Goal: Task Accomplishment & Management: Manage account settings

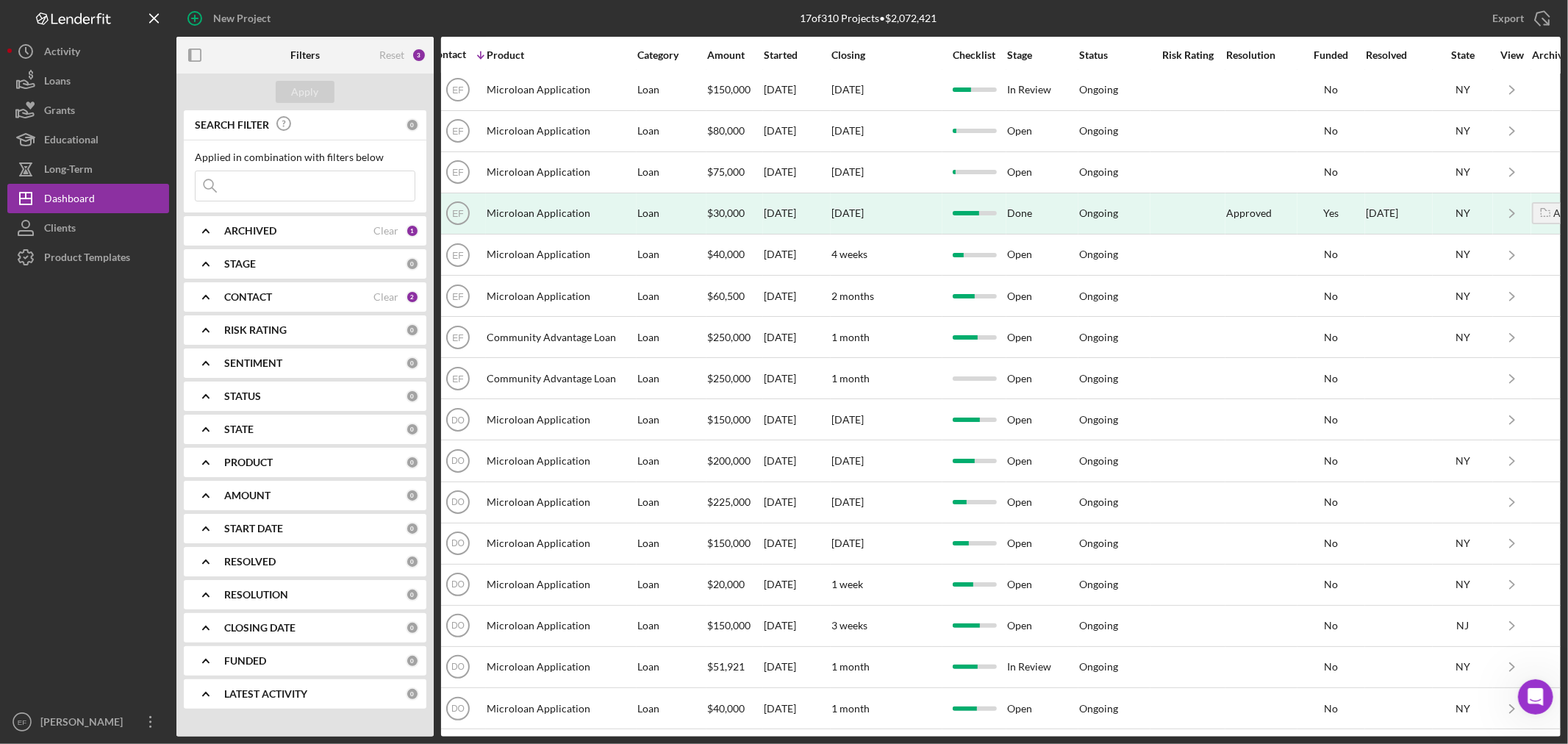
scroll to position [69, 649]
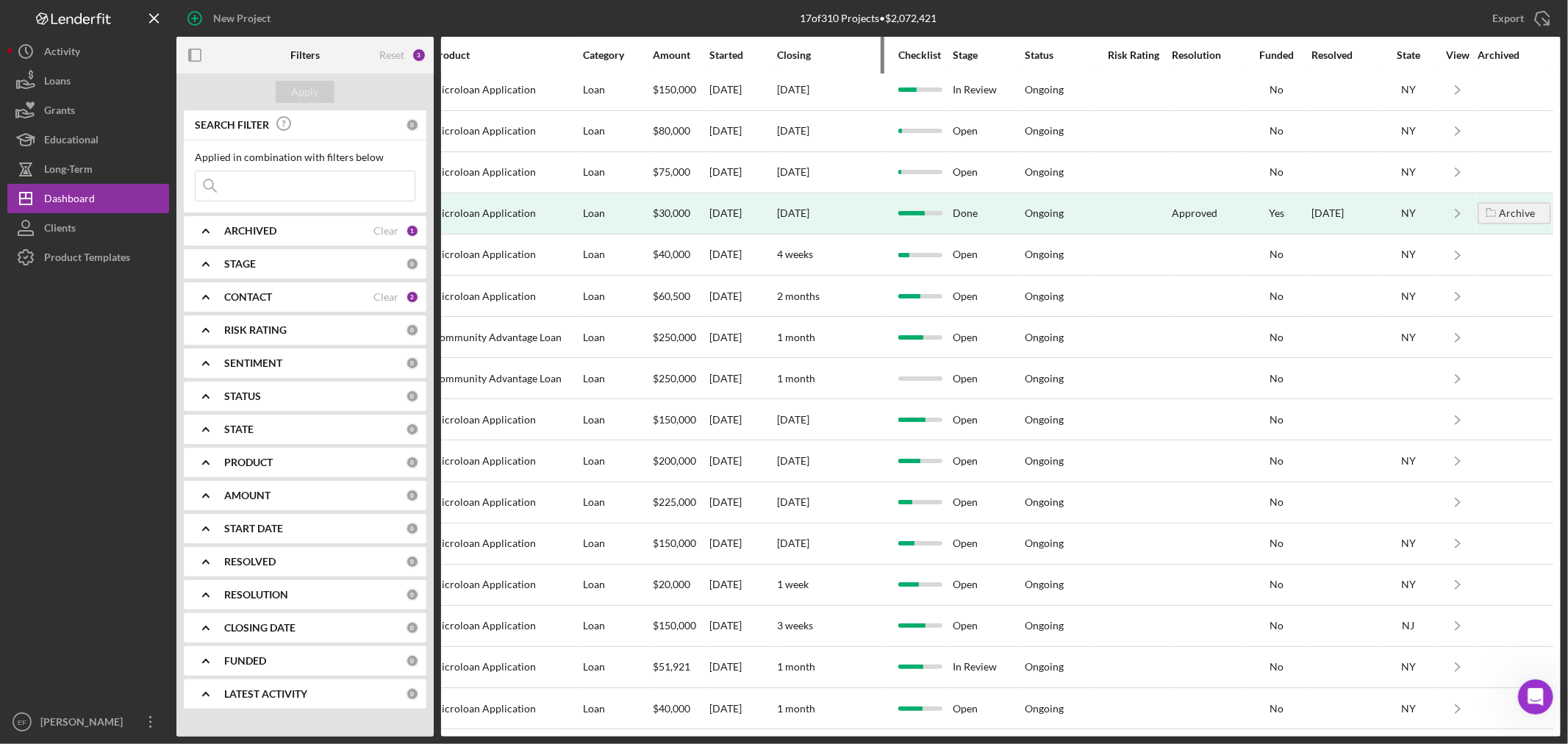
click at [857, 55] on div "Closing" at bounding box center [832, 55] width 110 height 12
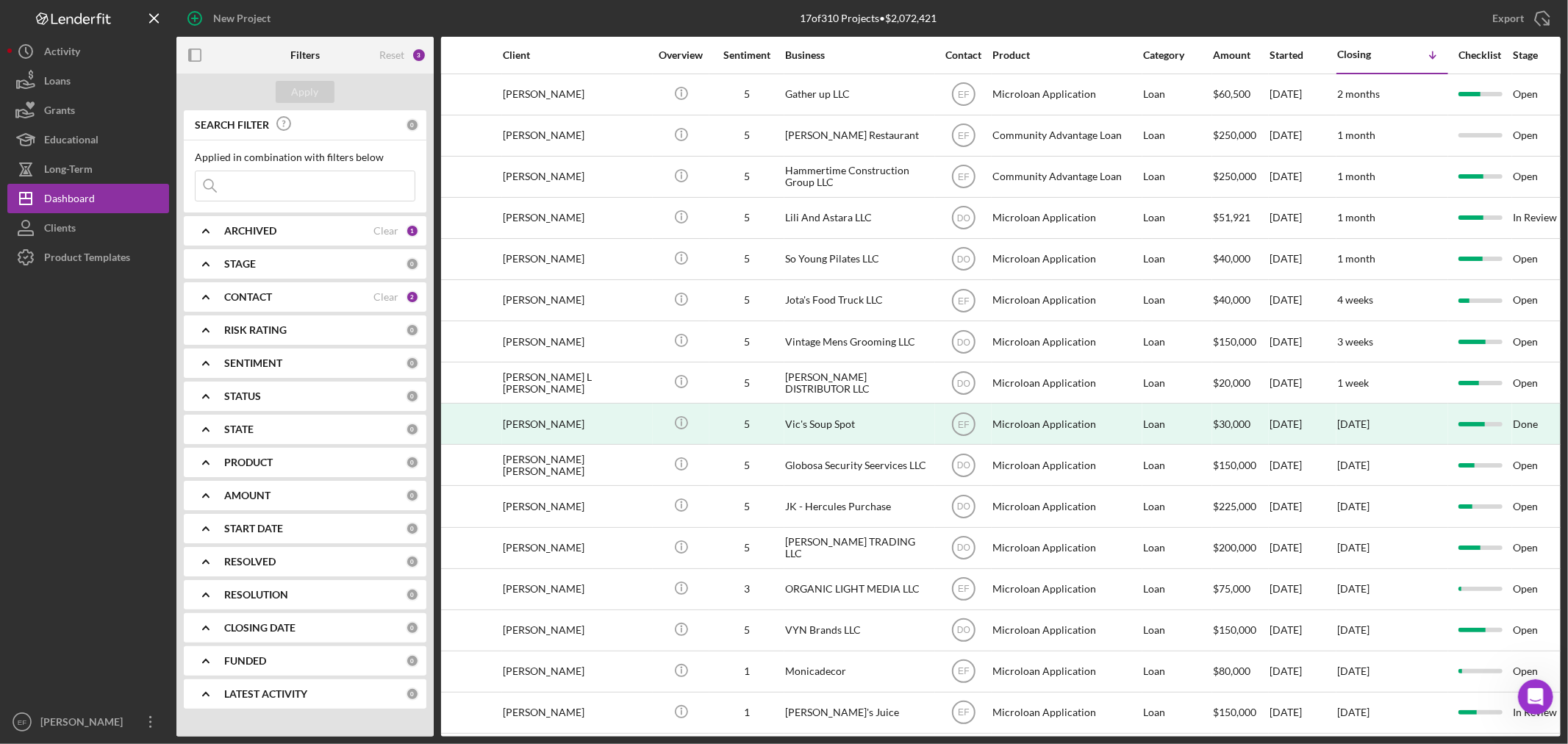
scroll to position [0, 0]
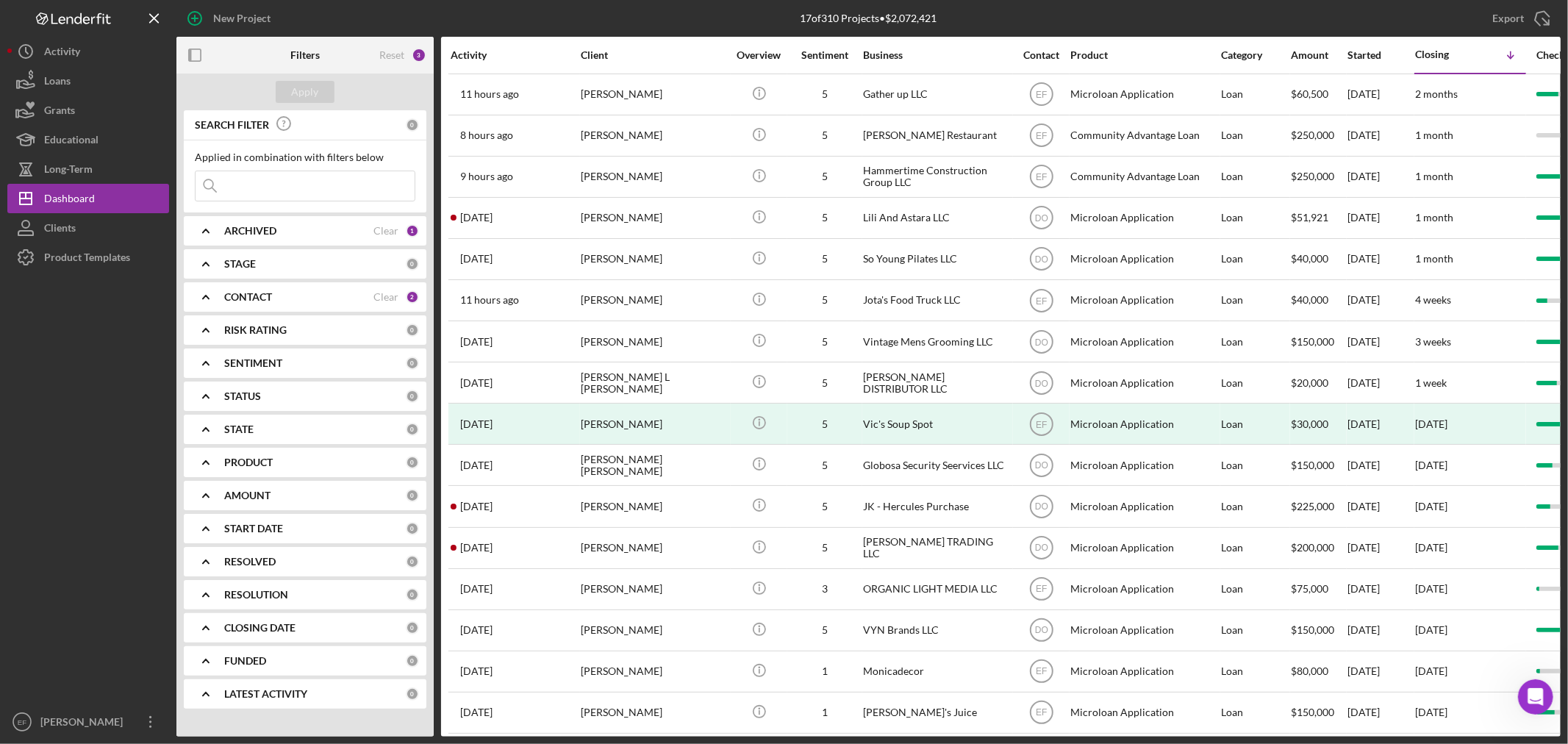
click at [1039, 52] on div "Contact" at bounding box center [1042, 55] width 55 height 12
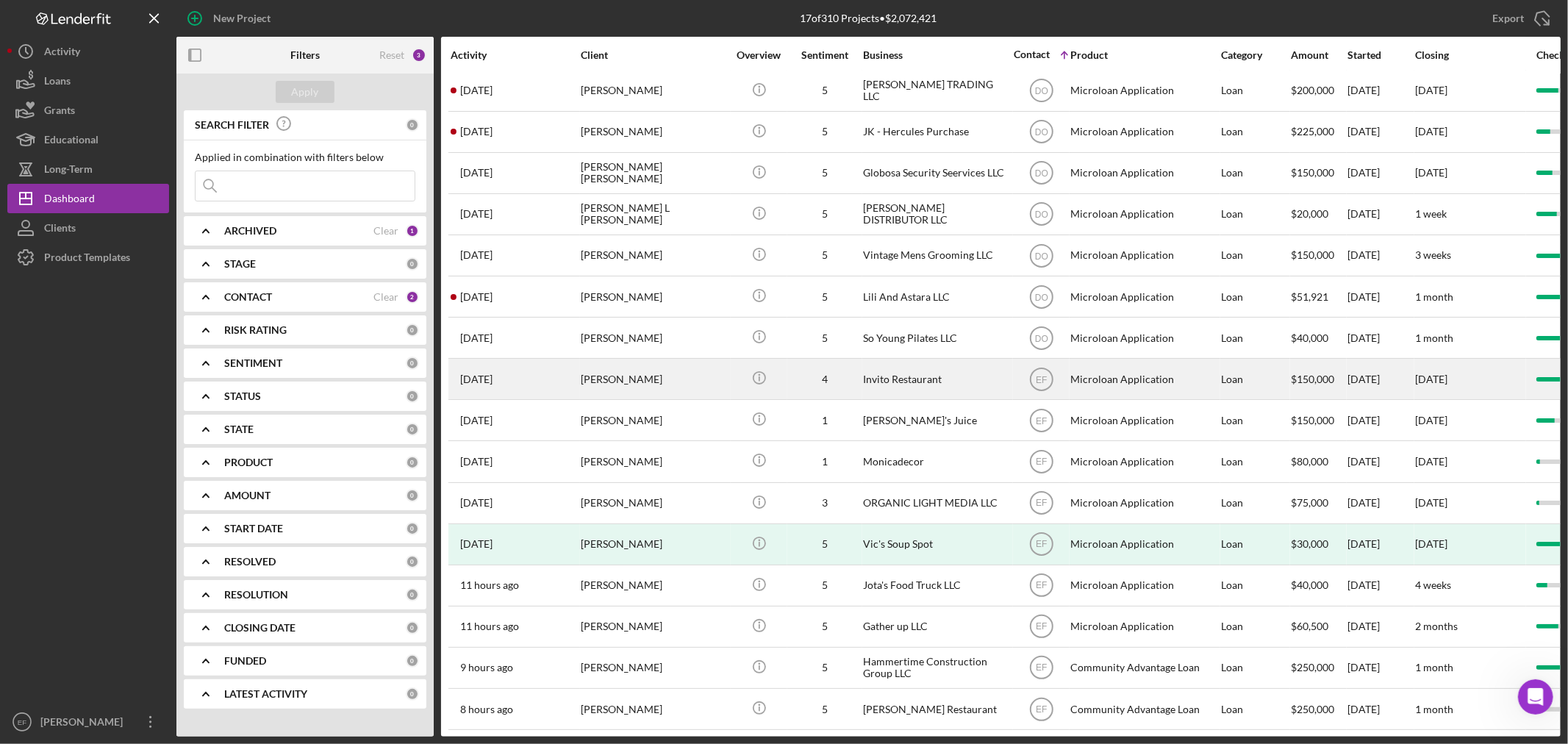
scroll to position [69, 0]
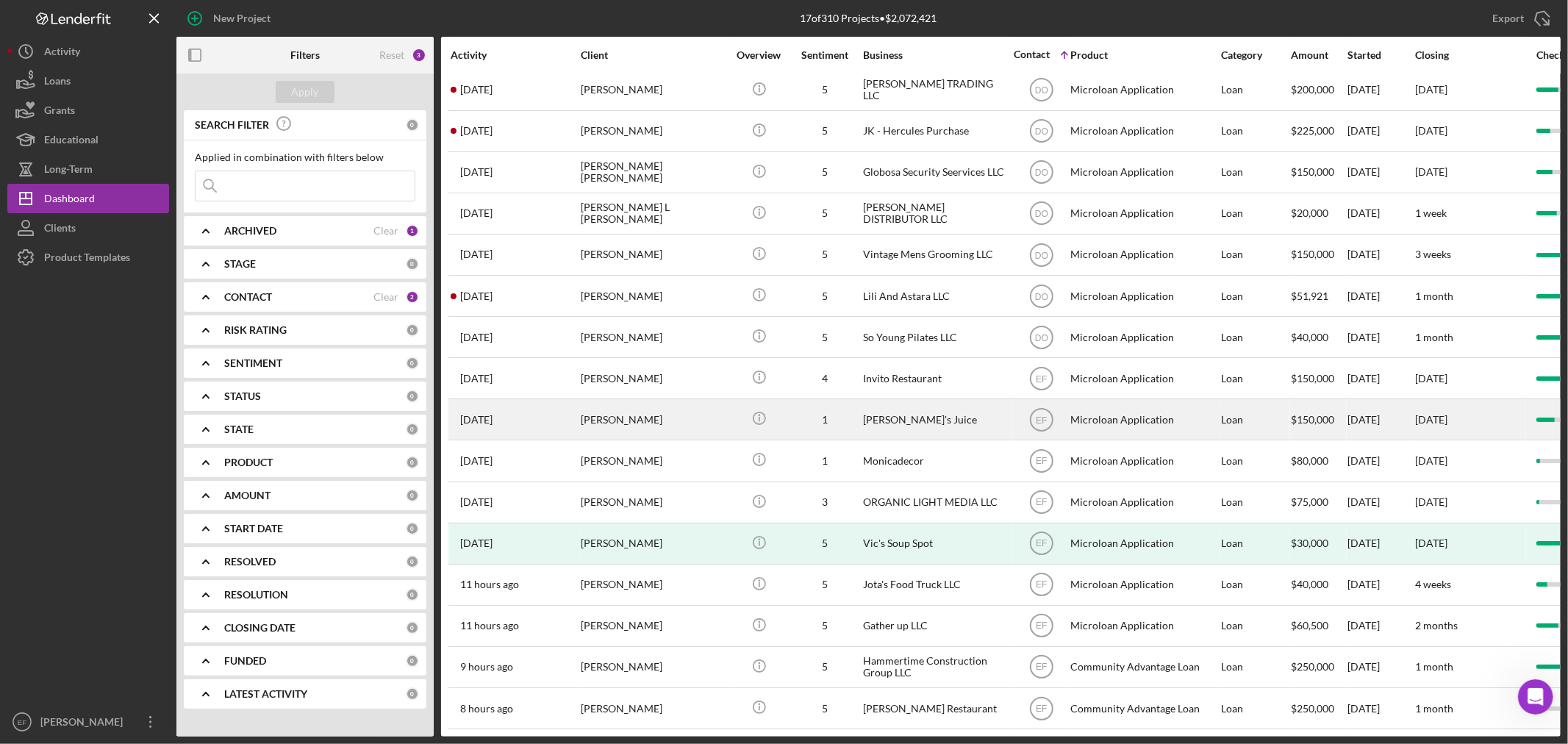
click at [947, 403] on div "[PERSON_NAME]'s Juice" at bounding box center [935, 420] width 147 height 39
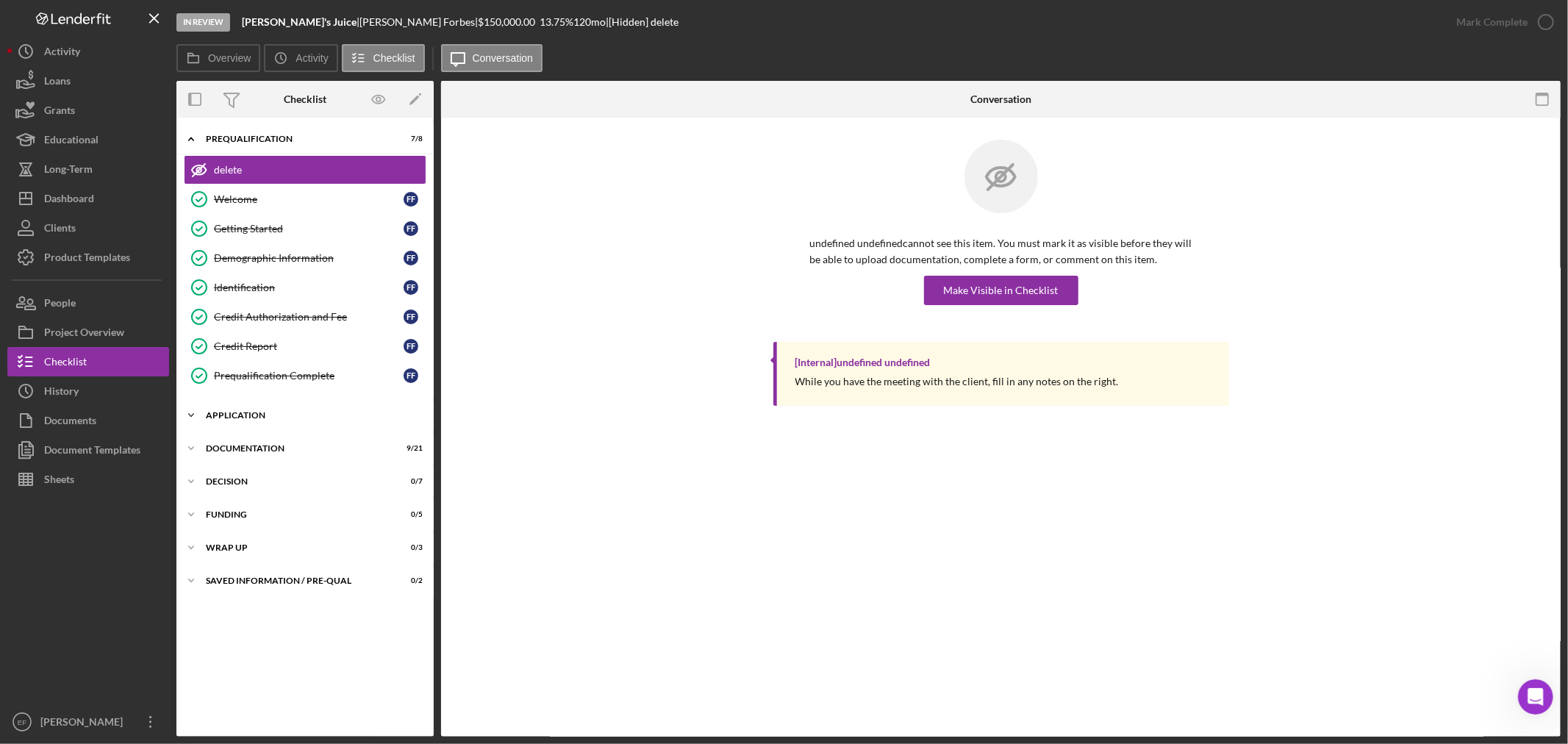
click at [202, 415] on icon "Icon/Expander" at bounding box center [191, 415] width 30 height 30
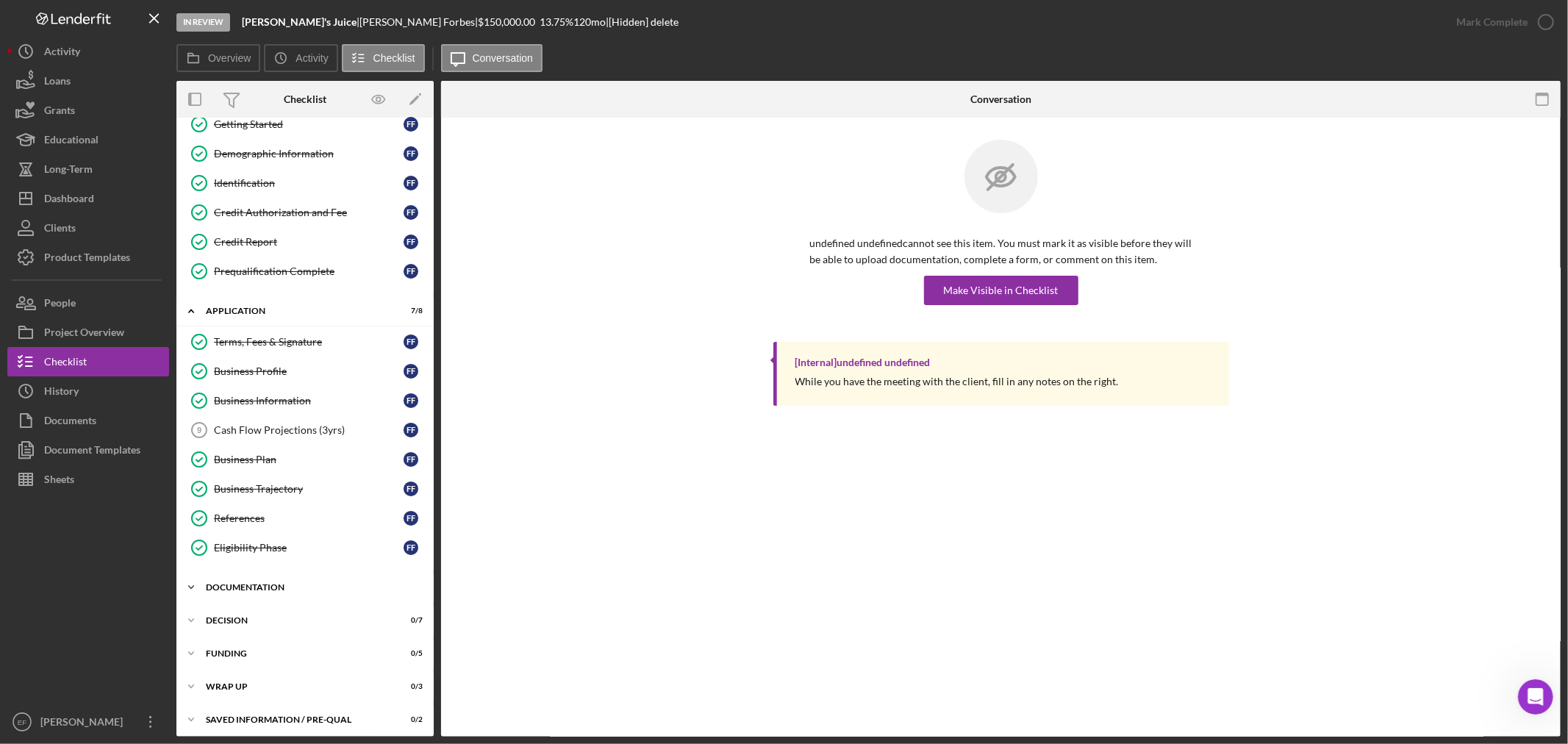
scroll to position [112, 0]
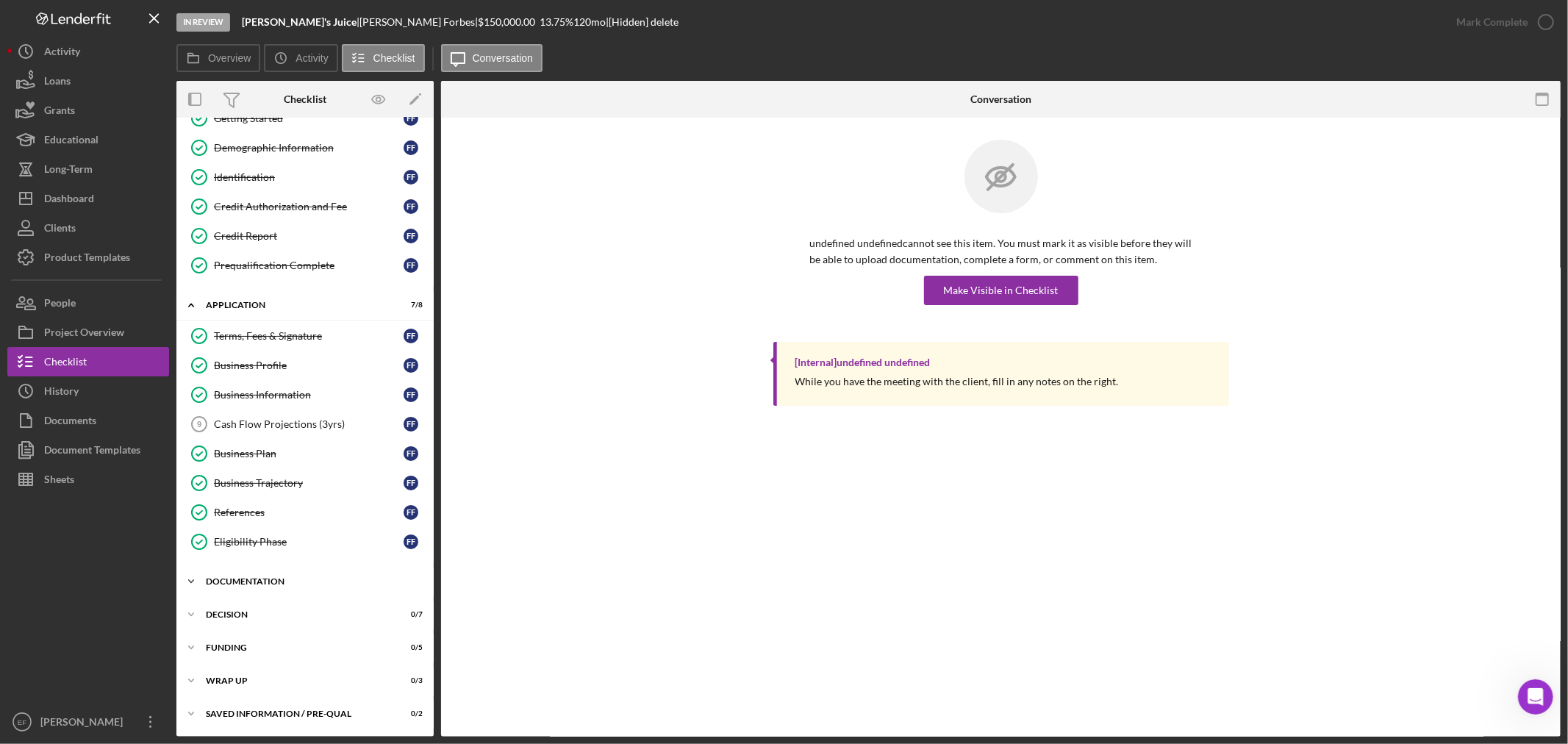
click at [237, 584] on div "Documentation" at bounding box center [310, 582] width 210 height 9
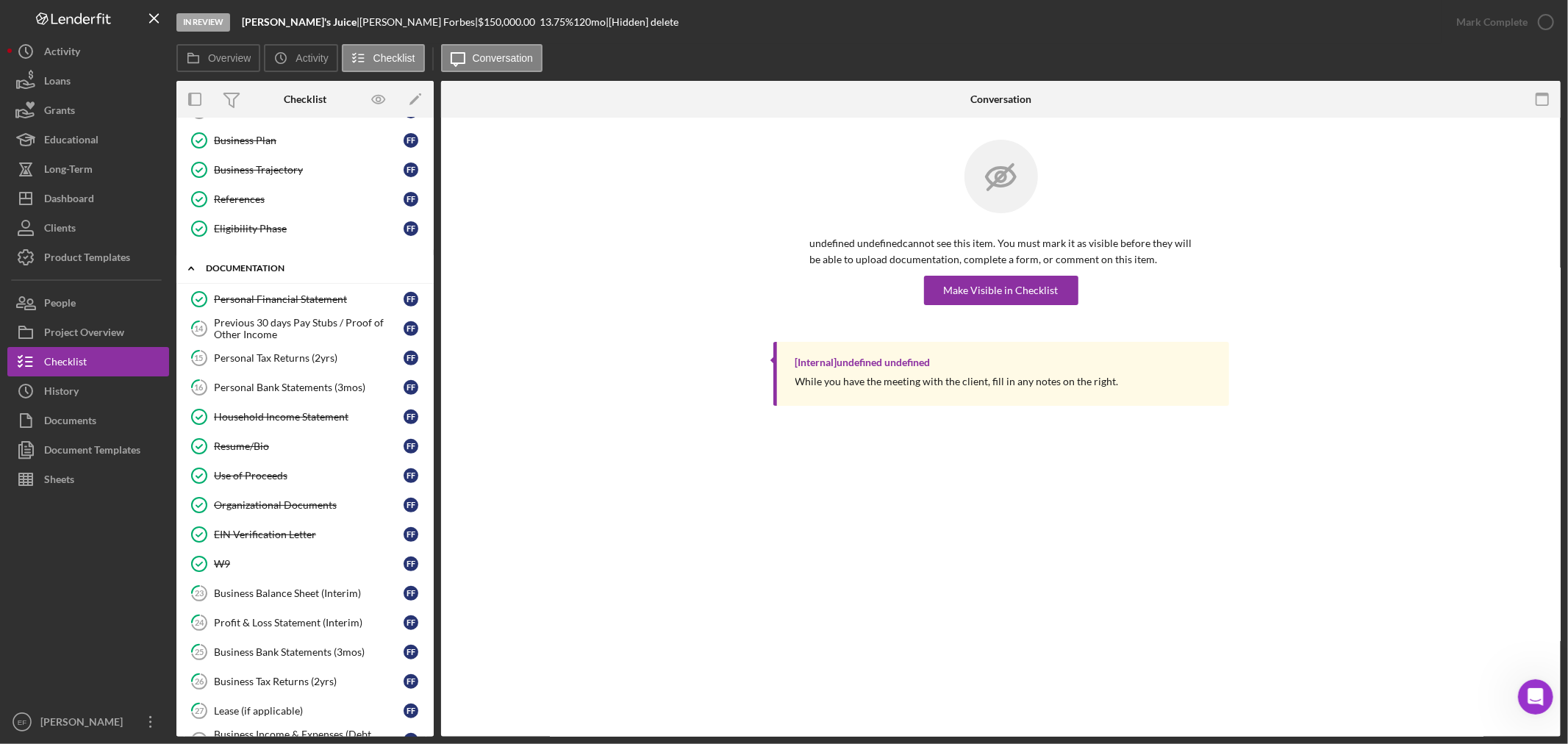
scroll to position [439, 0]
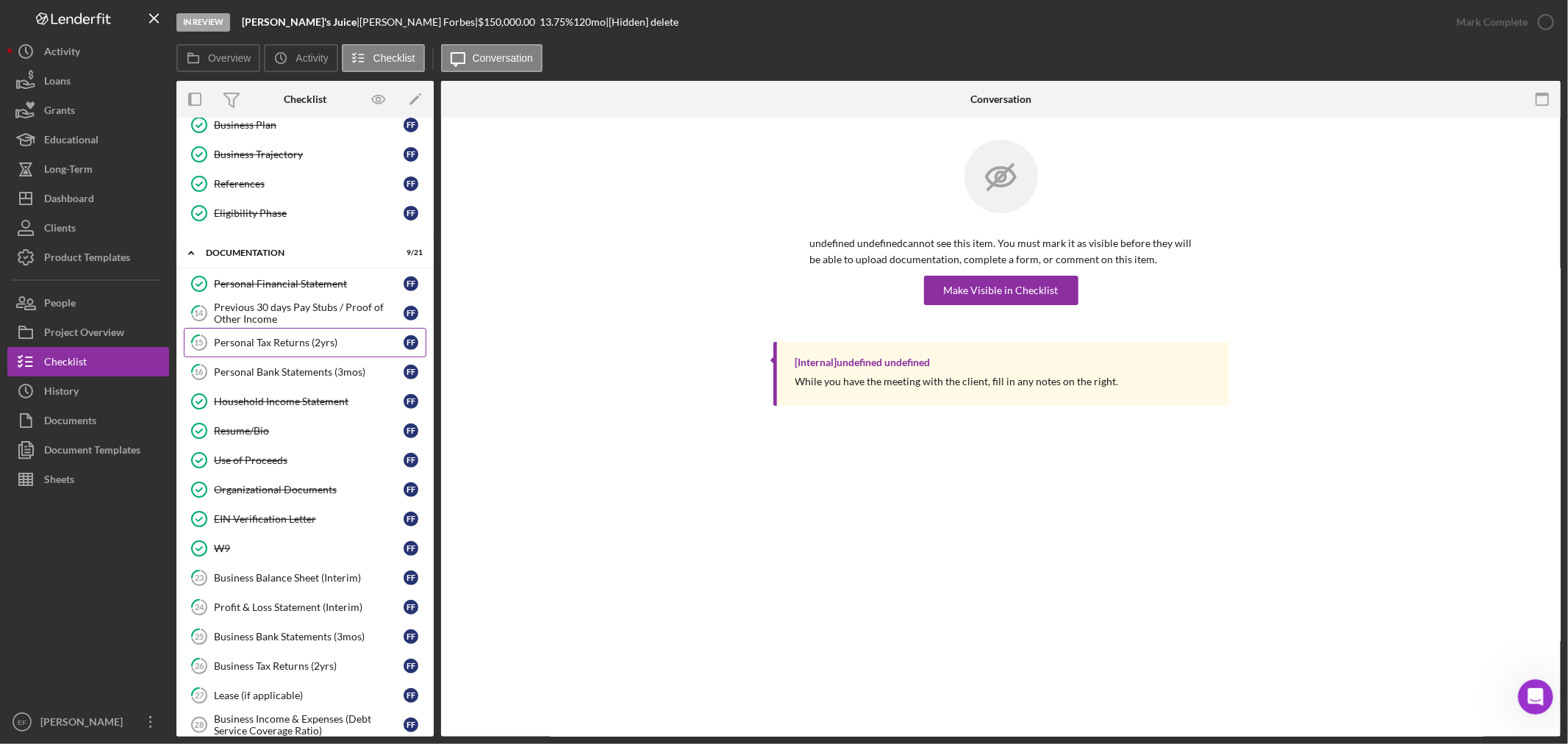
click at [232, 336] on link "15 Personal Tax Returns (2yrs) F F" at bounding box center [305, 342] width 243 height 30
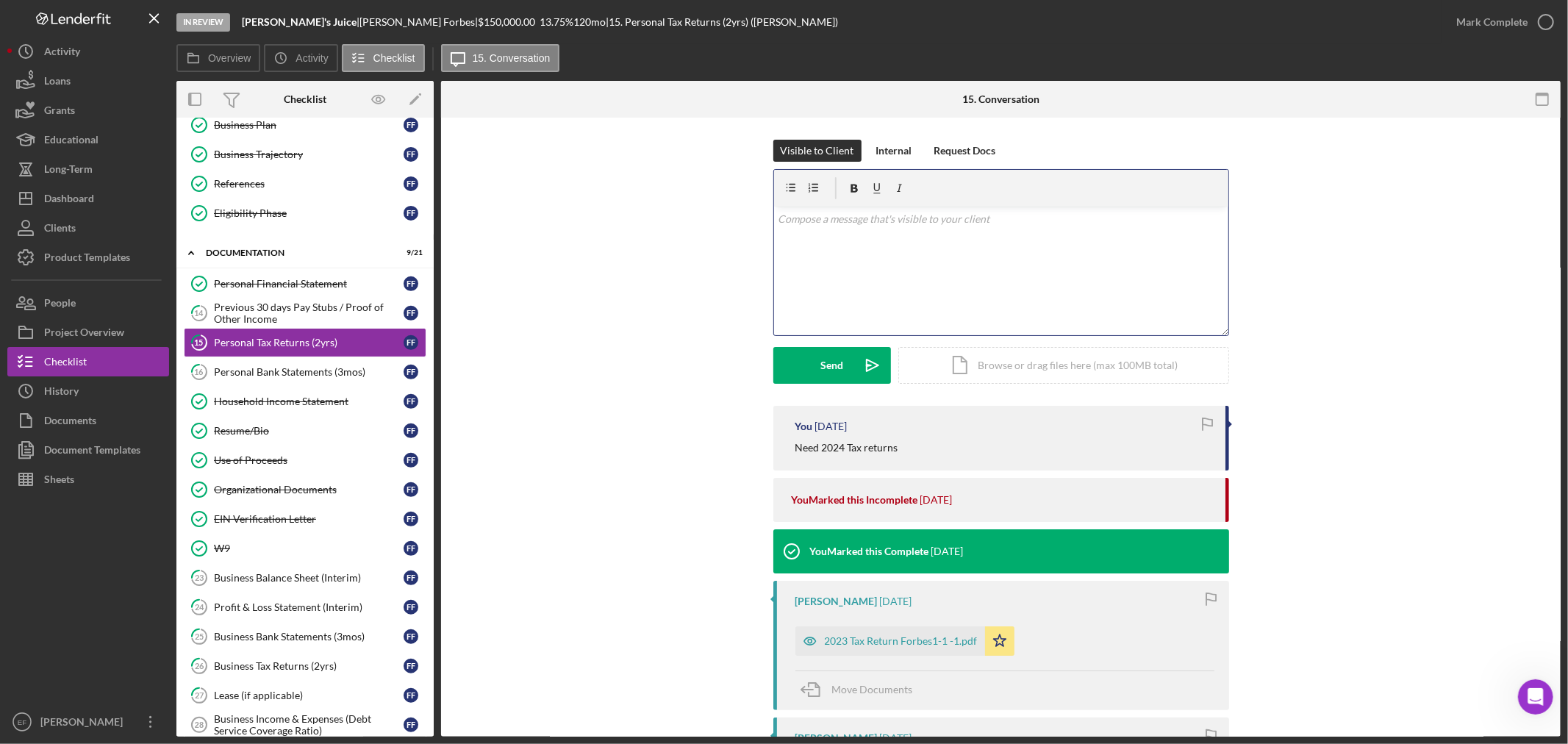
click at [898, 282] on div "v Color teal Color pink Remove color Add row above Add row below Add column bef…" at bounding box center [1001, 271] width 454 height 129
click at [828, 365] on div "Send" at bounding box center [831, 365] width 23 height 36
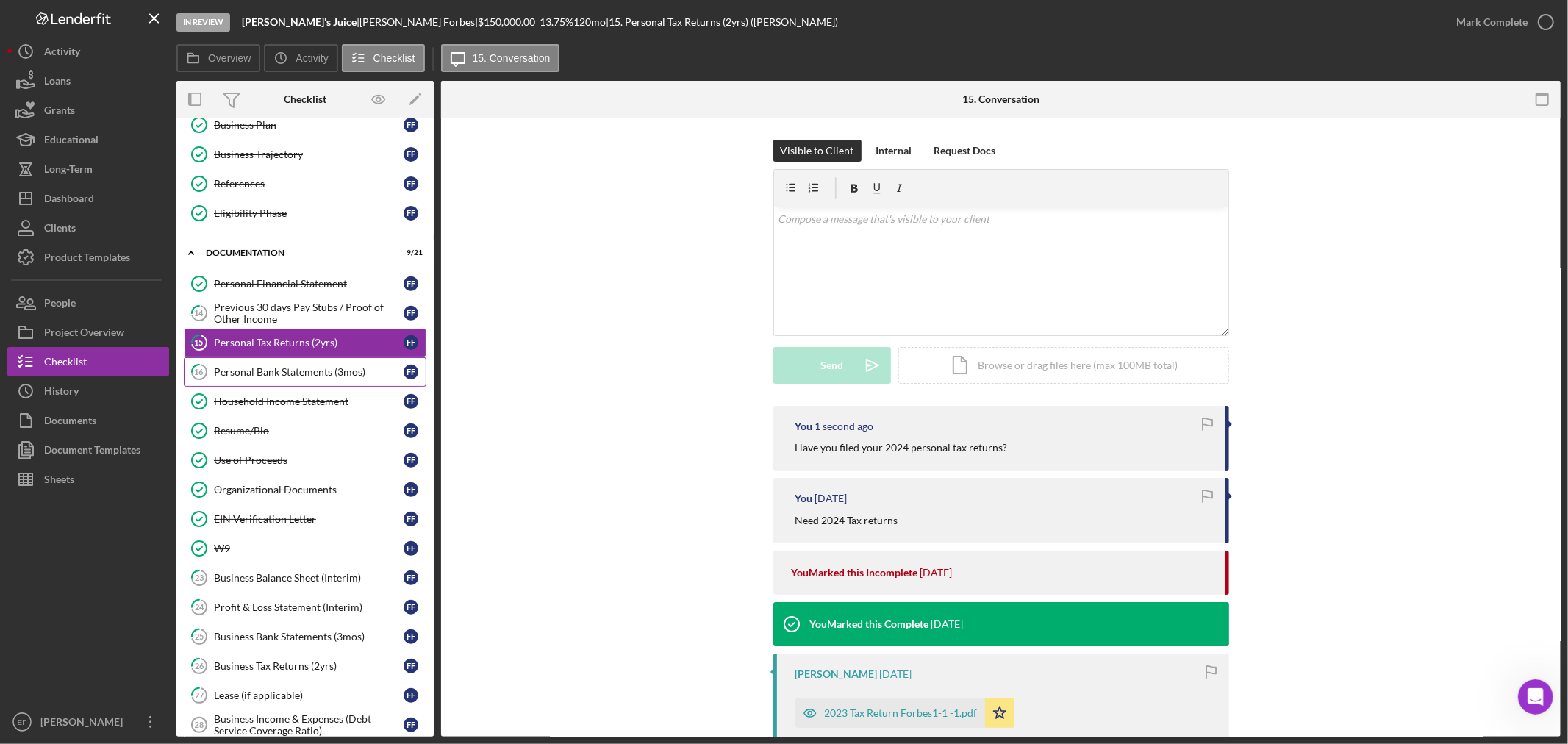
click at [305, 365] on link "16 Personal Bank Statements (3mos) F F" at bounding box center [305, 372] width 243 height 30
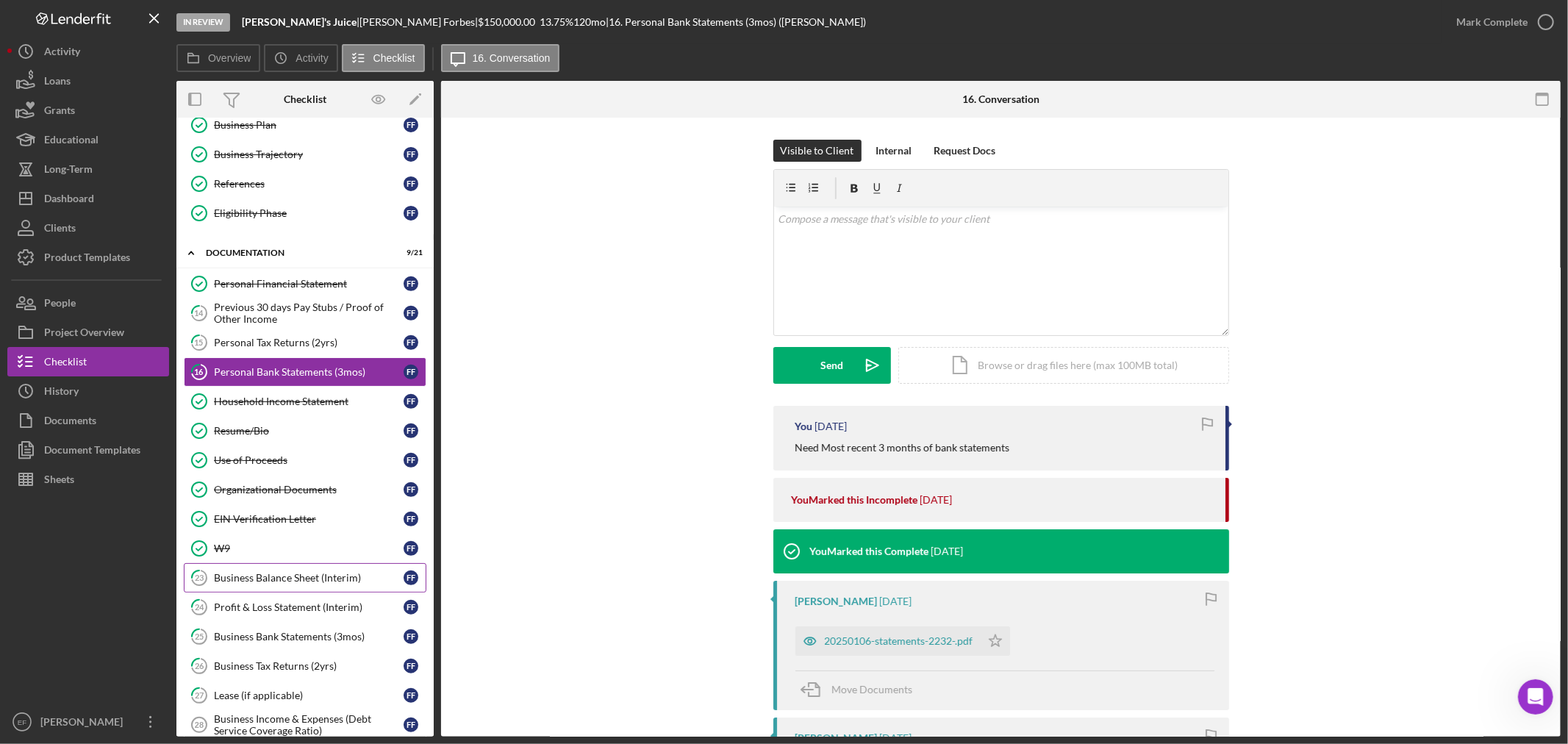
click at [258, 569] on link "23 Business Balance Sheet (Interim) F F" at bounding box center [305, 579] width 243 height 30
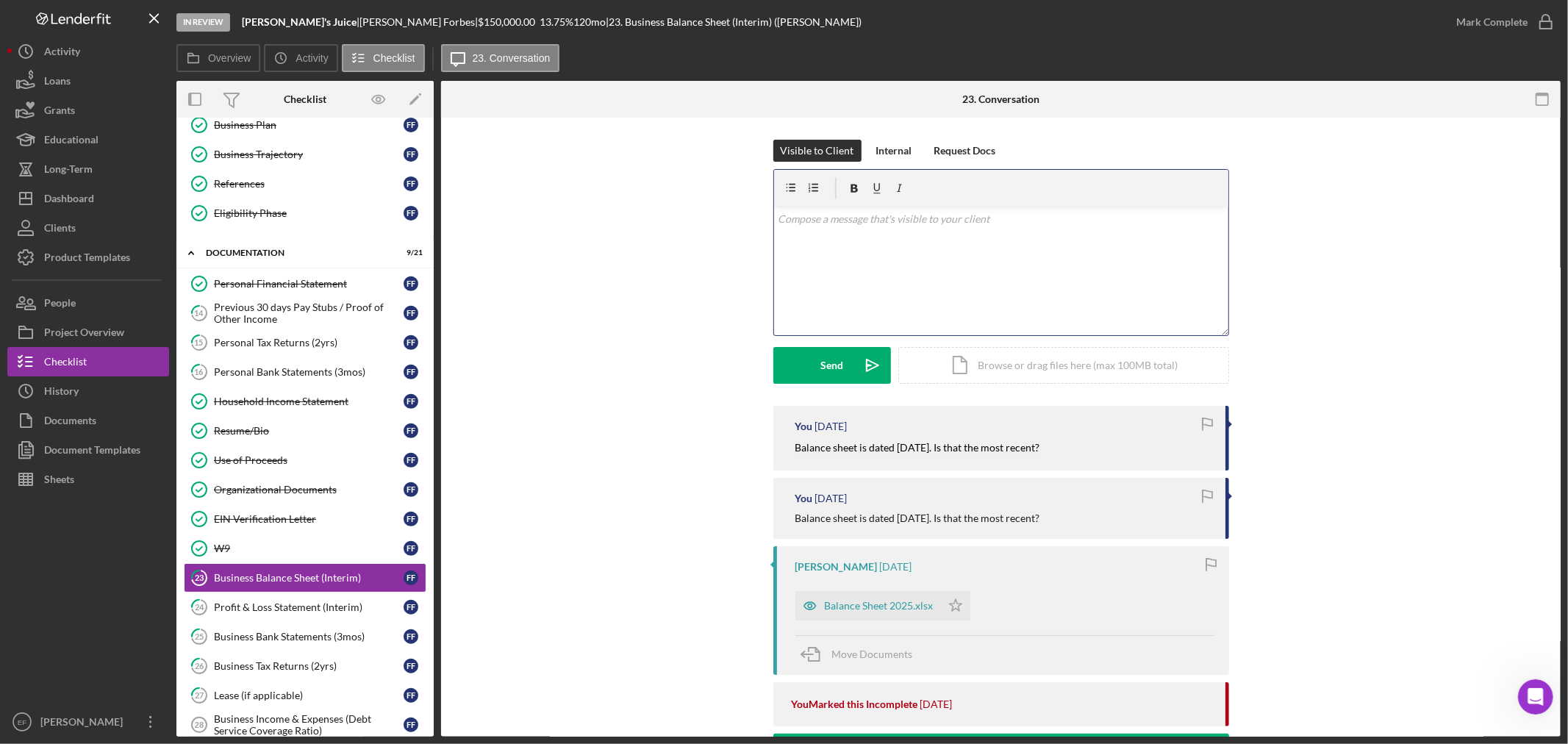
click at [870, 322] on div "v Color teal Color pink Remove color Add row above Add row below Add column bef…" at bounding box center [1001, 271] width 454 height 129
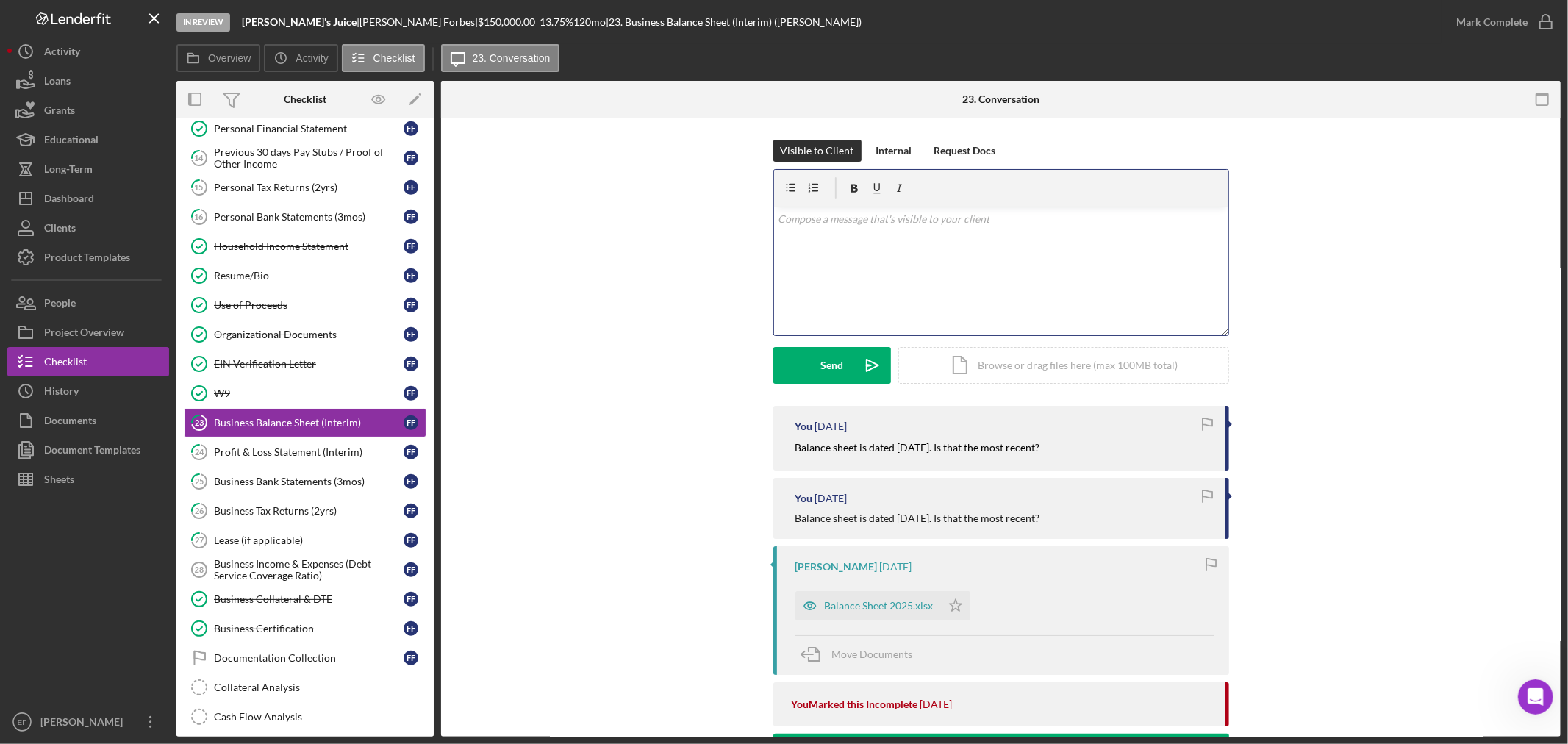
scroll to position [741, 0]
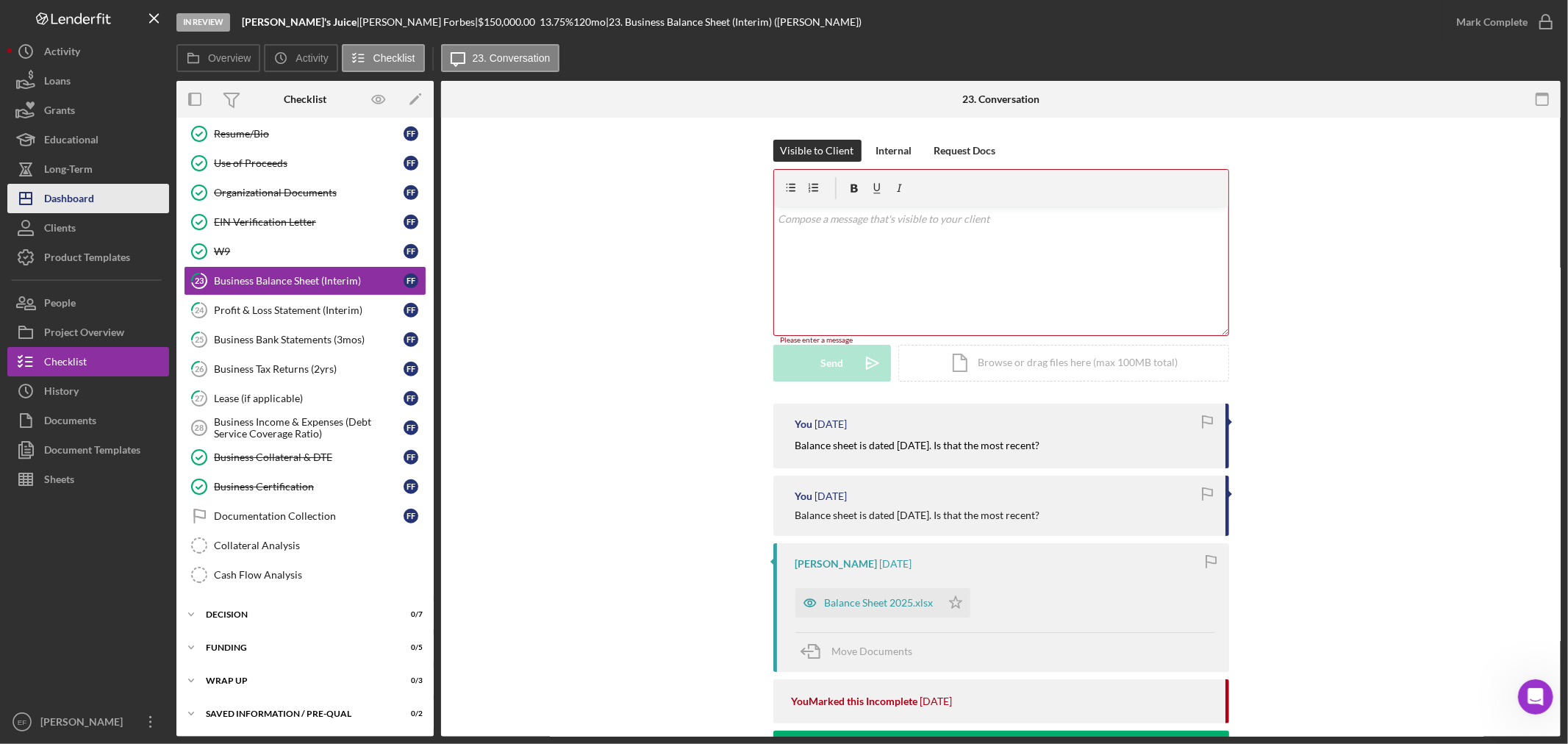
click at [65, 204] on div "Dashboard" at bounding box center [69, 201] width 50 height 33
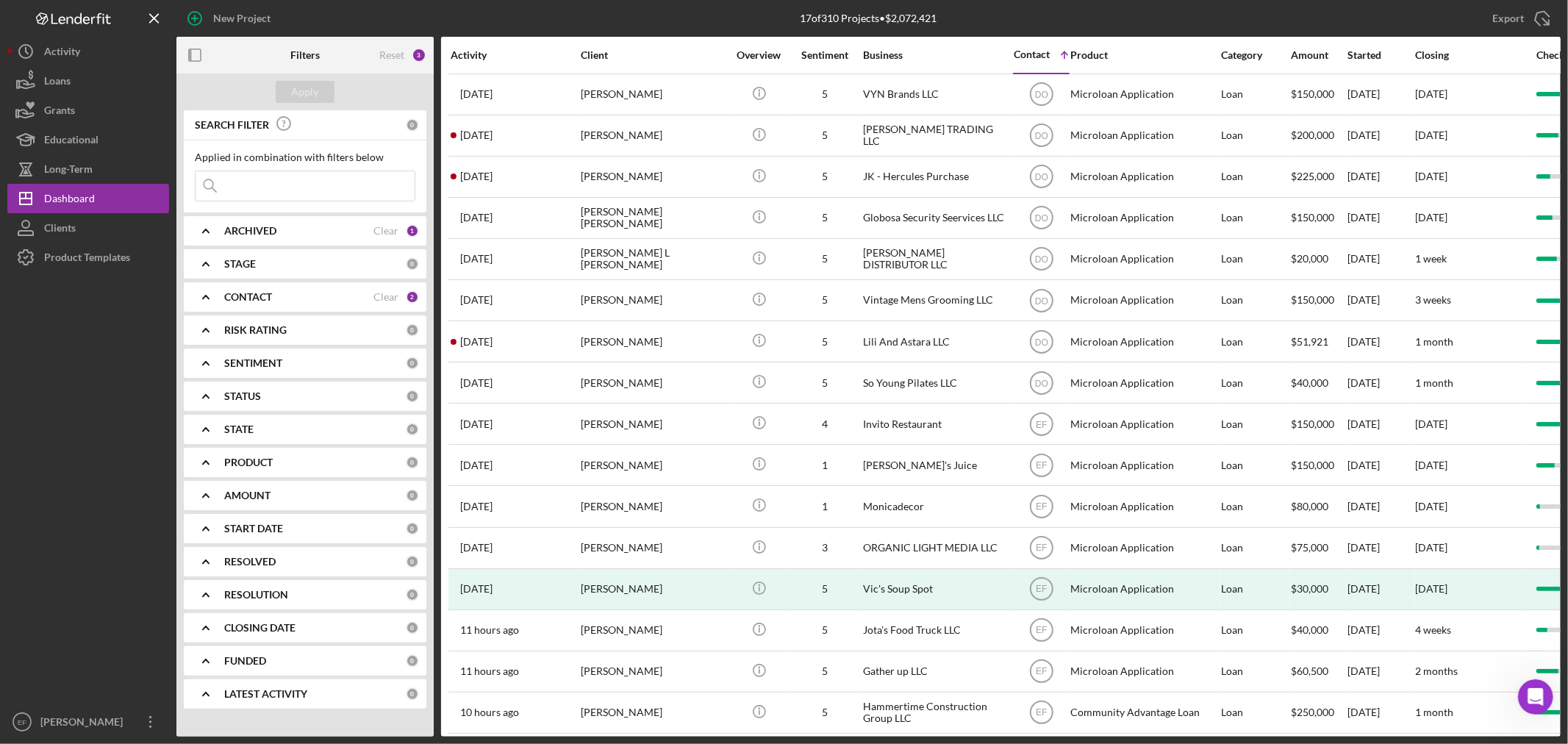
click at [332, 292] on div "CONTACT" at bounding box center [299, 297] width 150 height 12
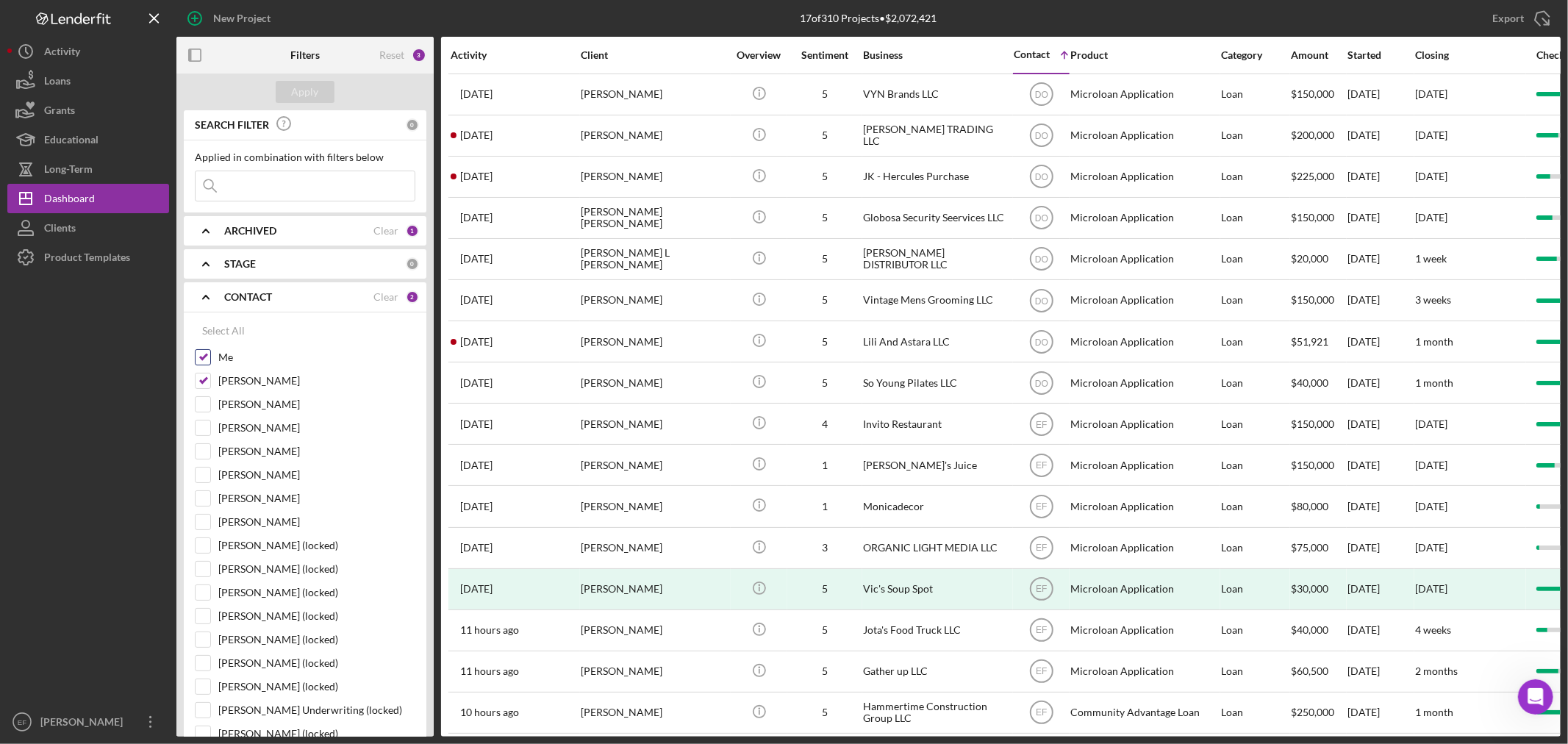
drag, startPoint x: 202, startPoint y: 381, endPoint x: 209, endPoint y: 365, distance: 17.5
click at [203, 380] on input "[PERSON_NAME]" at bounding box center [203, 381] width 15 height 15
checkbox input "false"
drag, startPoint x: 207, startPoint y: 361, endPoint x: 211, endPoint y: 402, distance: 41.2
click at [206, 361] on input "Me" at bounding box center [203, 357] width 15 height 15
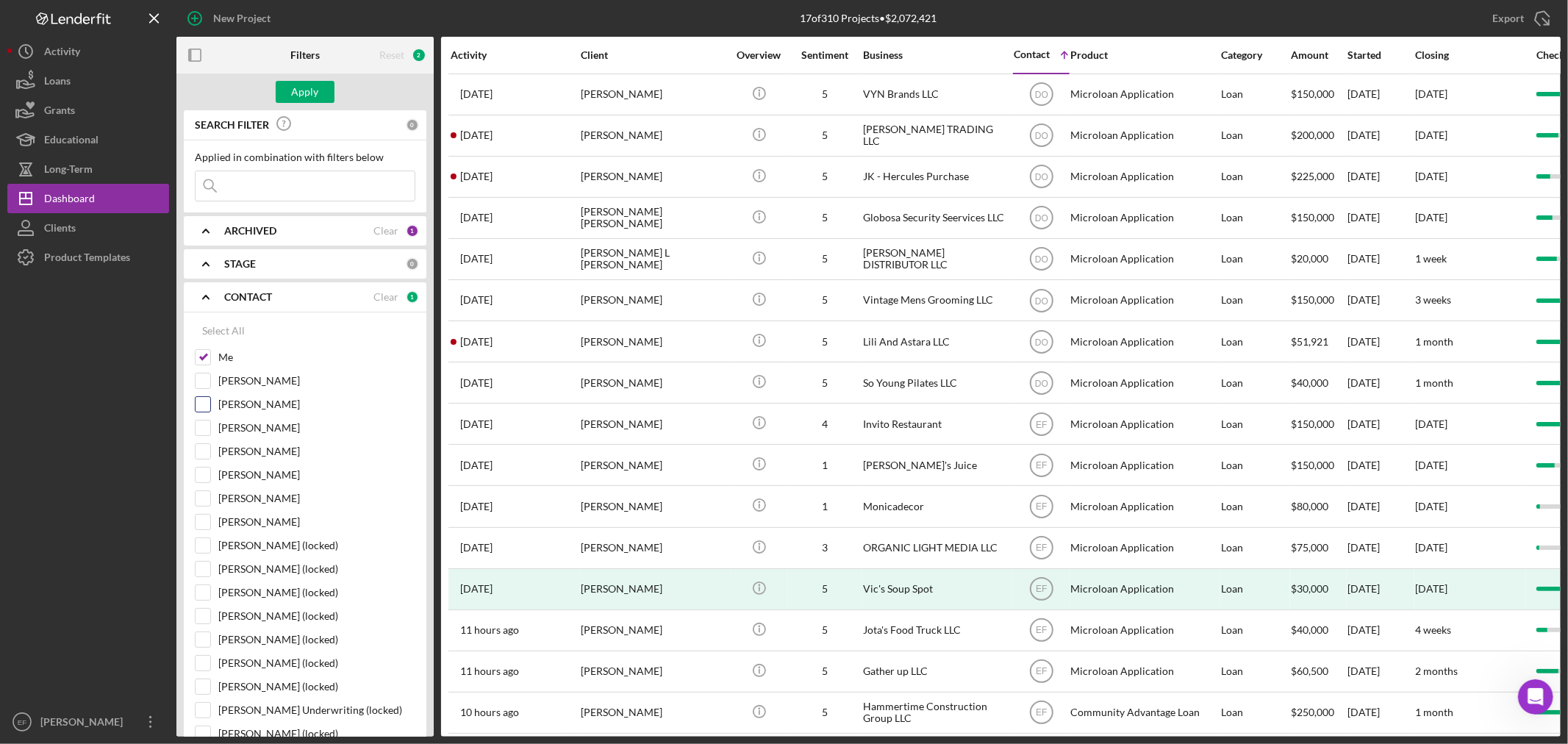
checkbox input "false"
click at [204, 409] on input "[PERSON_NAME]" at bounding box center [203, 404] width 15 height 15
checkbox input "true"
click at [203, 478] on input "[PERSON_NAME]" at bounding box center [203, 474] width 15 height 15
checkbox input "true"
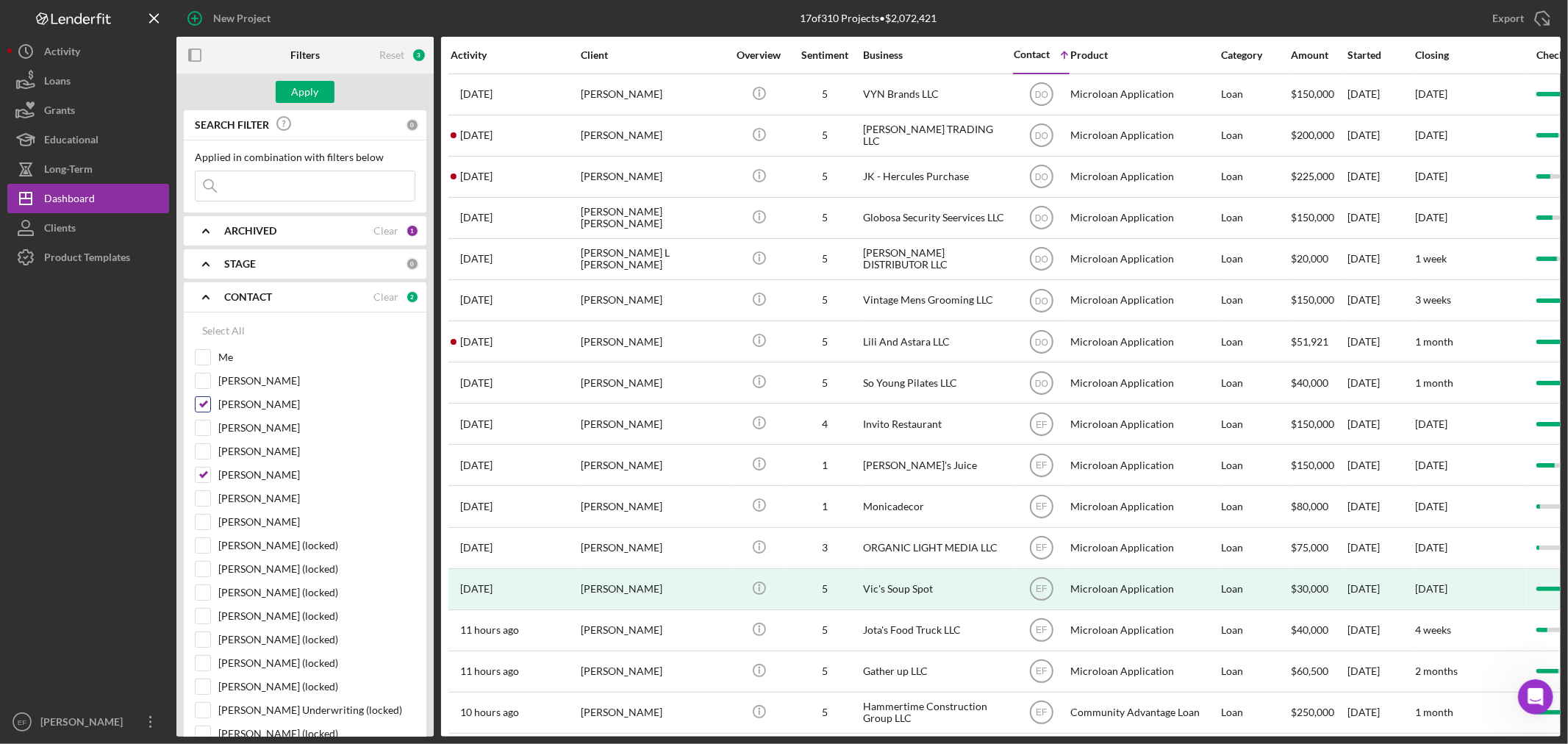
drag, startPoint x: 205, startPoint y: 453, endPoint x: 222, endPoint y: 412, distance: 44.4
click at [205, 454] on input "[PERSON_NAME]" at bounding box center [203, 451] width 15 height 15
checkbox input "true"
click at [292, 92] on div "Apply" at bounding box center [306, 92] width 28 height 22
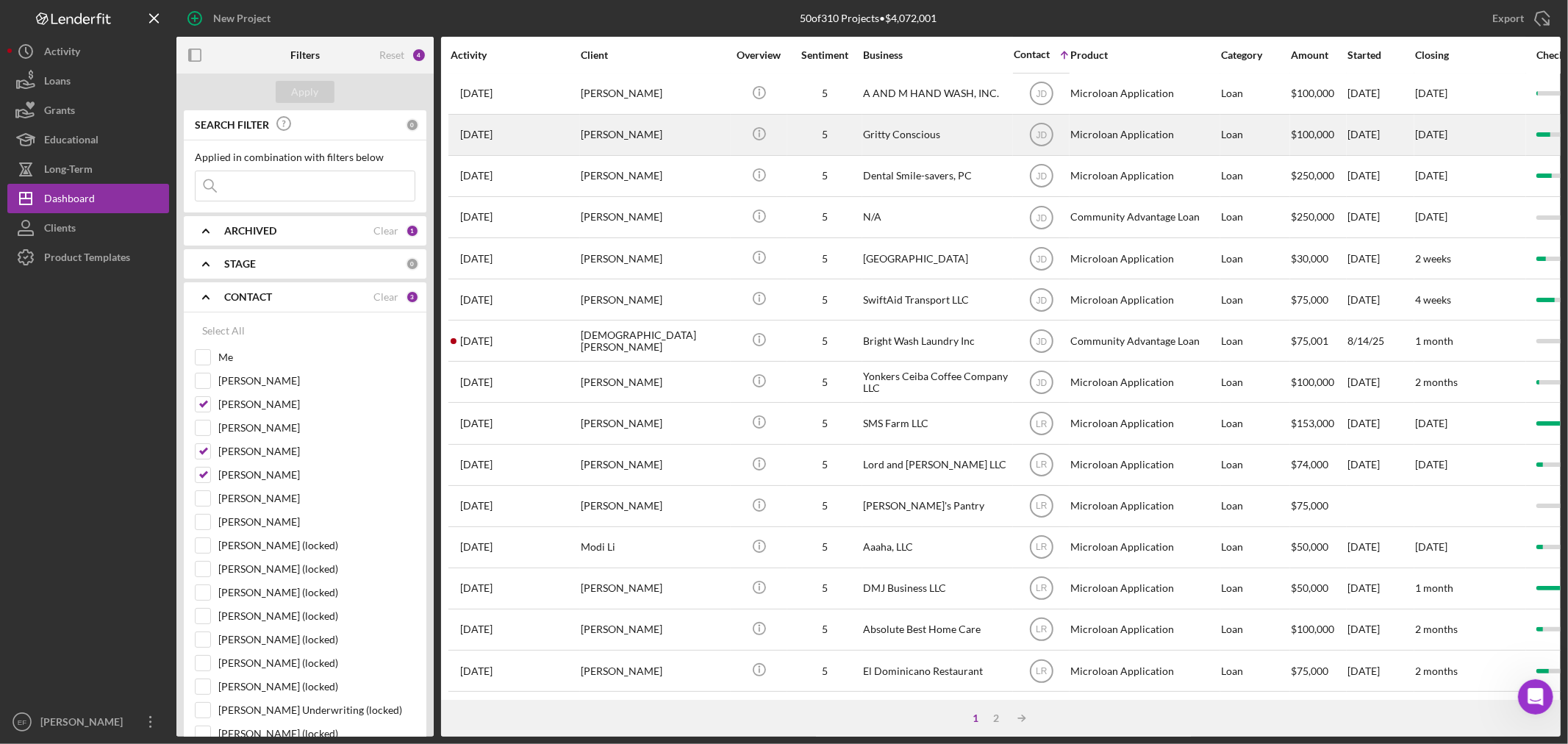
scroll to position [163, 0]
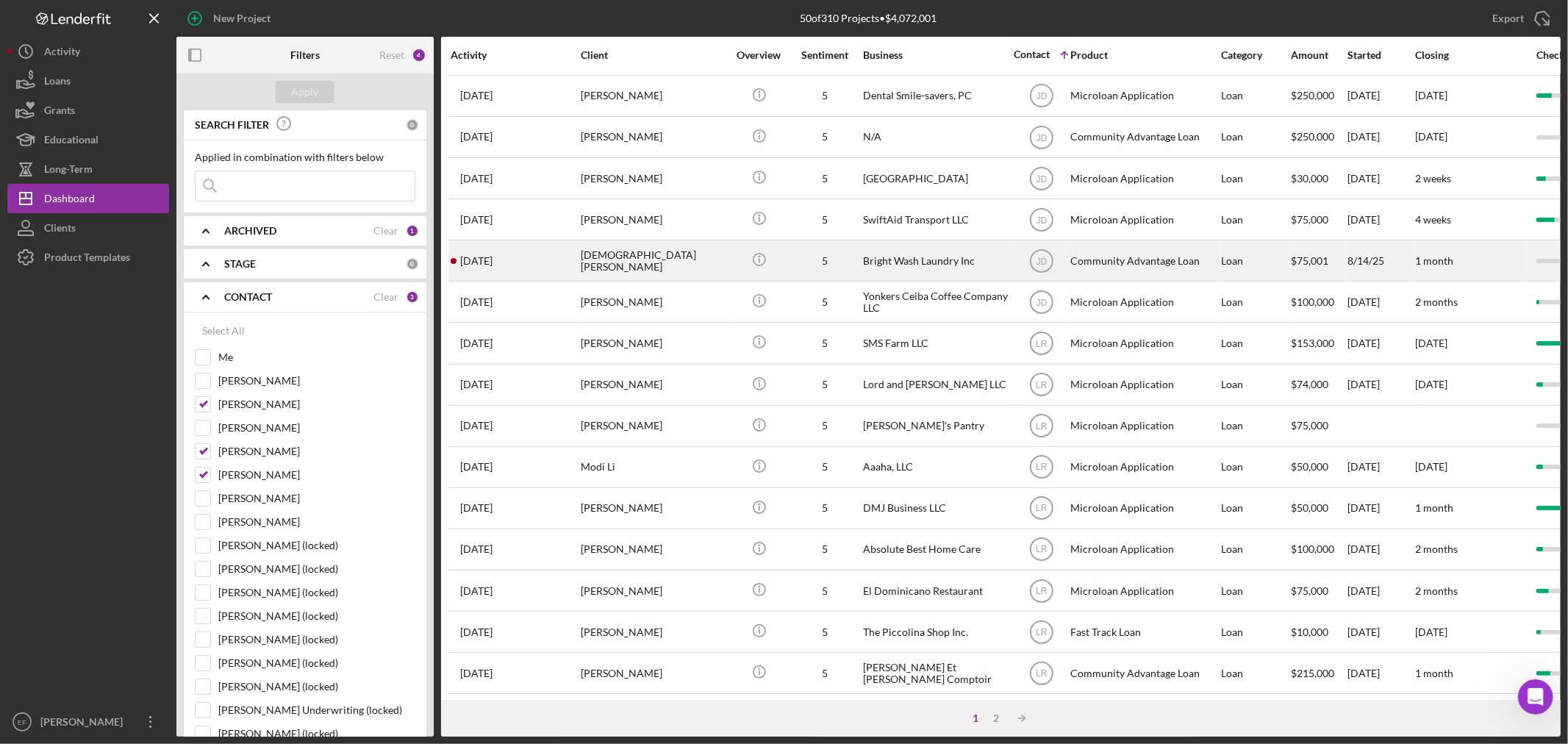
click at [675, 264] on div "[DEMOGRAPHIC_DATA][PERSON_NAME]" at bounding box center [653, 261] width 147 height 39
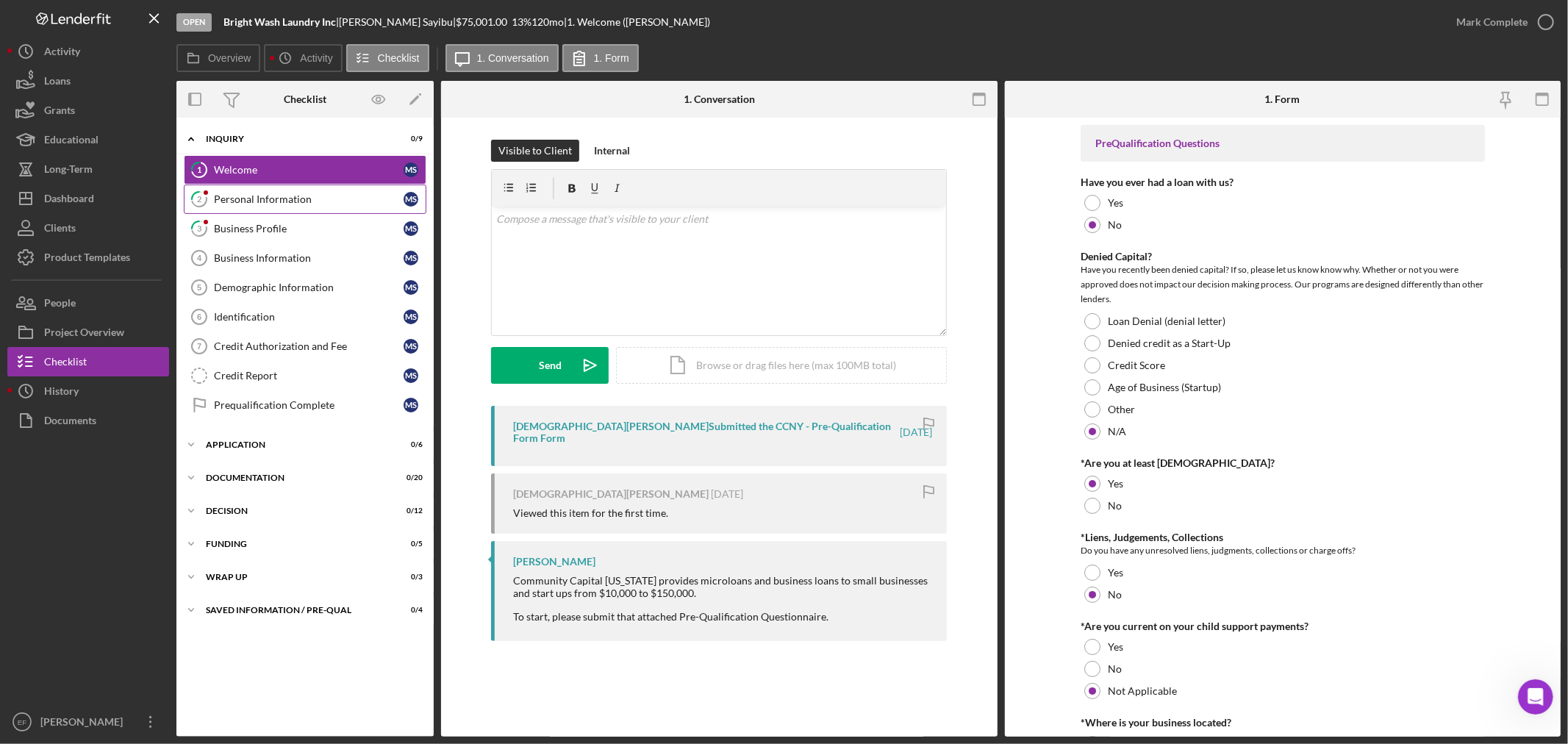
click at [252, 200] on div "Personal Information" at bounding box center [308, 200] width 190 height 12
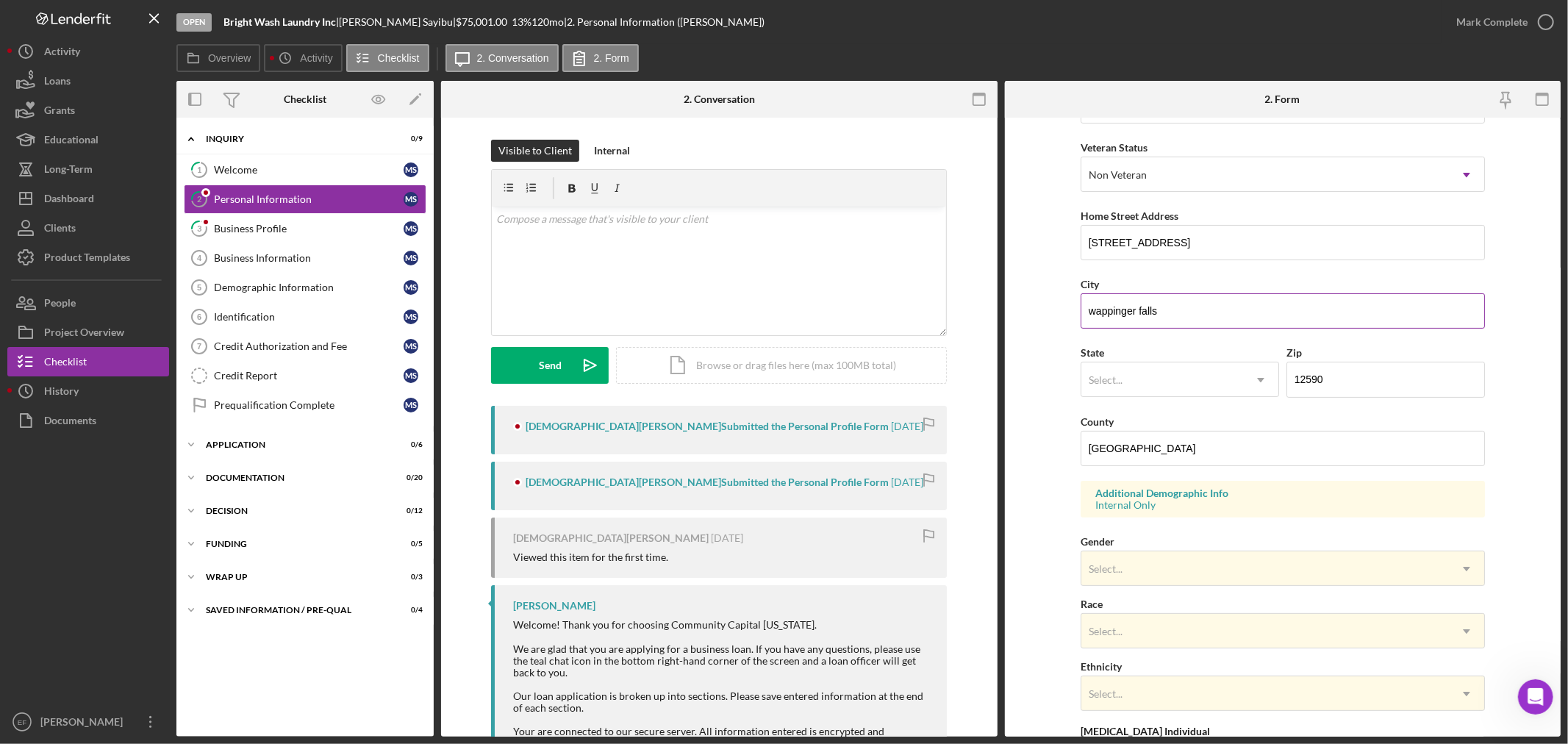
scroll to position [364, 0]
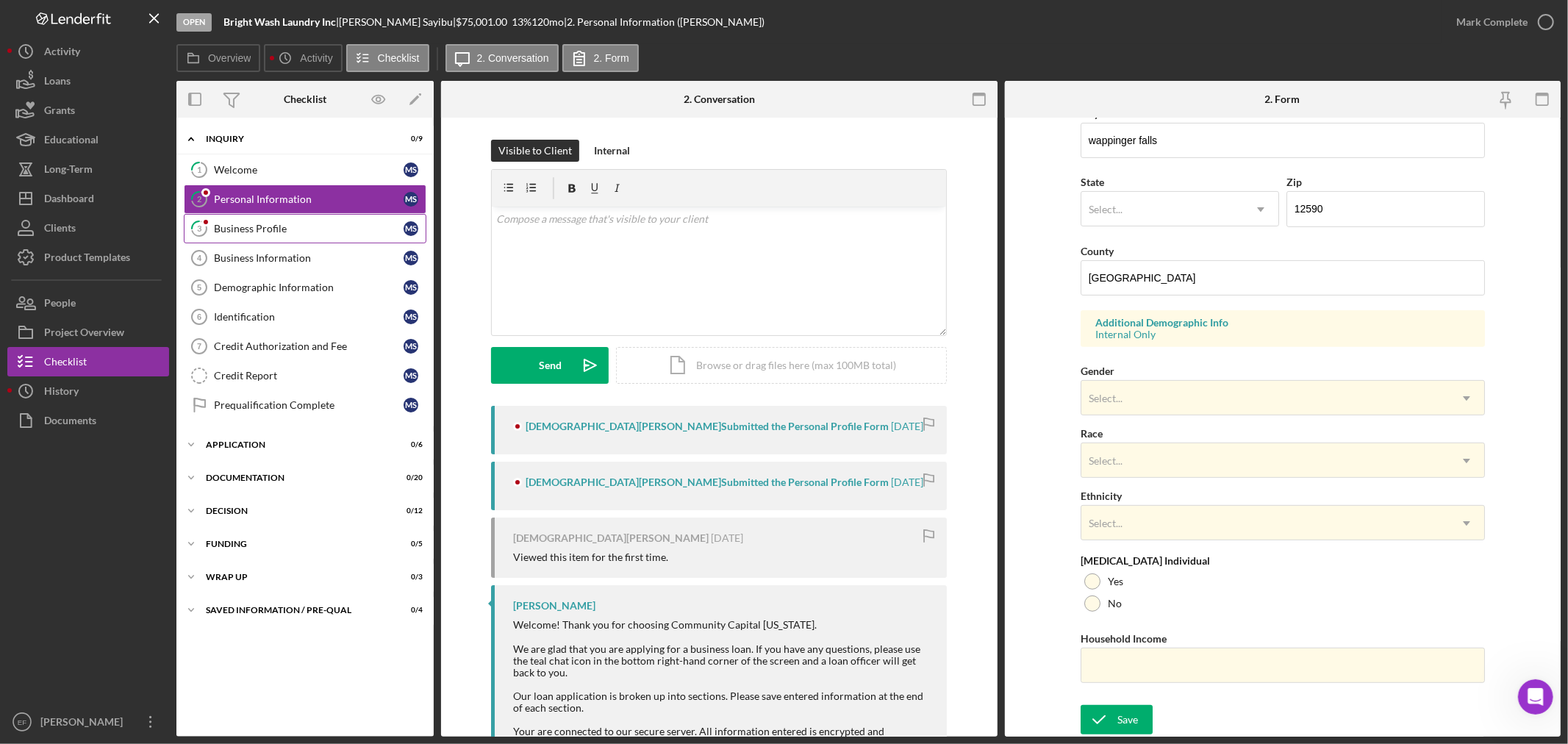
click at [292, 230] on div "Business Profile" at bounding box center [308, 228] width 190 height 12
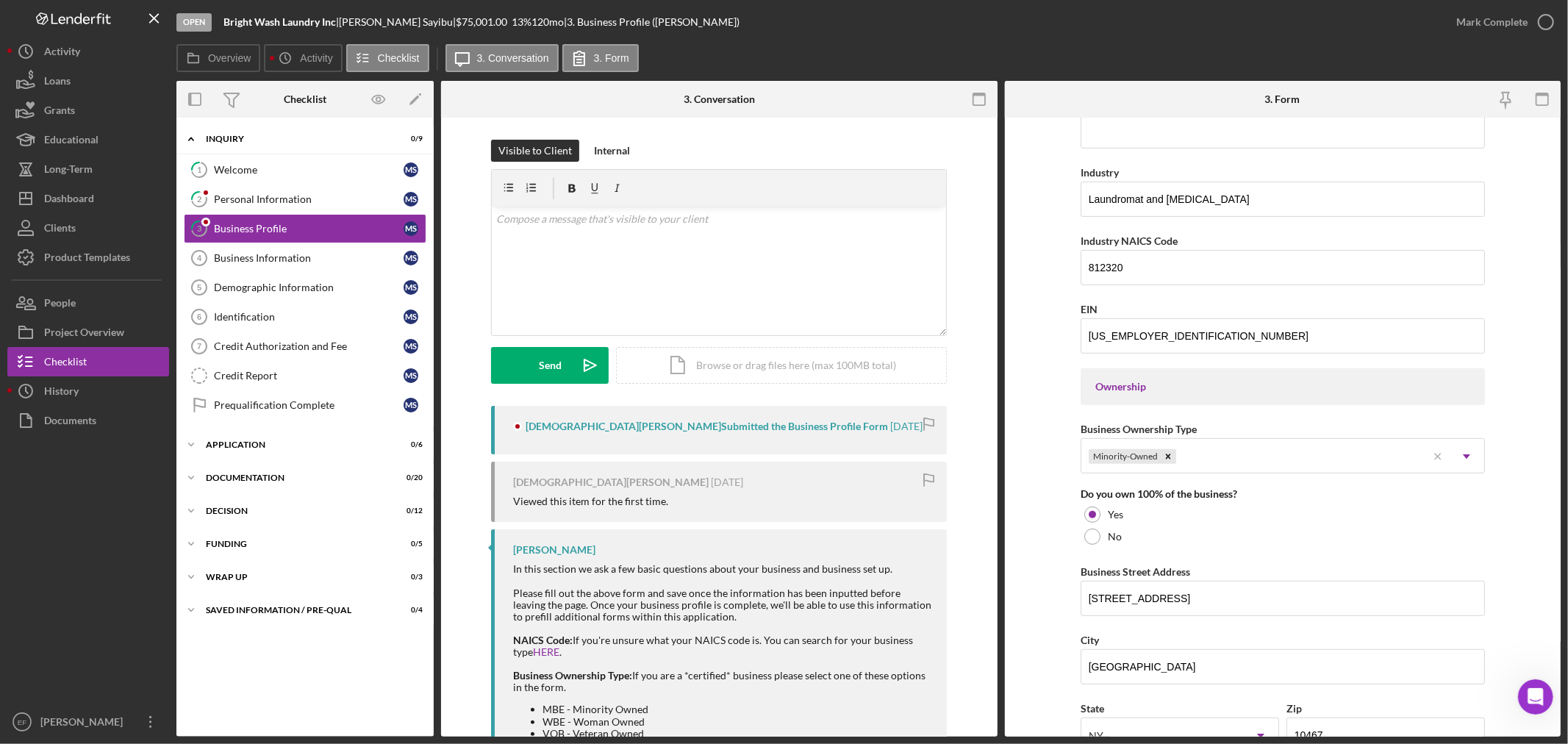
scroll to position [572, 0]
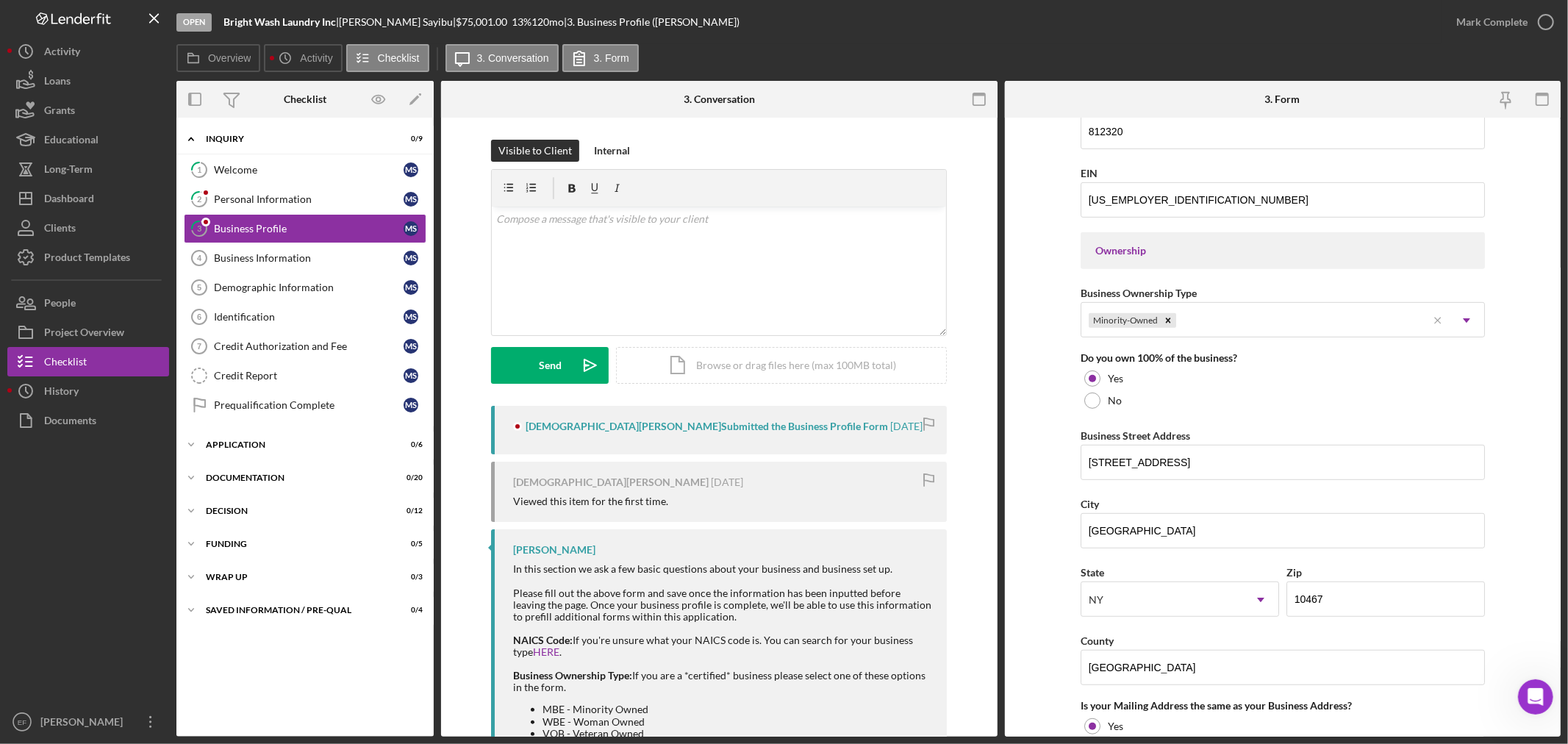
click at [844, 42] on div "Open Bright Wash Laundry Inc | [PERSON_NAME] | $75,001.00 13 % 120 mo | 3. Busi…" at bounding box center [809, 22] width 1265 height 44
click at [464, 432] on div "[PERSON_NAME] Submitted the Business Profile Form [DATE] [PERSON_NAME] [DATE] V…" at bounding box center [719, 603] width 513 height 394
click at [1018, 476] on form "Business Name Bright Wash Laundry Inc DBA Business Start Date [DATE] Legal Stru…" at bounding box center [1284, 427] width 557 height 619
click at [57, 194] on div "Dashboard" at bounding box center [69, 201] width 50 height 33
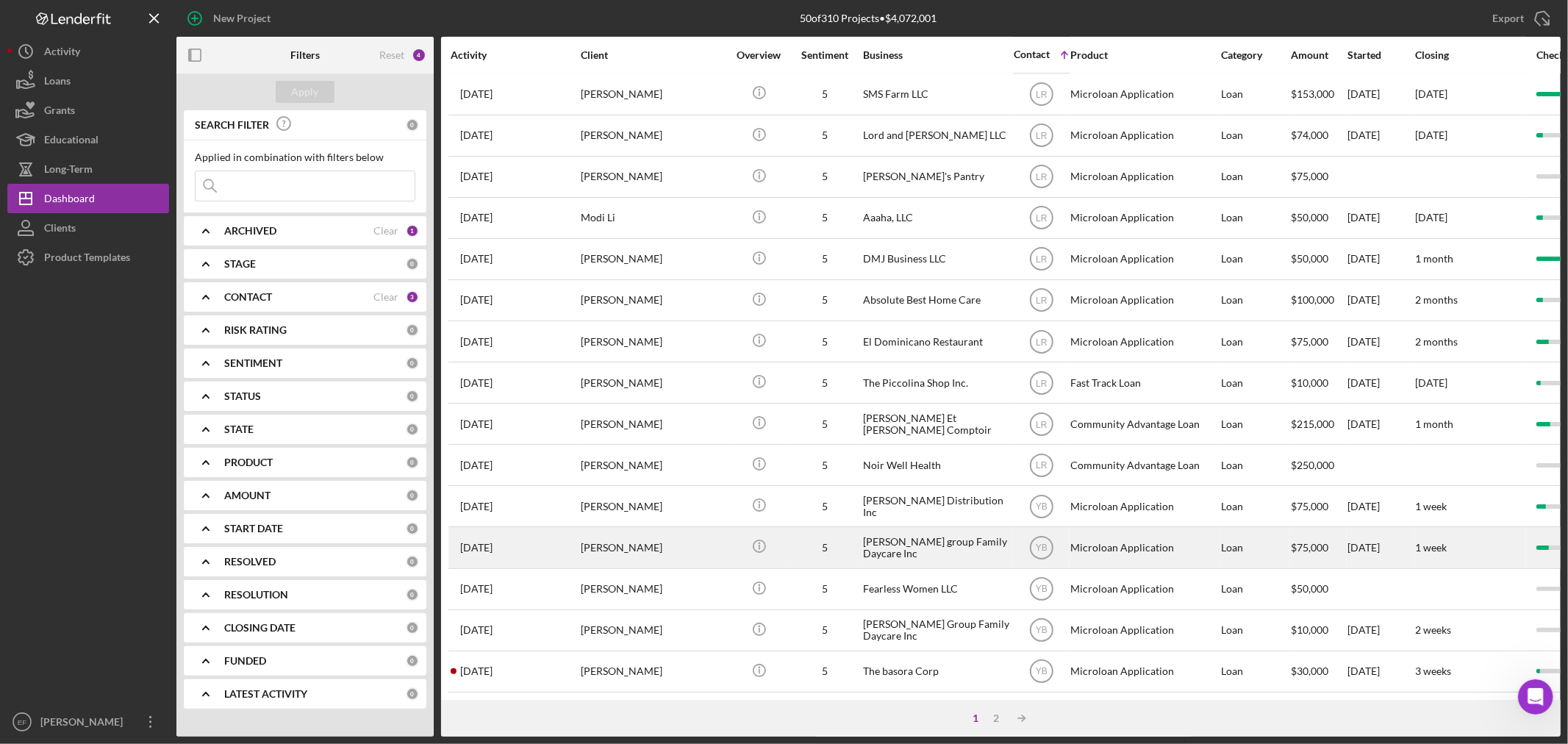
scroll to position [440, 0]
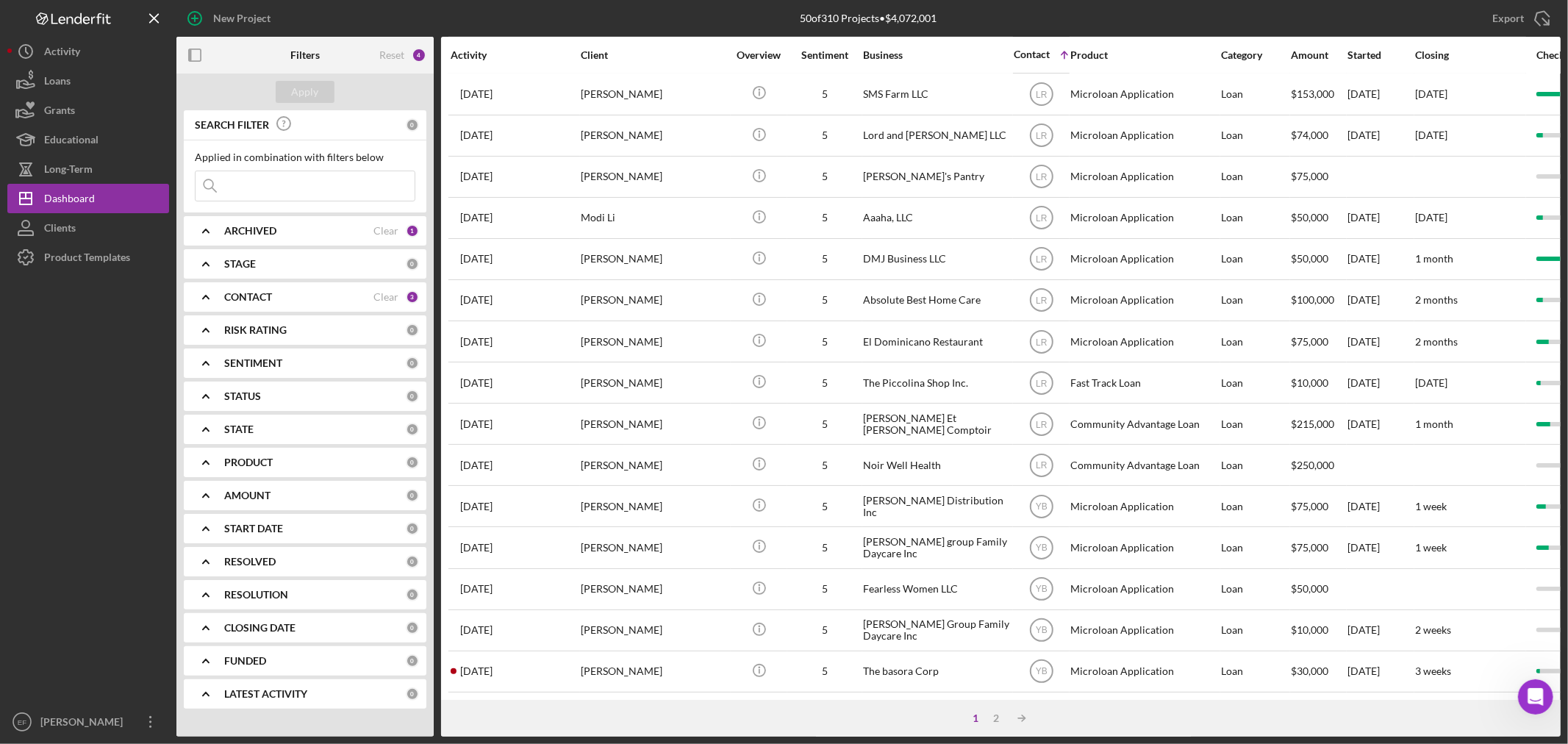
click at [310, 295] on div "CONTACT" at bounding box center [299, 297] width 150 height 12
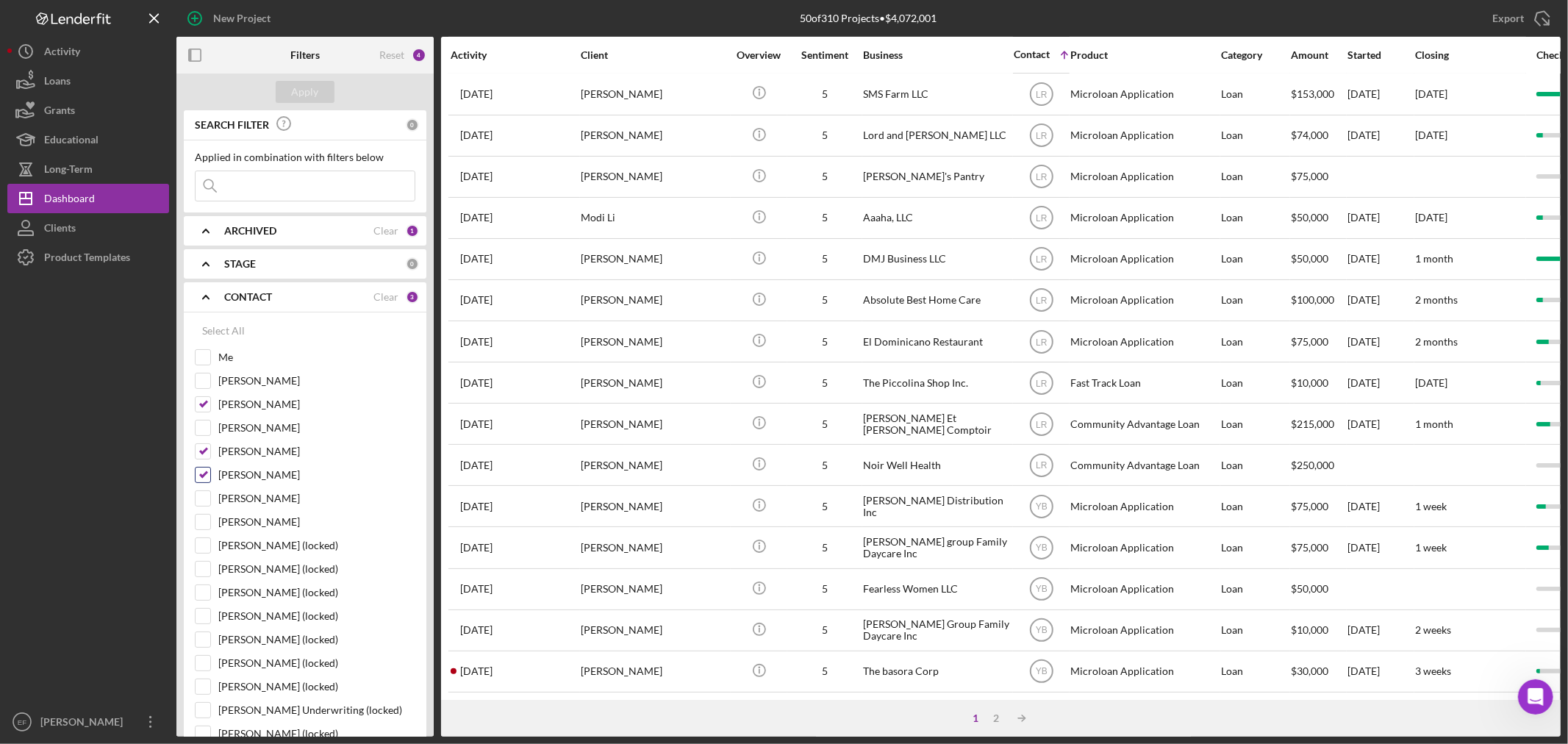
click at [210, 470] on input "[PERSON_NAME]" at bounding box center [203, 474] width 15 height 15
checkbox input "false"
drag, startPoint x: 200, startPoint y: 453, endPoint x: 206, endPoint y: 403, distance: 50.4
click at [200, 452] on input "[PERSON_NAME]" at bounding box center [203, 451] width 15 height 15
checkbox input "false"
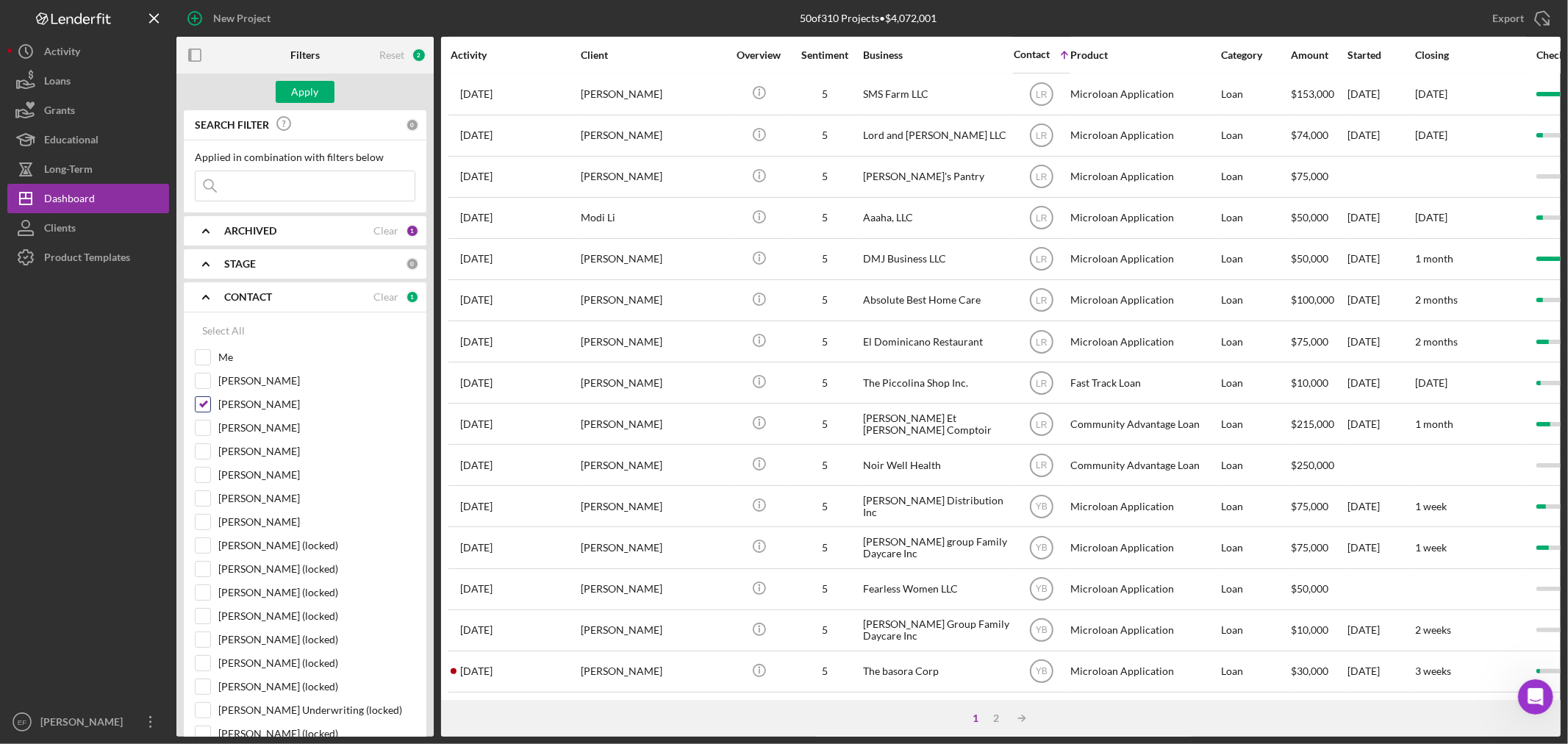
click at [206, 403] on input "[PERSON_NAME]" at bounding box center [203, 404] width 15 height 15
checkbox input "false"
click at [310, 92] on div "Apply" at bounding box center [306, 92] width 28 height 22
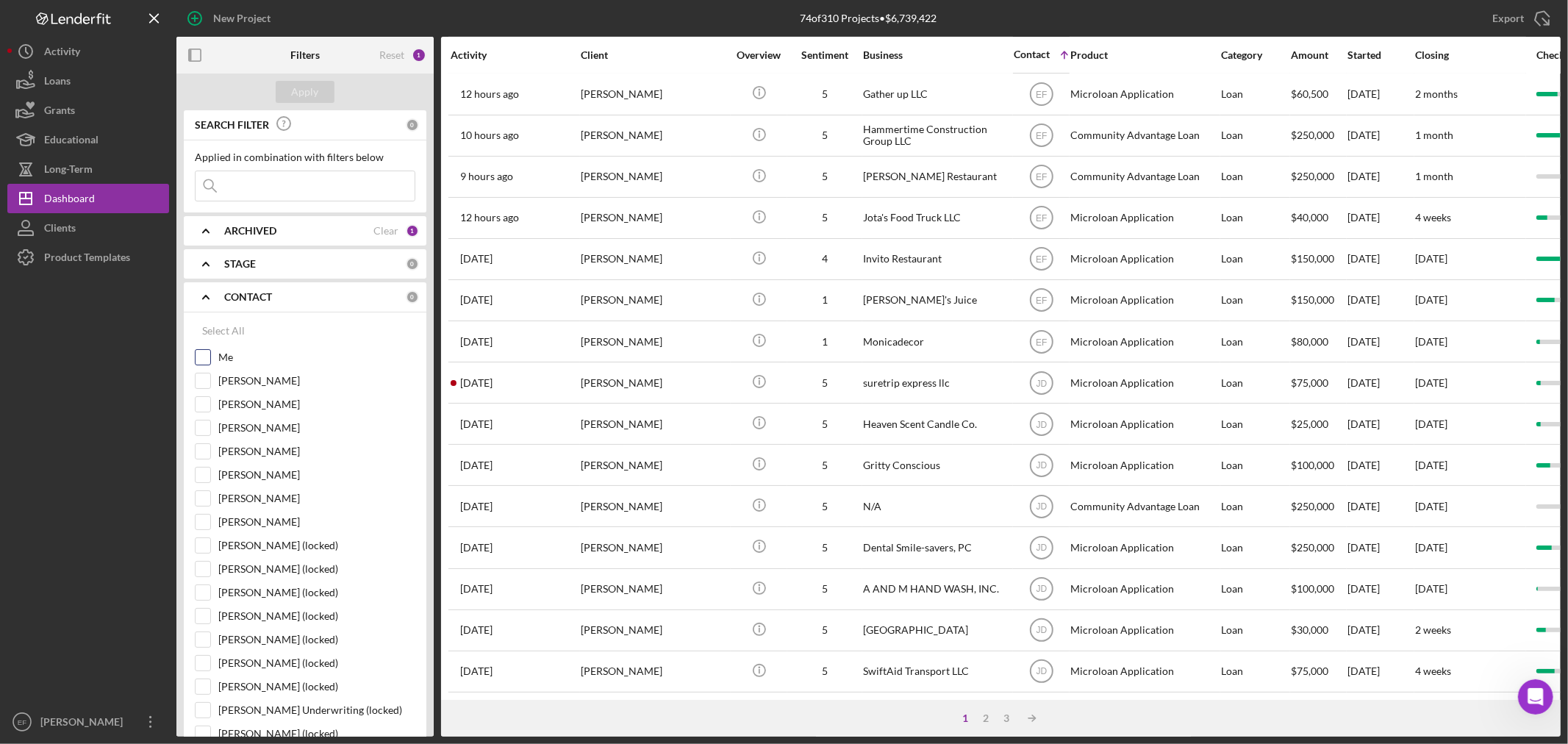
click at [201, 363] on input "Me" at bounding box center [203, 357] width 15 height 15
checkbox input "true"
click at [210, 377] on input "[PERSON_NAME]" at bounding box center [203, 381] width 15 height 15
checkbox input "true"
click at [324, 93] on button "Apply" at bounding box center [305, 92] width 59 height 22
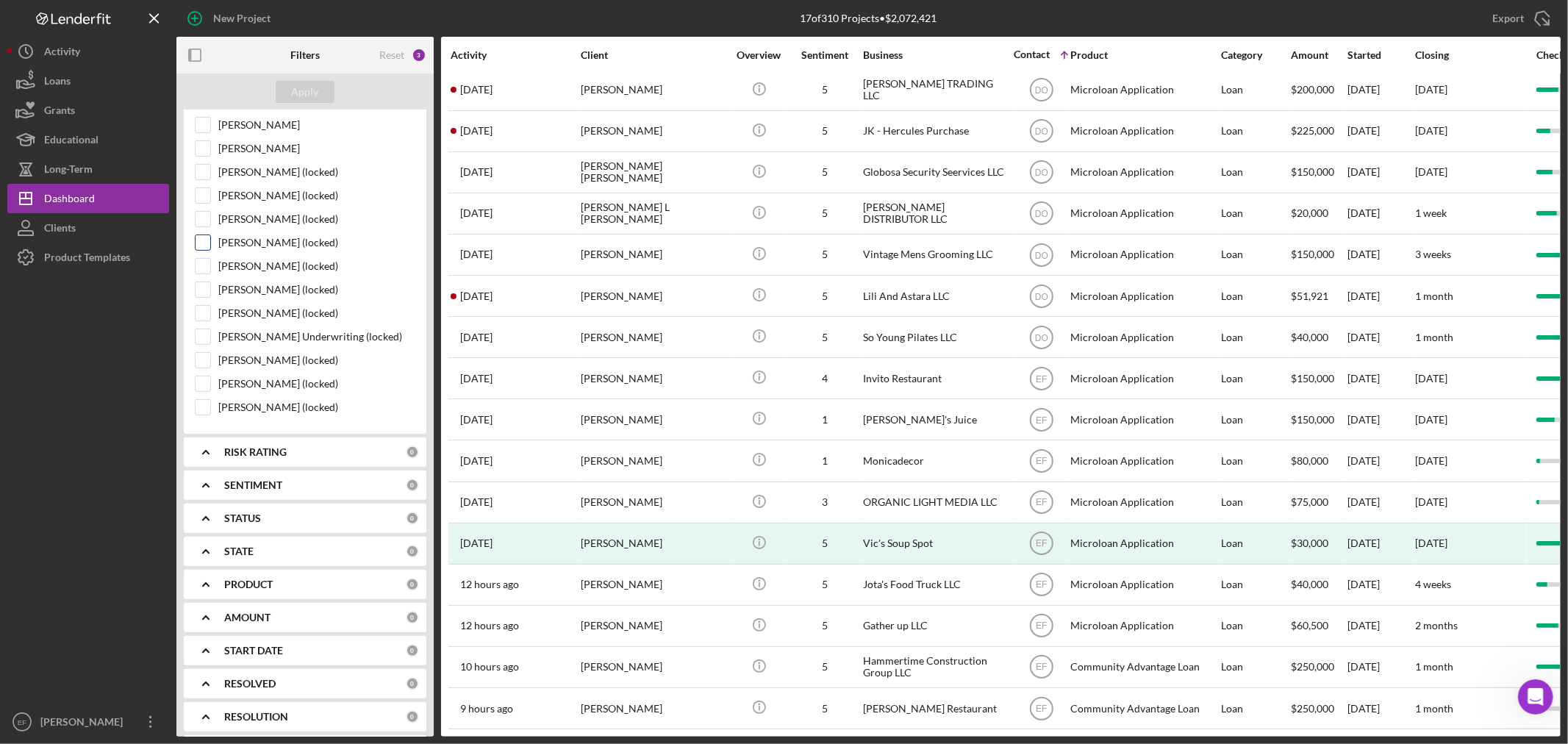
scroll to position [0, 0]
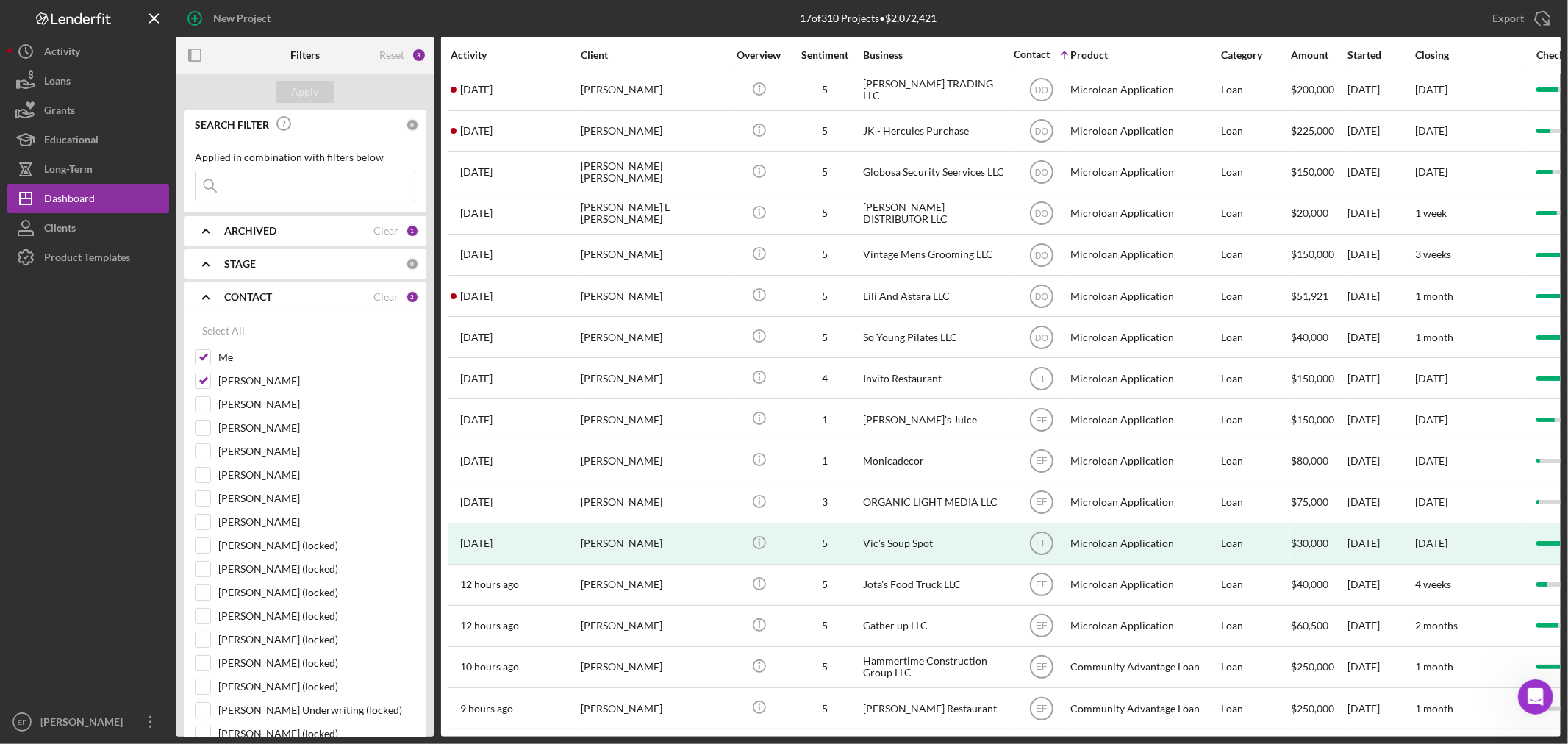
click at [239, 262] on b "STAGE" at bounding box center [240, 264] width 31 height 12
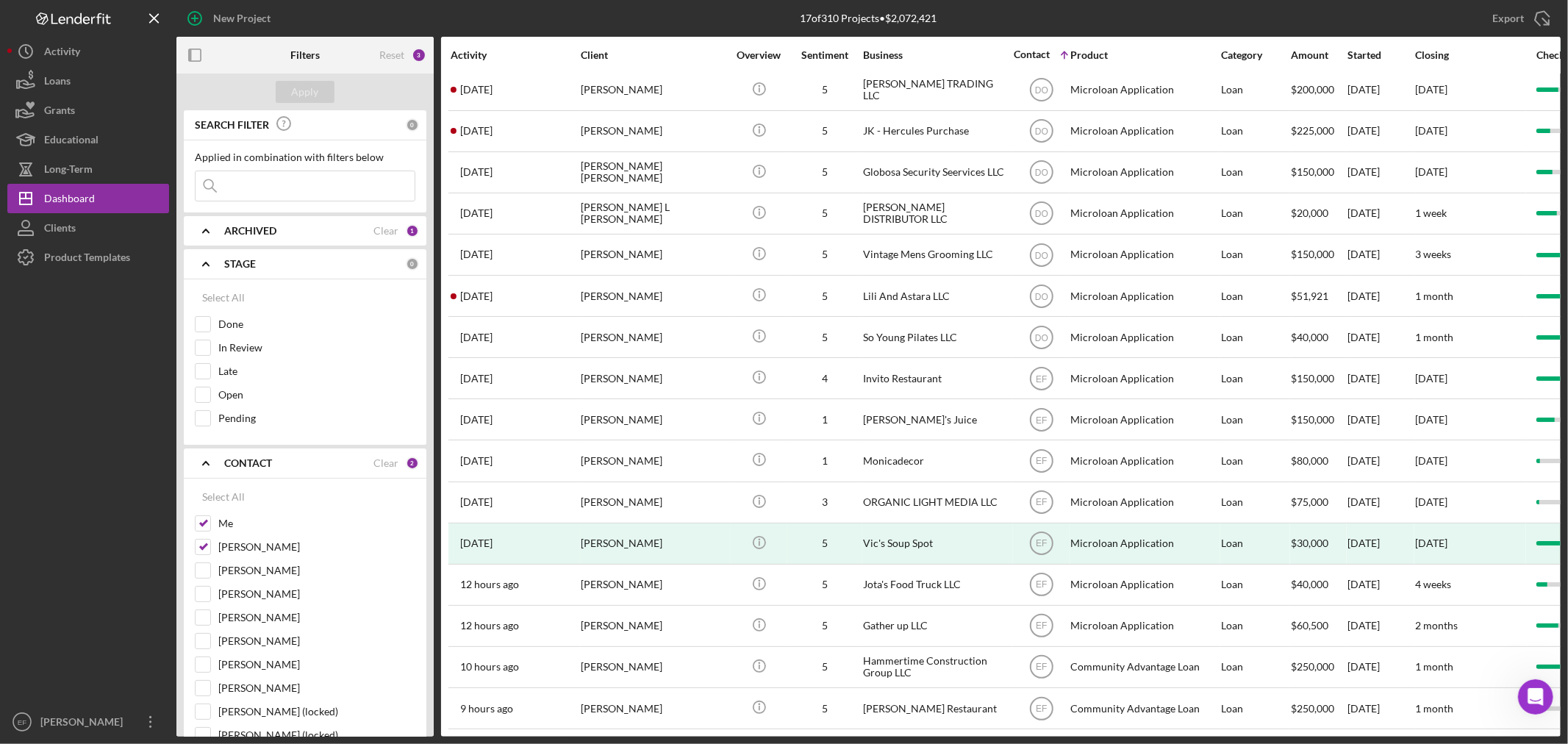
click at [245, 231] on b "ARCHIVED" at bounding box center [250, 231] width 52 height 12
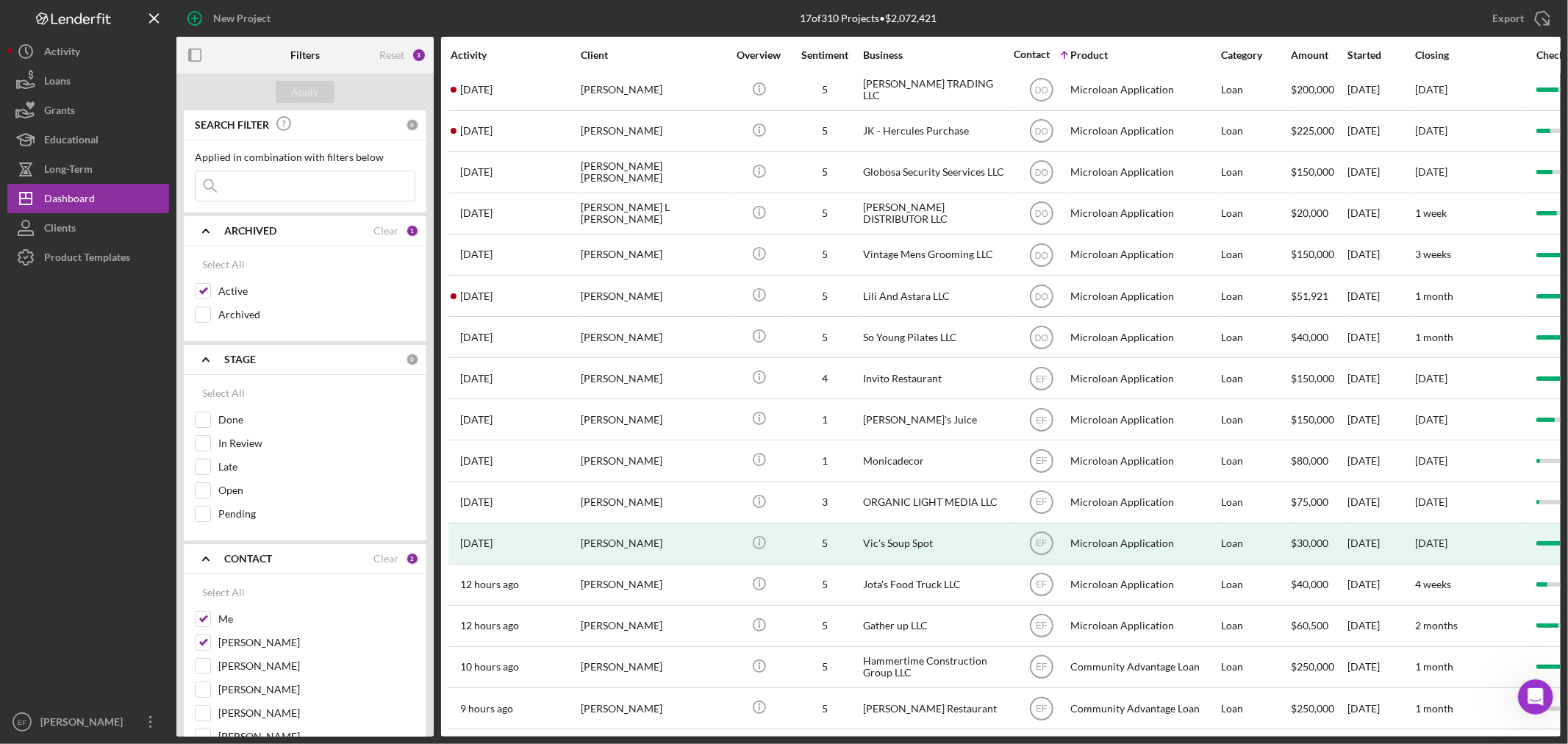
click at [233, 228] on b "ARCHIVED" at bounding box center [250, 231] width 52 height 12
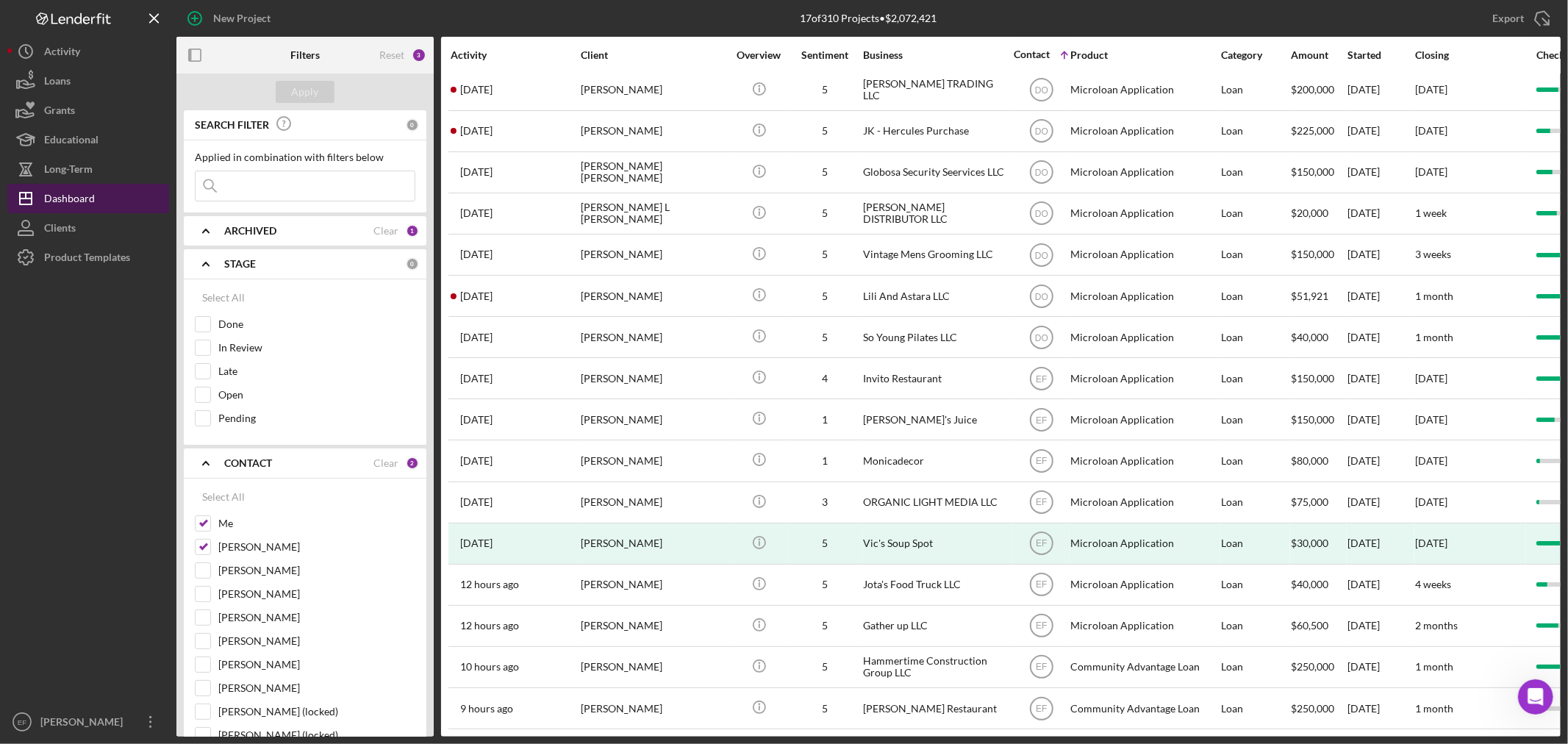
click at [122, 203] on button "Icon/Dashboard Dashboard" at bounding box center [88, 199] width 161 height 30
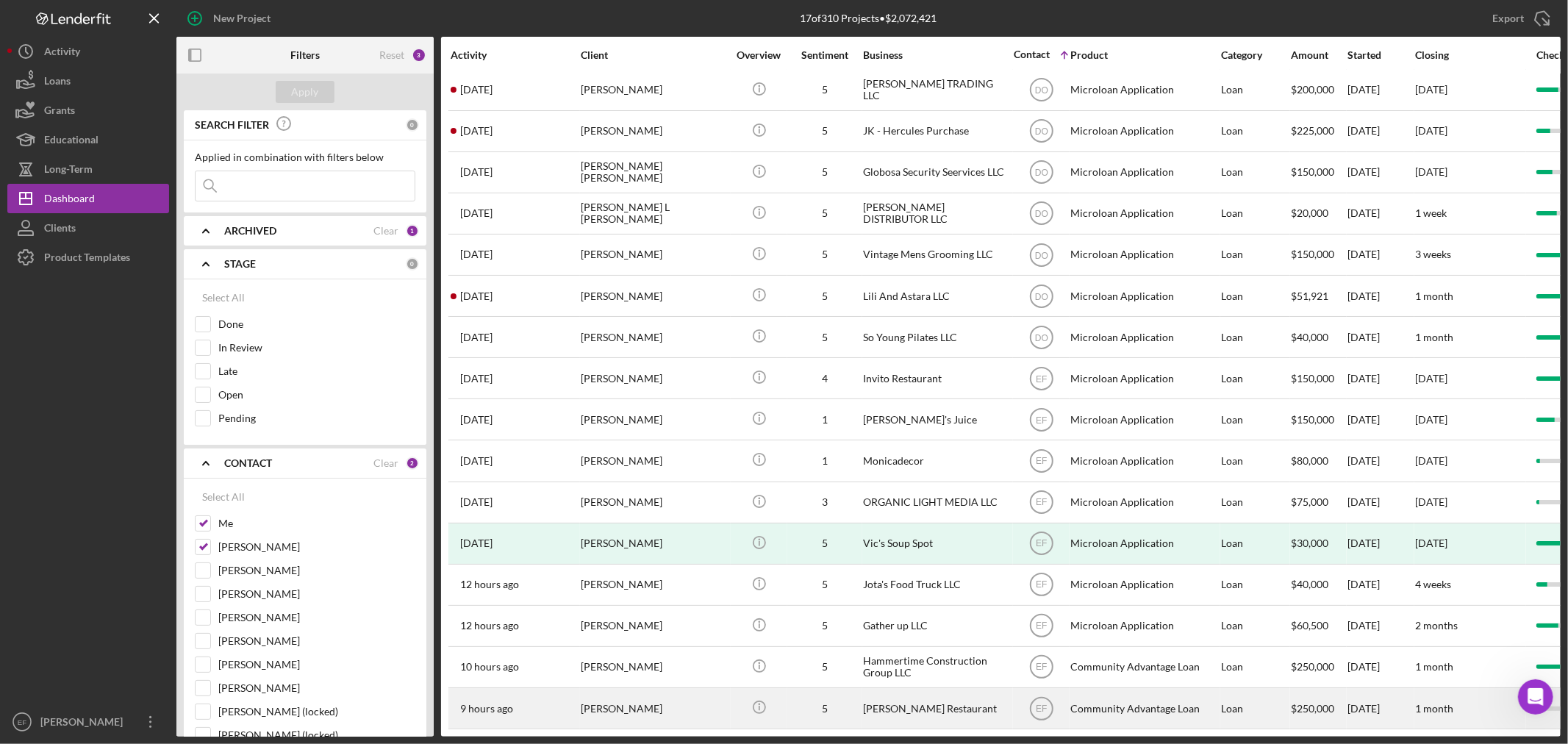
click at [888, 698] on div "[PERSON_NAME] Restaurant" at bounding box center [935, 709] width 147 height 39
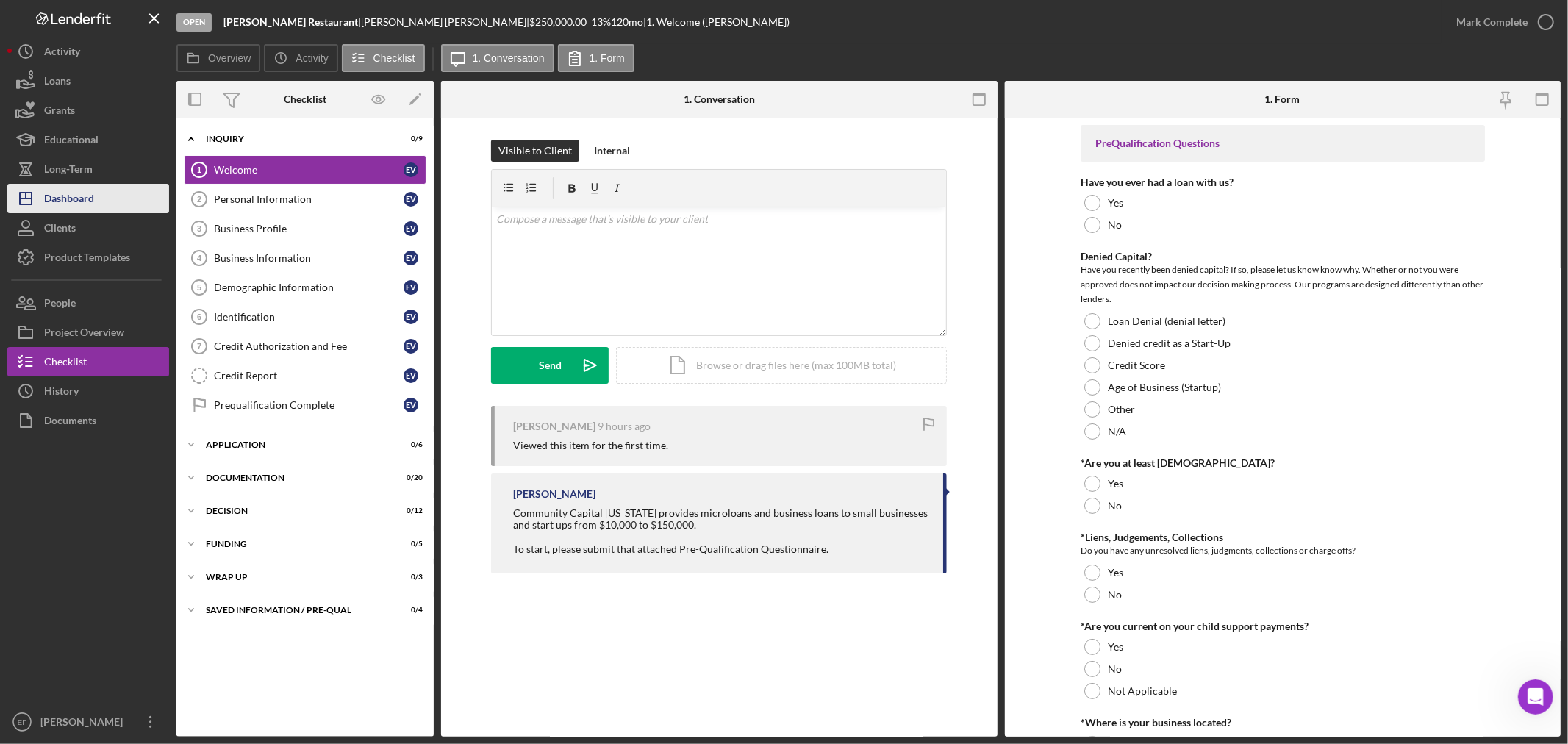
click at [60, 203] on div "Dashboard" at bounding box center [69, 201] width 50 height 33
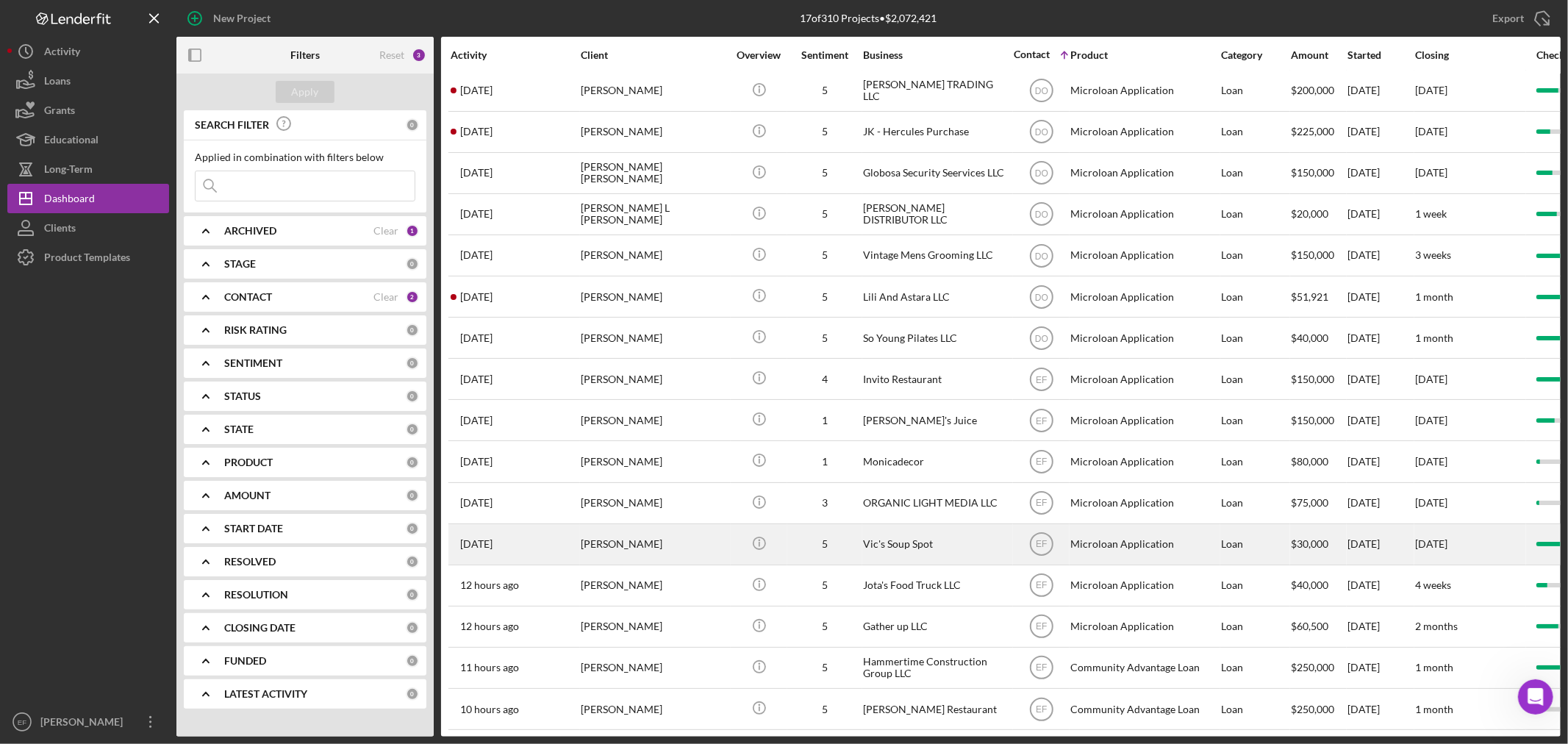
scroll to position [69, 0]
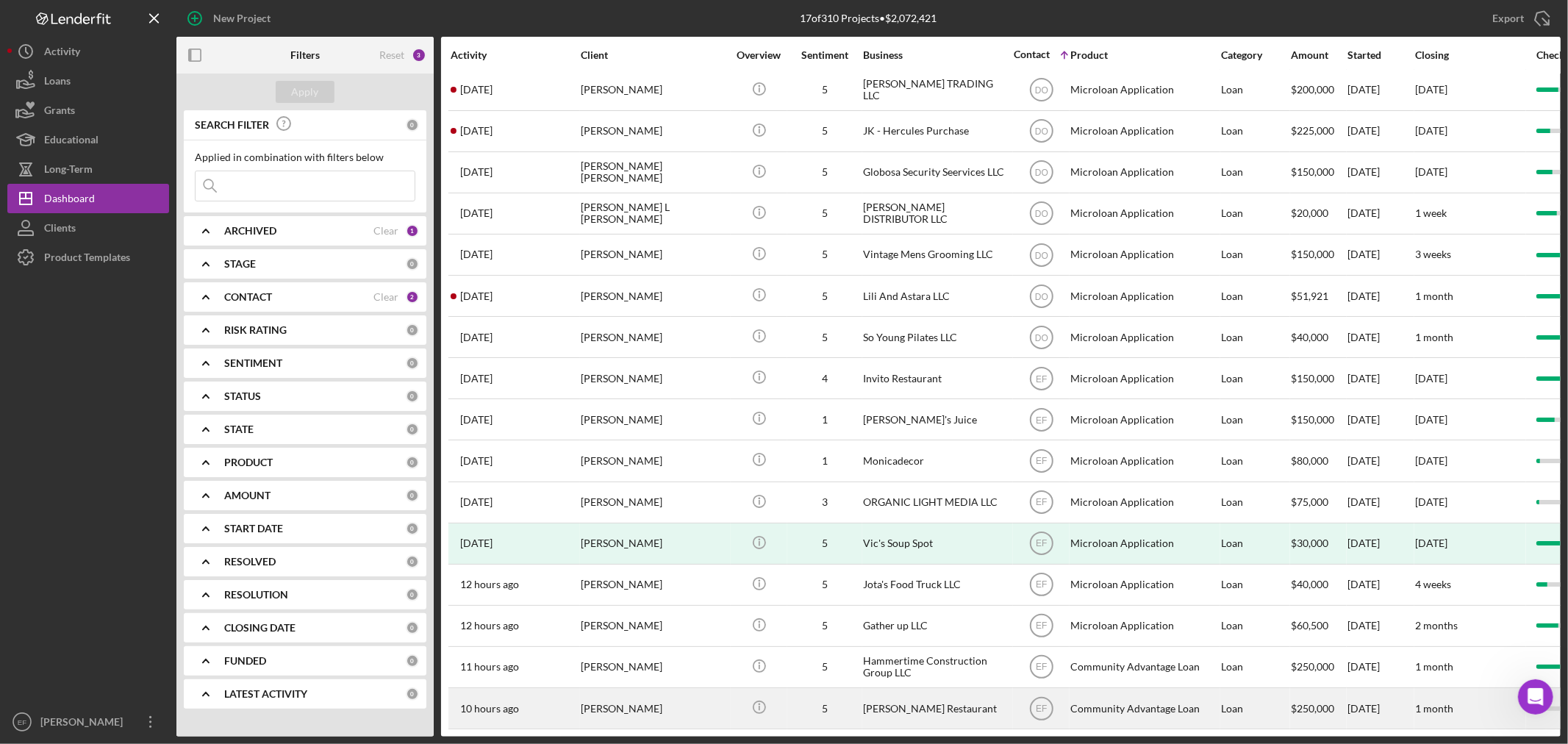
click at [688, 689] on div "[PERSON_NAME]" at bounding box center [653, 709] width 147 height 39
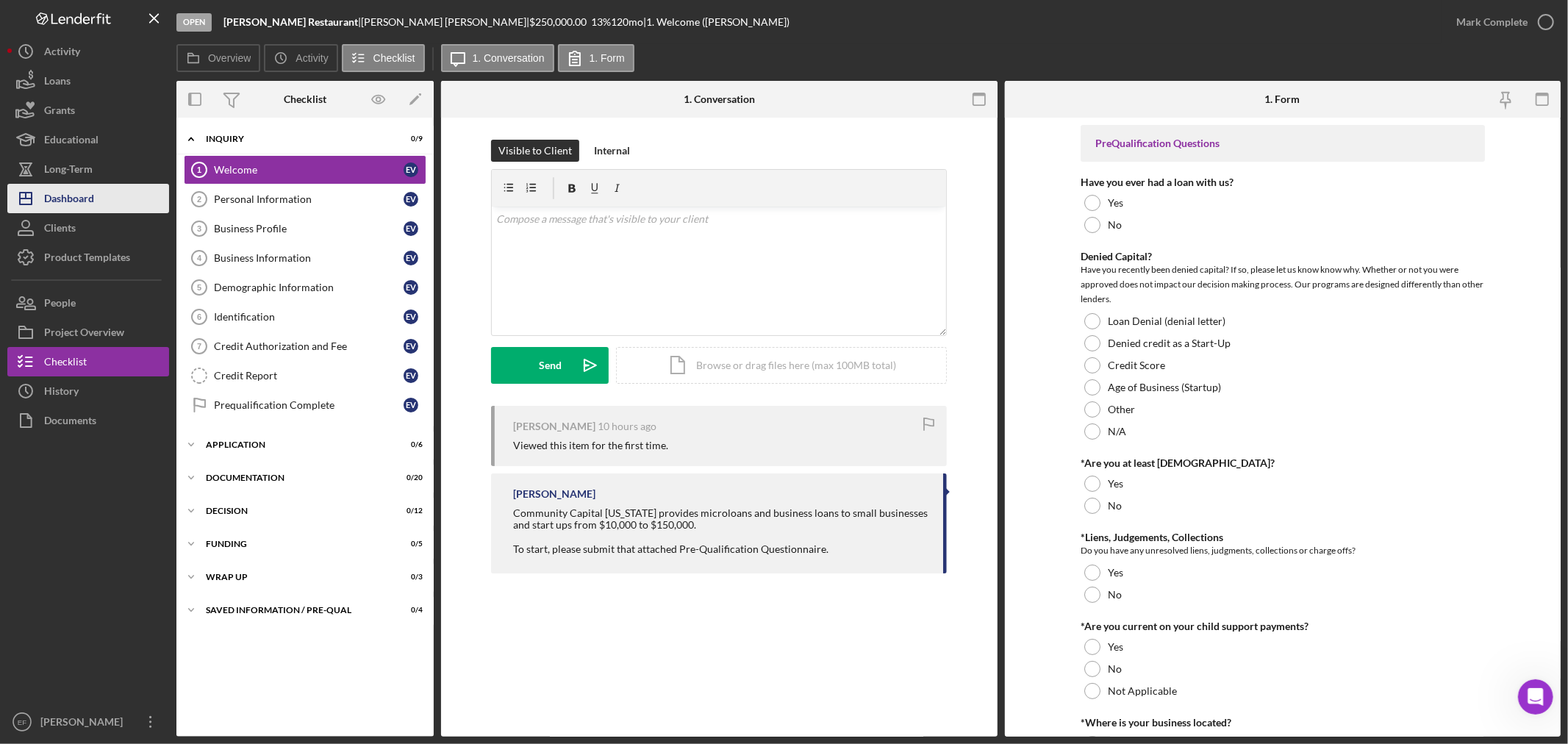
click at [76, 199] on div "Dashboard" at bounding box center [69, 201] width 50 height 33
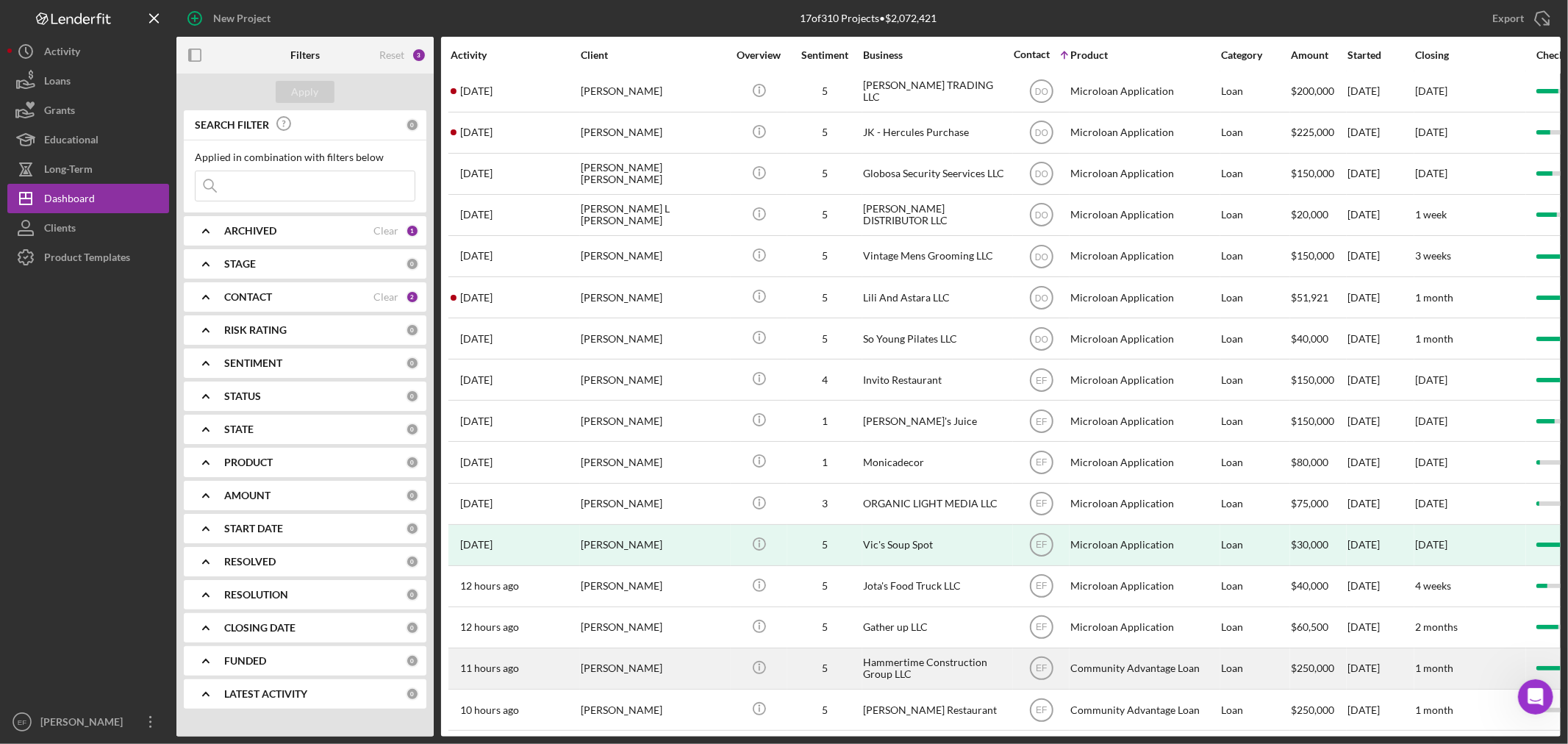
scroll to position [69, 0]
click at [903, 648] on div "Hammertime Construction Group LLC" at bounding box center [935, 667] width 147 height 39
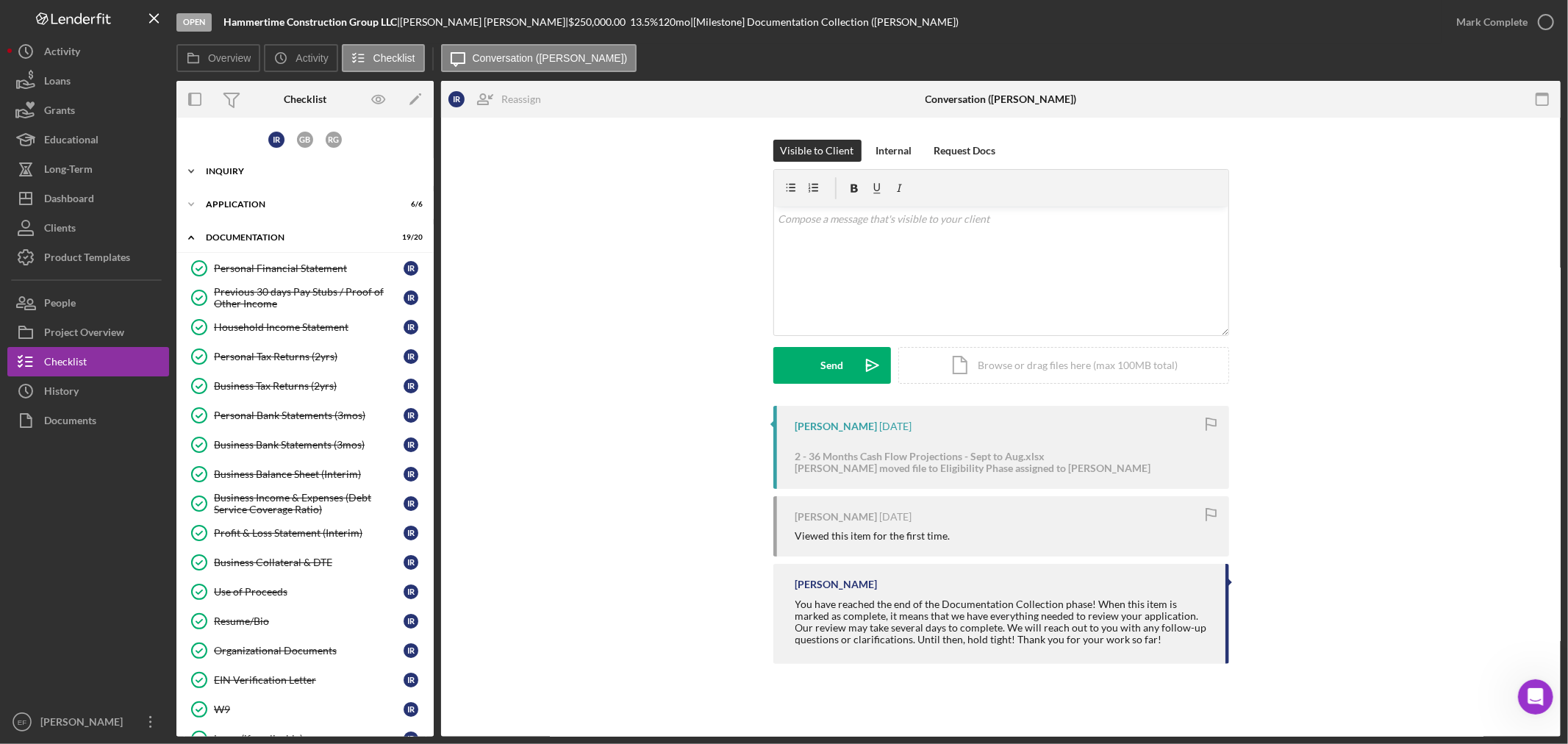
click at [214, 167] on div "Inquiry" at bounding box center [310, 171] width 210 height 9
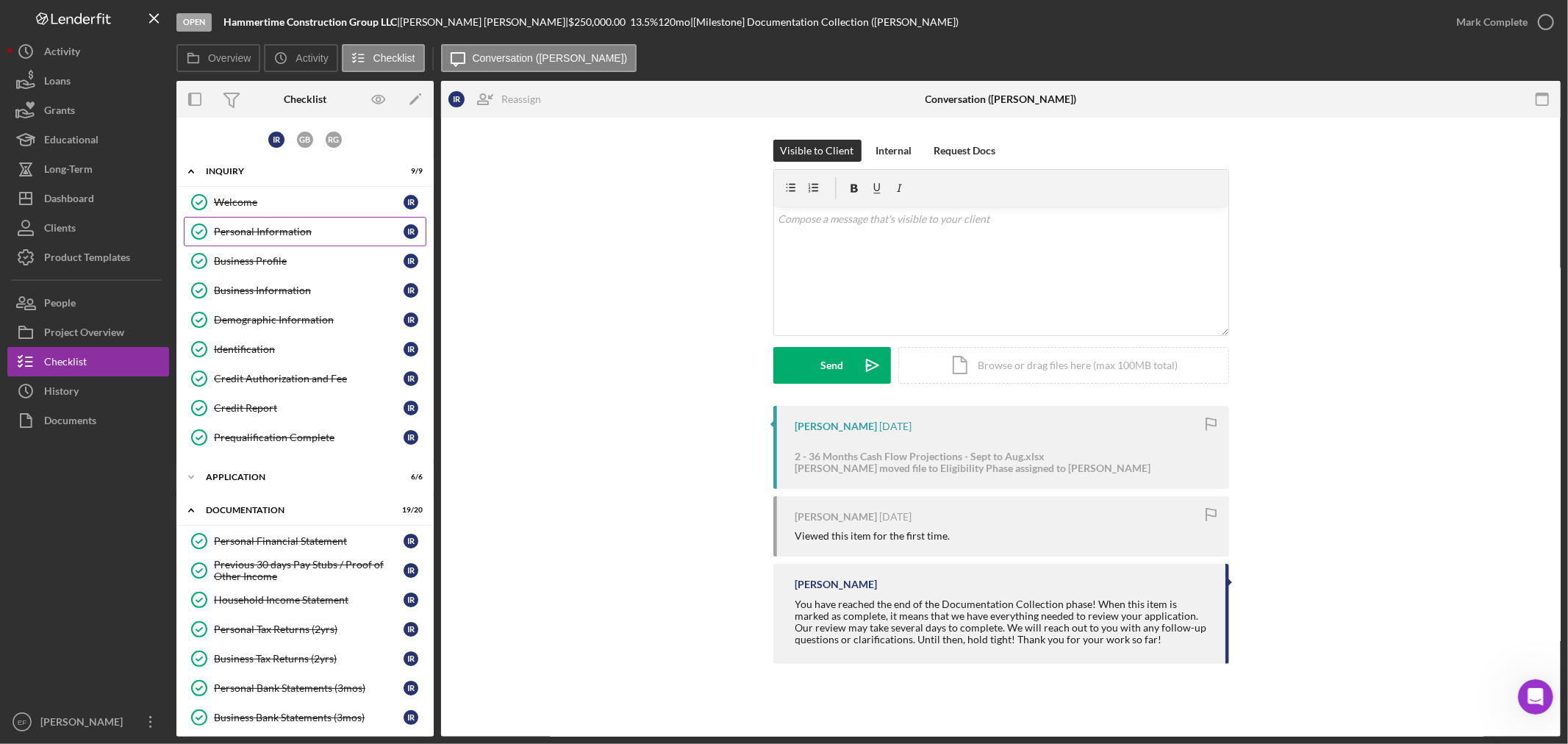
click at [231, 225] on div "Personal Information" at bounding box center [308, 231] width 190 height 12
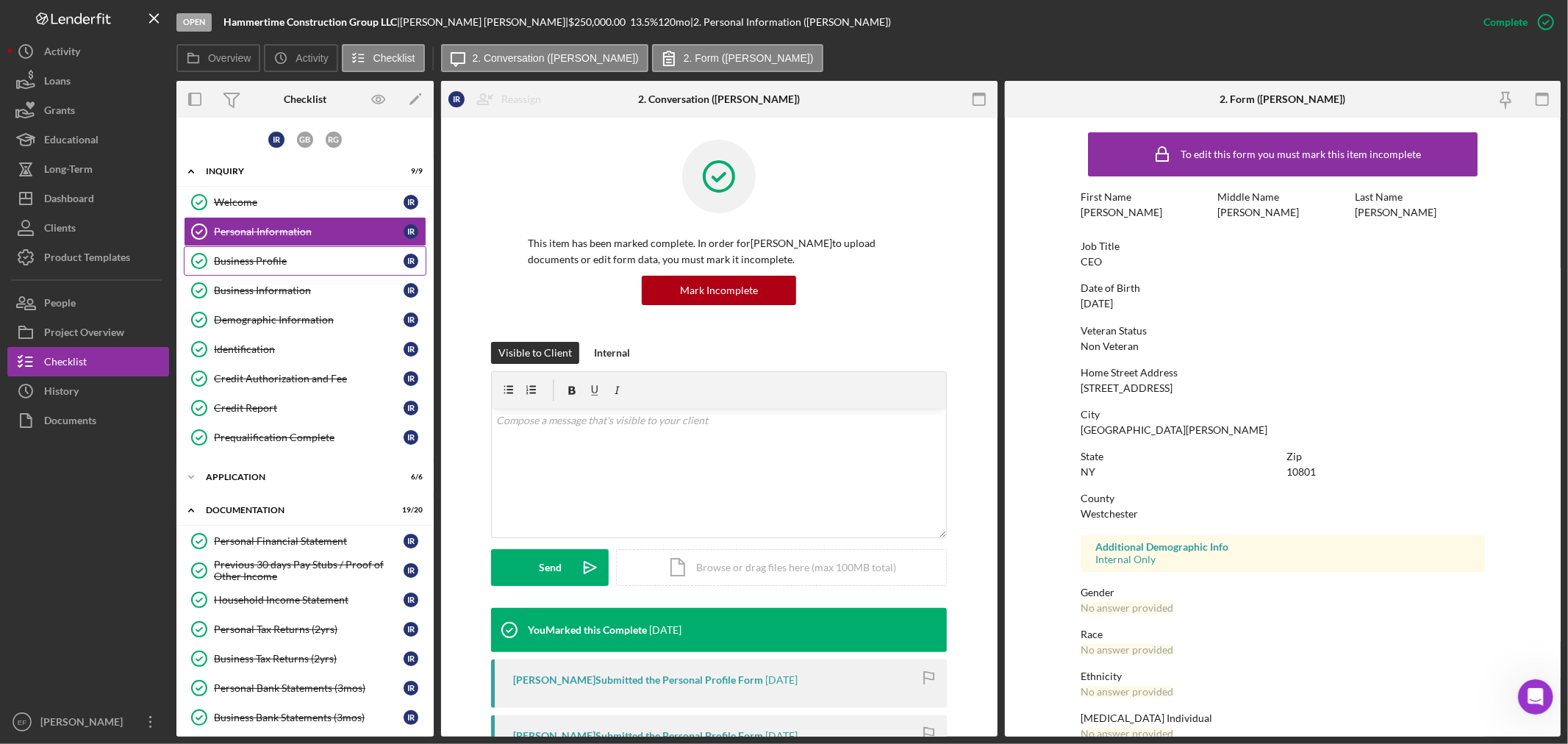
click at [238, 260] on div "Business Profile" at bounding box center [308, 261] width 190 height 12
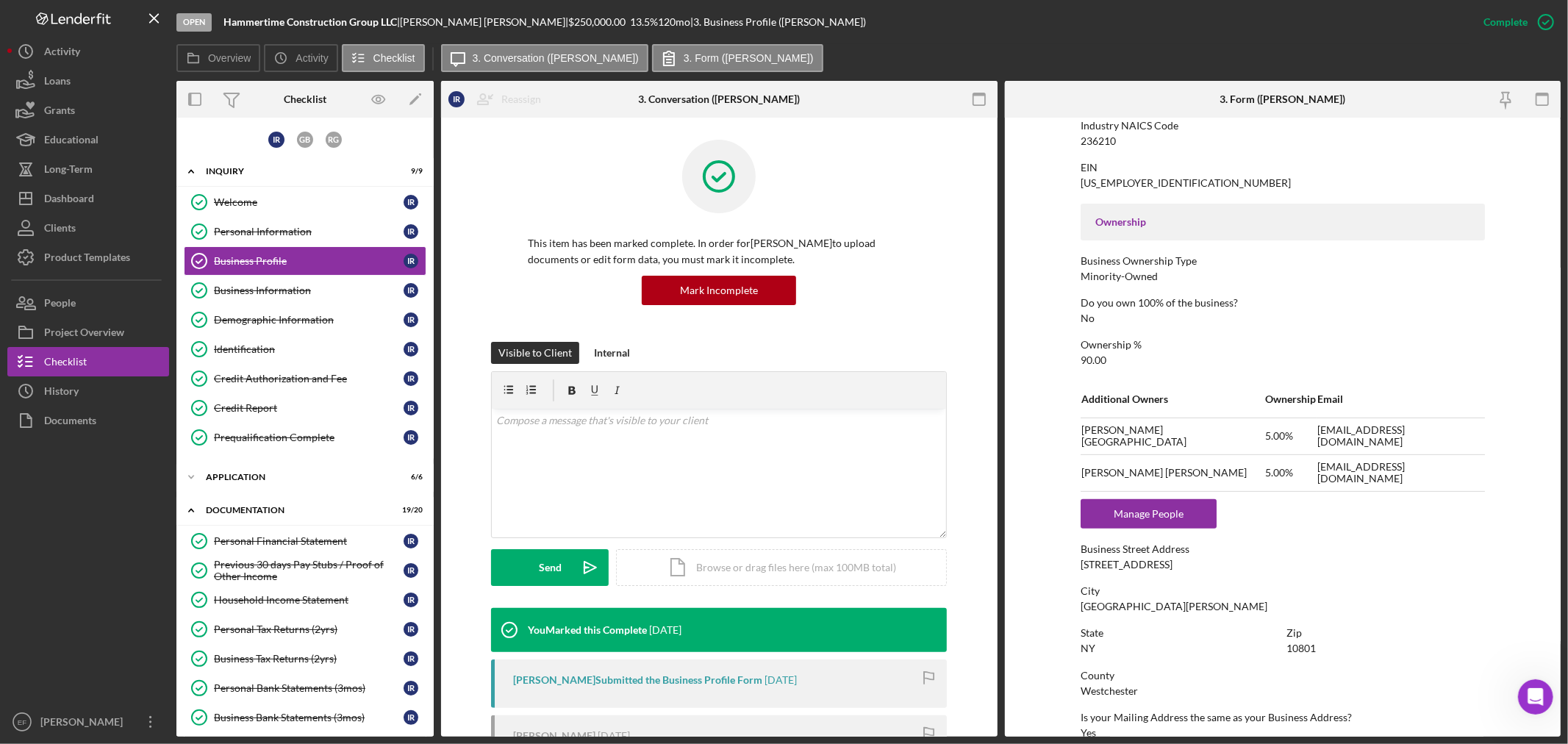
scroll to position [694, 0]
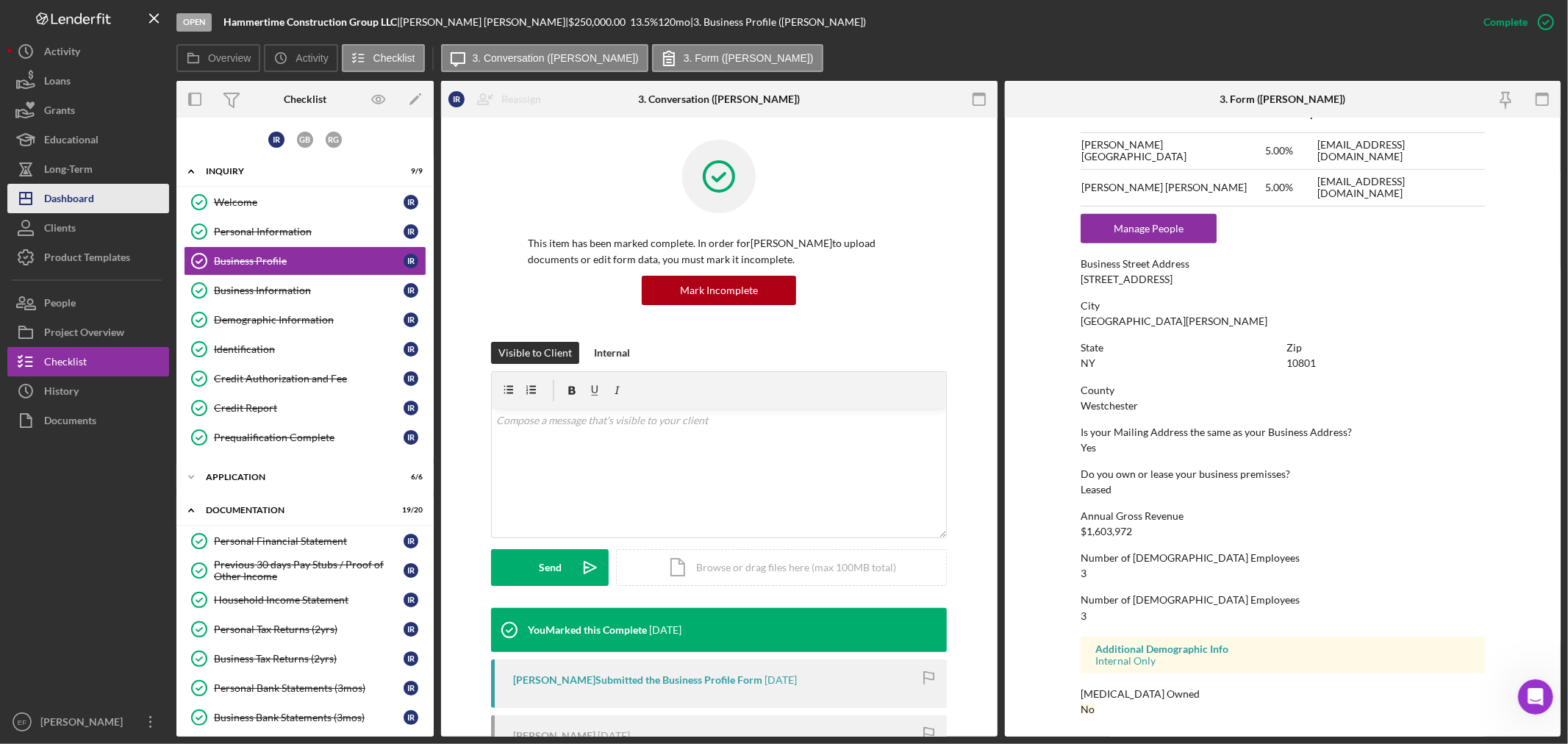
click at [74, 191] on div "Dashboard" at bounding box center [69, 201] width 50 height 33
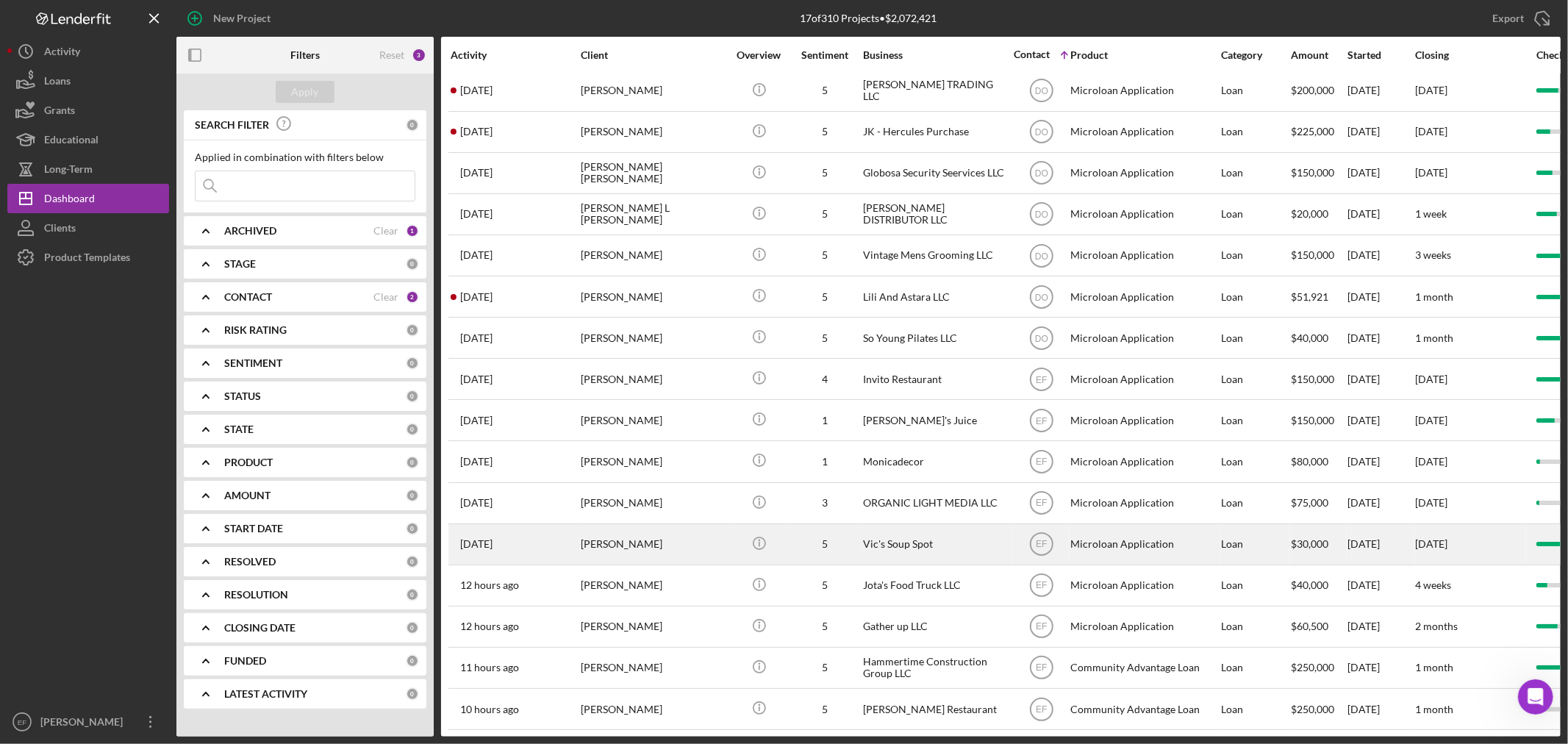
scroll to position [69, 0]
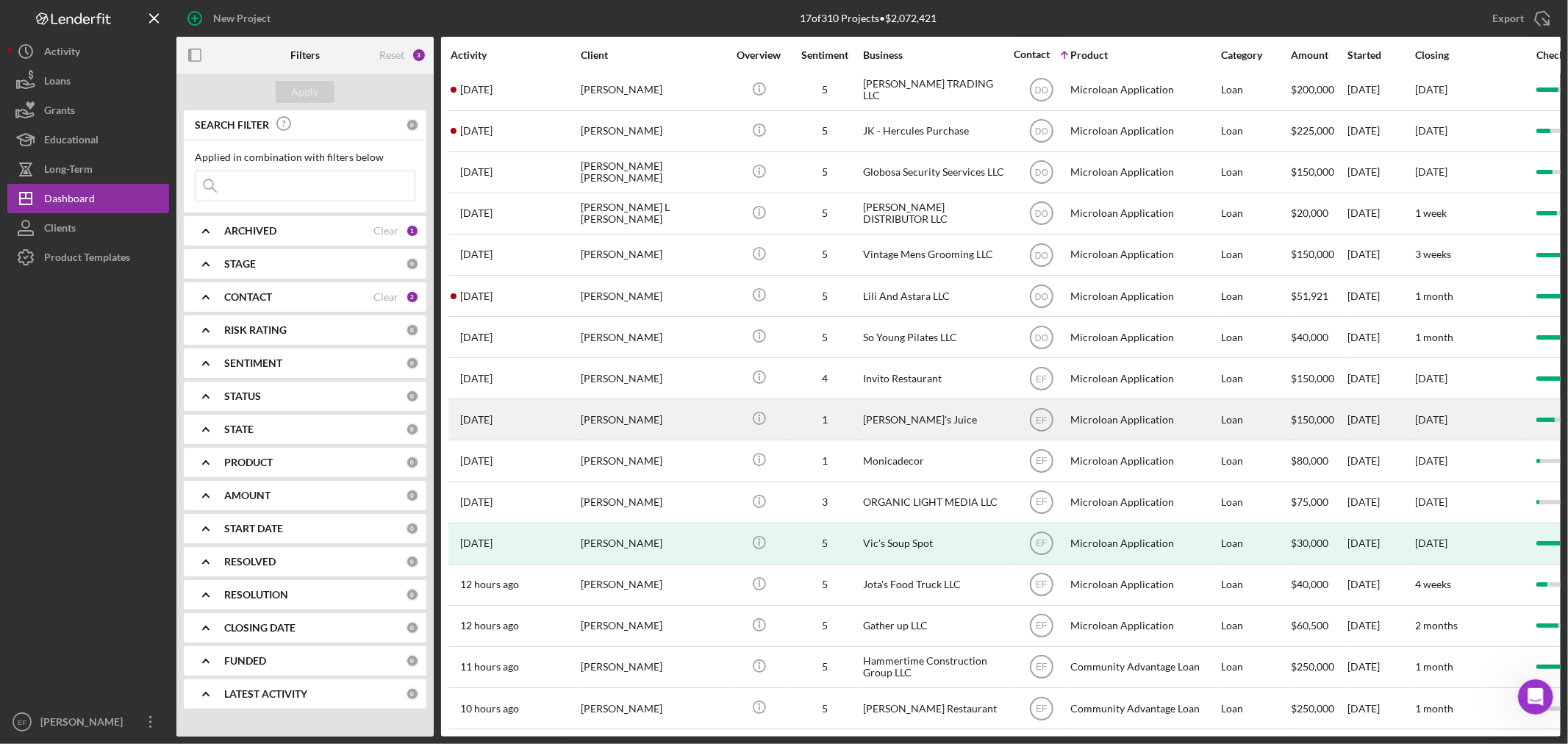
click at [658, 401] on div "[PERSON_NAME]" at bounding box center [653, 420] width 147 height 39
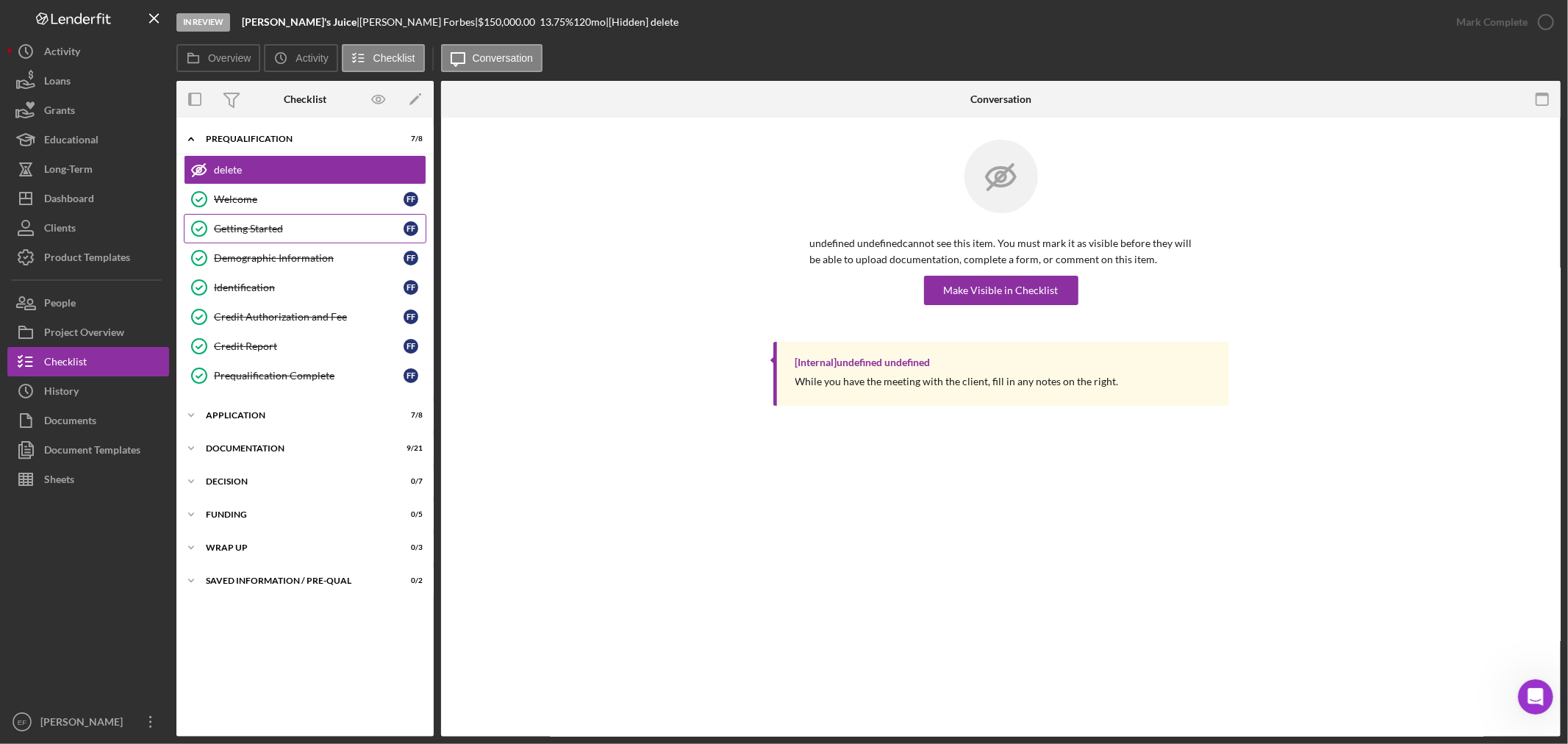
click at [279, 229] on div "Getting Started" at bounding box center [308, 228] width 190 height 12
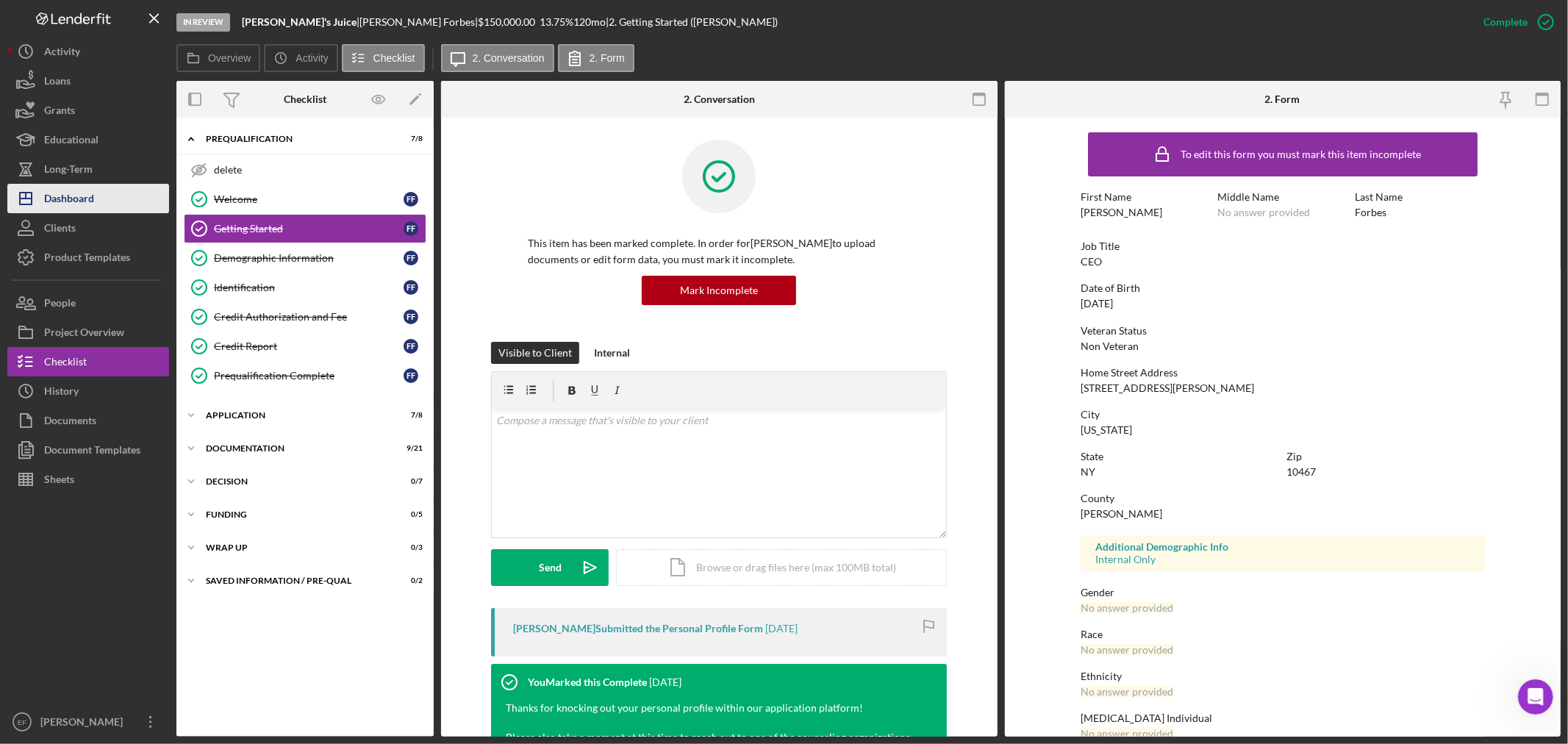
click at [74, 192] on div "Dashboard" at bounding box center [69, 201] width 50 height 33
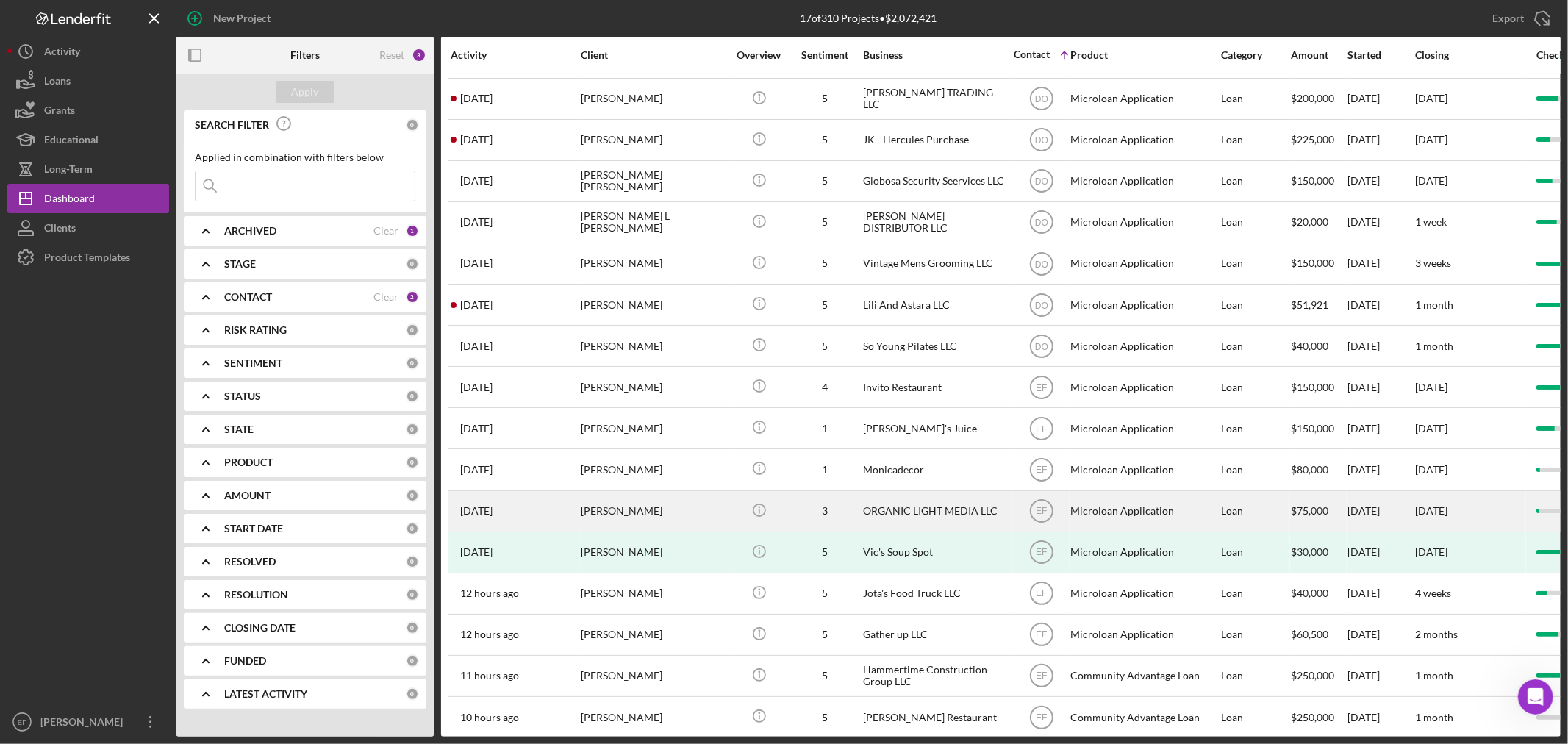
scroll to position [69, 0]
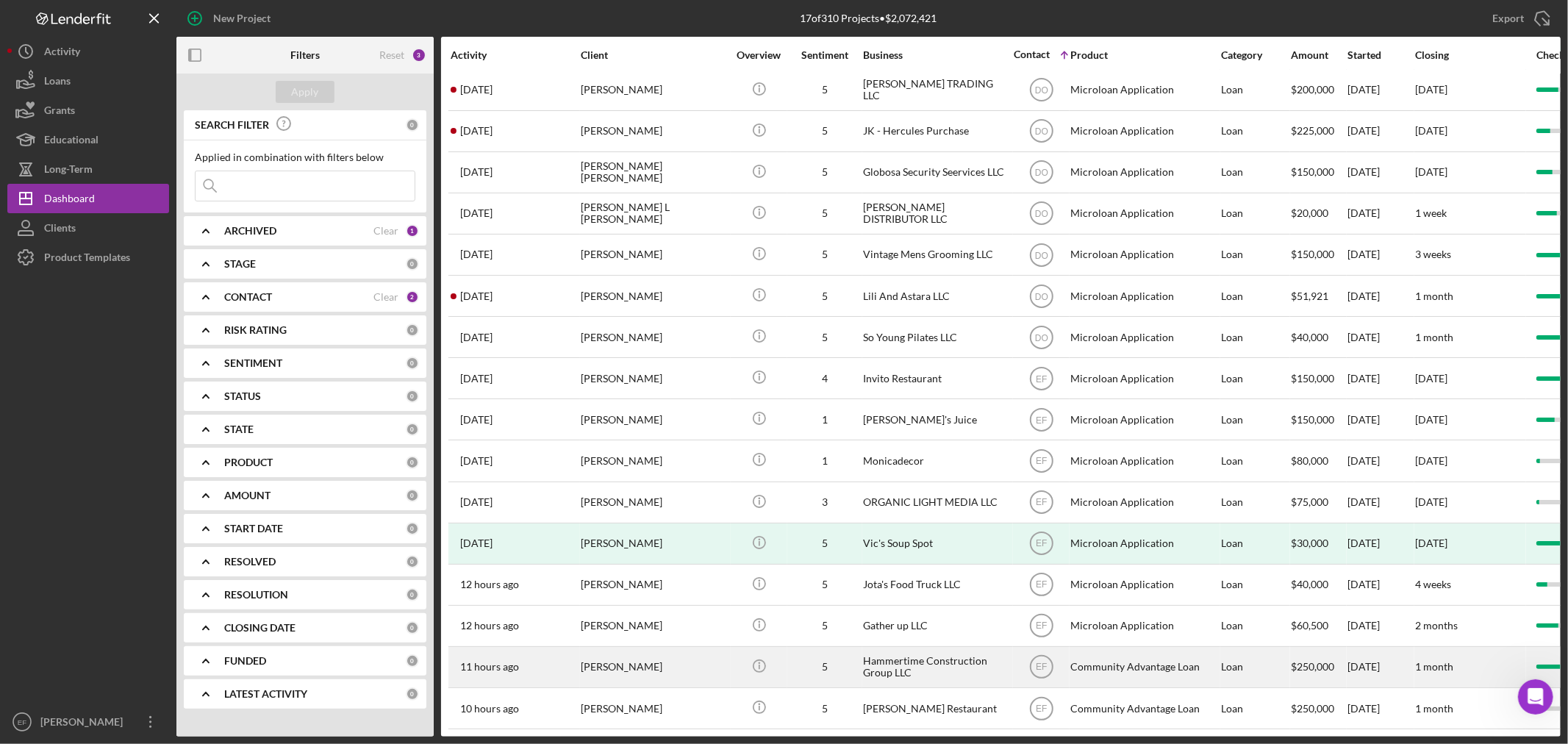
click at [633, 648] on div "[PERSON_NAME]" at bounding box center [653, 667] width 147 height 39
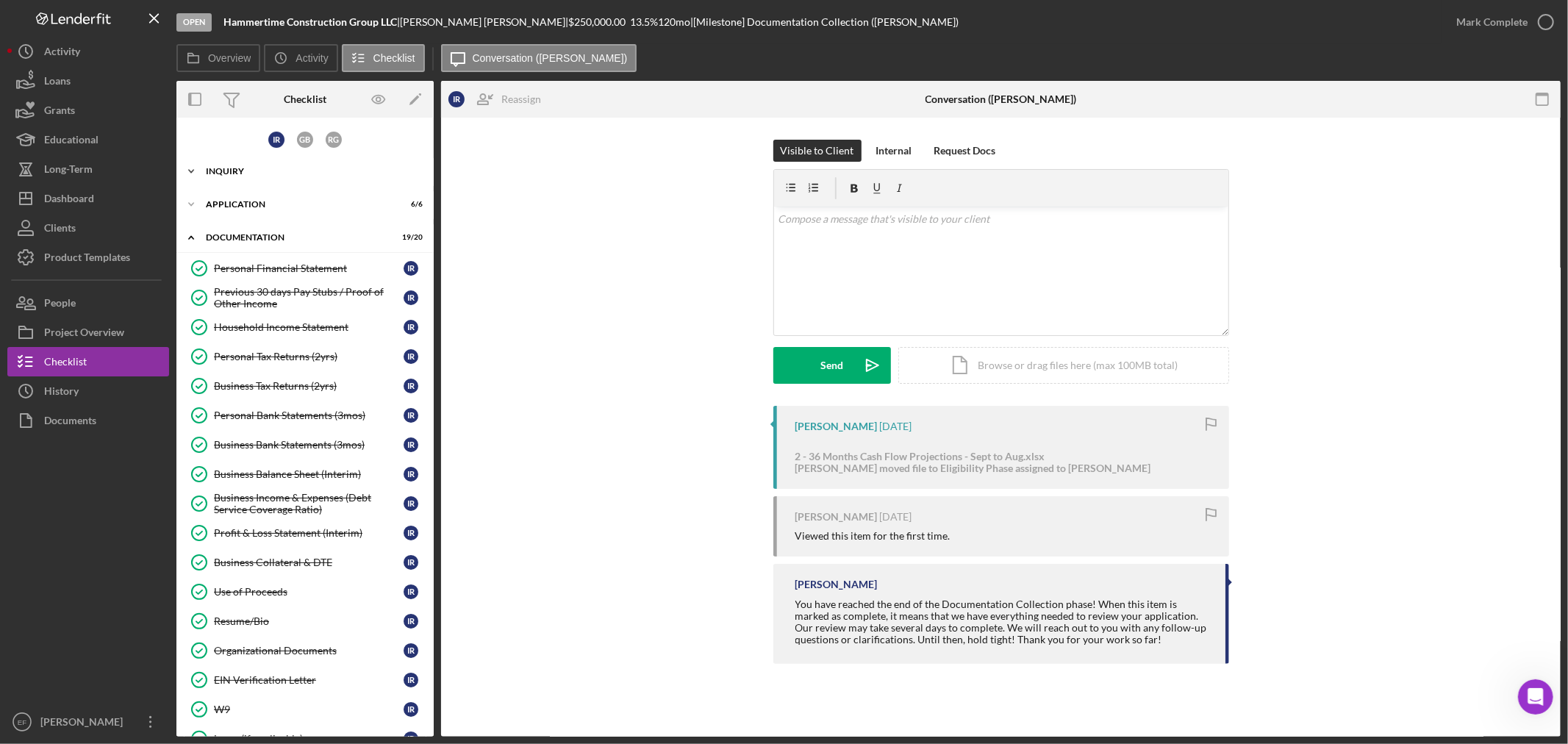
click at [245, 172] on div "Inquiry" at bounding box center [310, 171] width 210 height 9
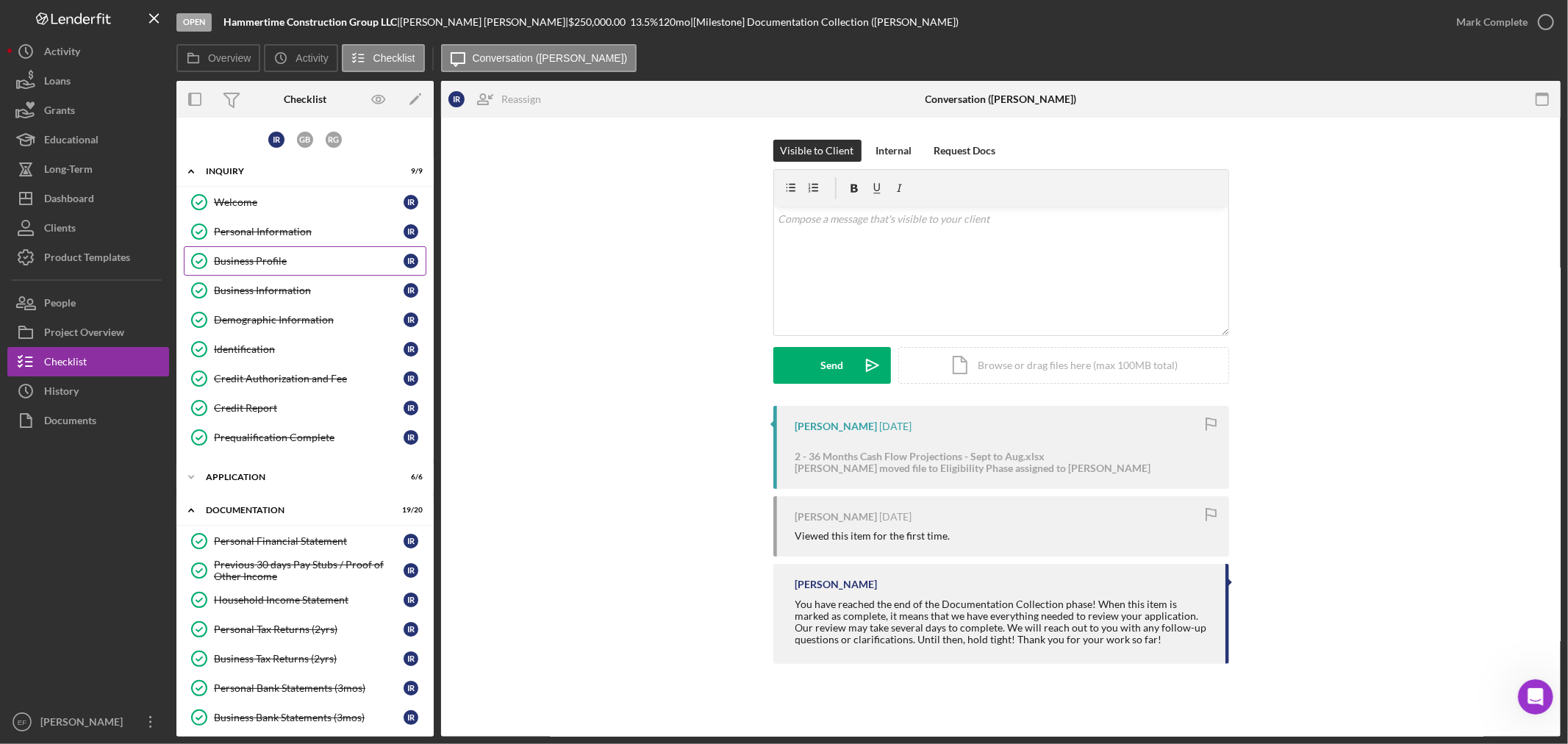
click at [259, 259] on div "Business Profile" at bounding box center [308, 261] width 190 height 12
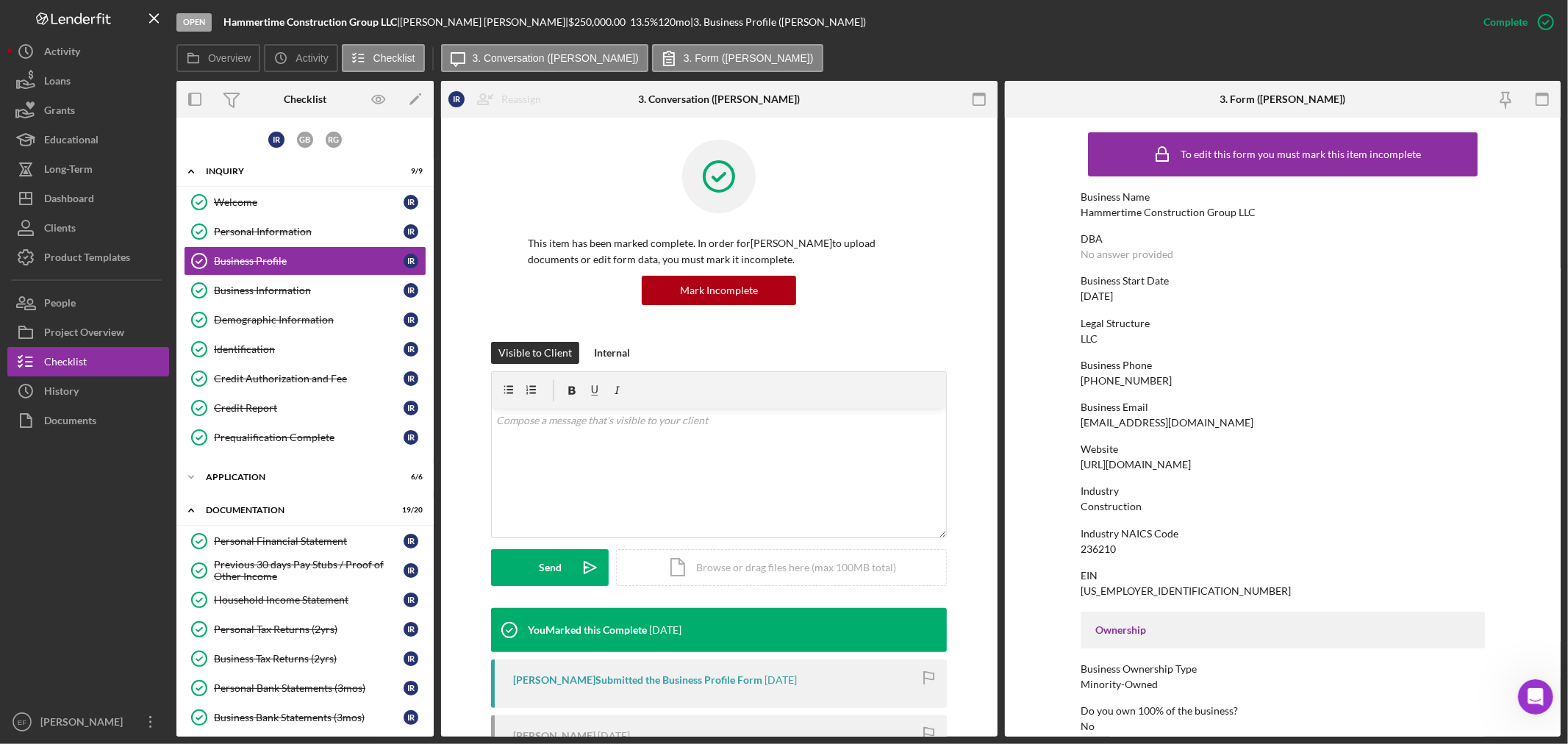
drag, startPoint x: 1136, startPoint y: 290, endPoint x: 1074, endPoint y: 297, distance: 62.4
click at [1074, 297] on form "To edit this form you must mark this item incomplete Business Name Hammertime C…" at bounding box center [1284, 427] width 557 height 619
copy div "[DATE]"
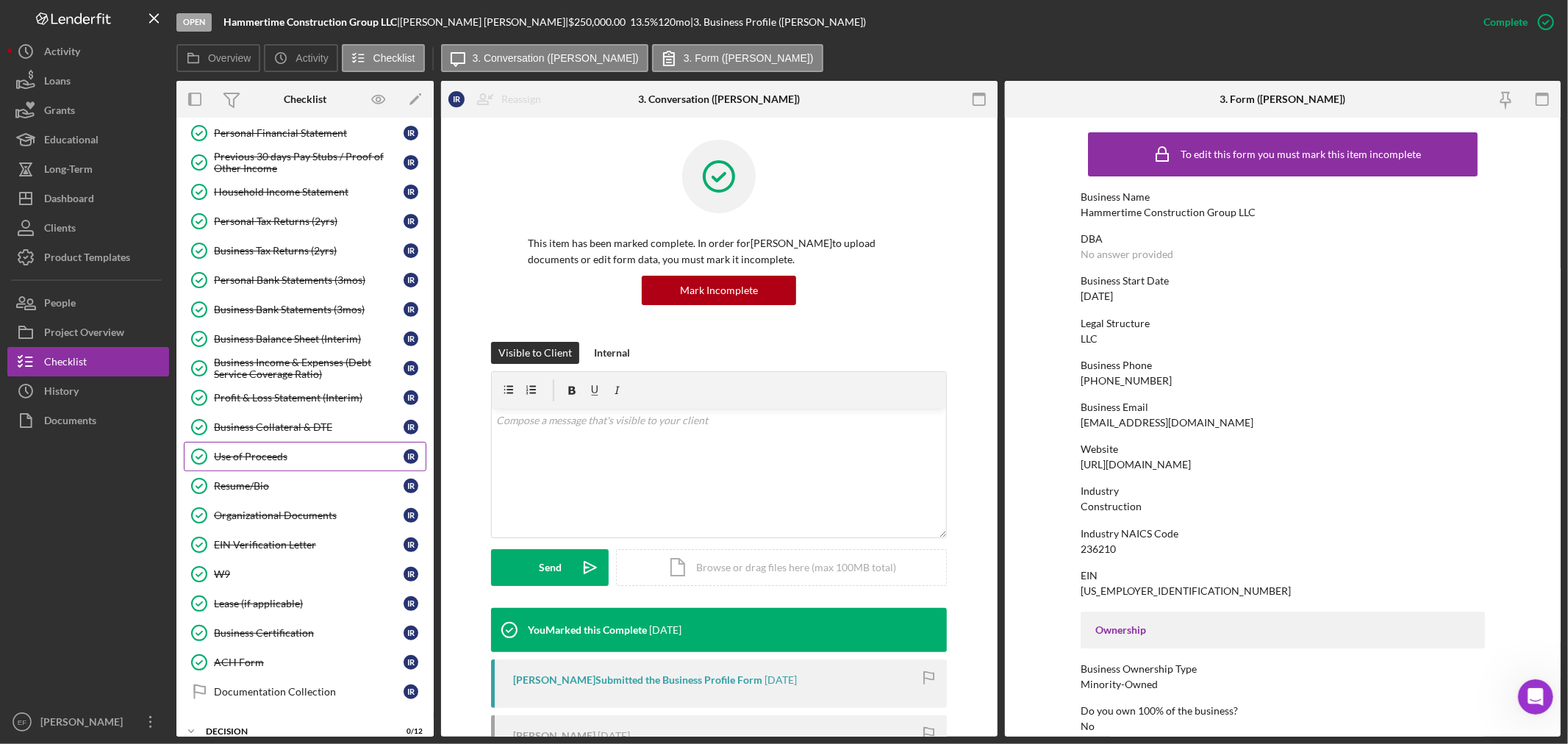
click at [261, 452] on link "Use of Proceeds Use of Proceeds I R" at bounding box center [305, 457] width 243 height 30
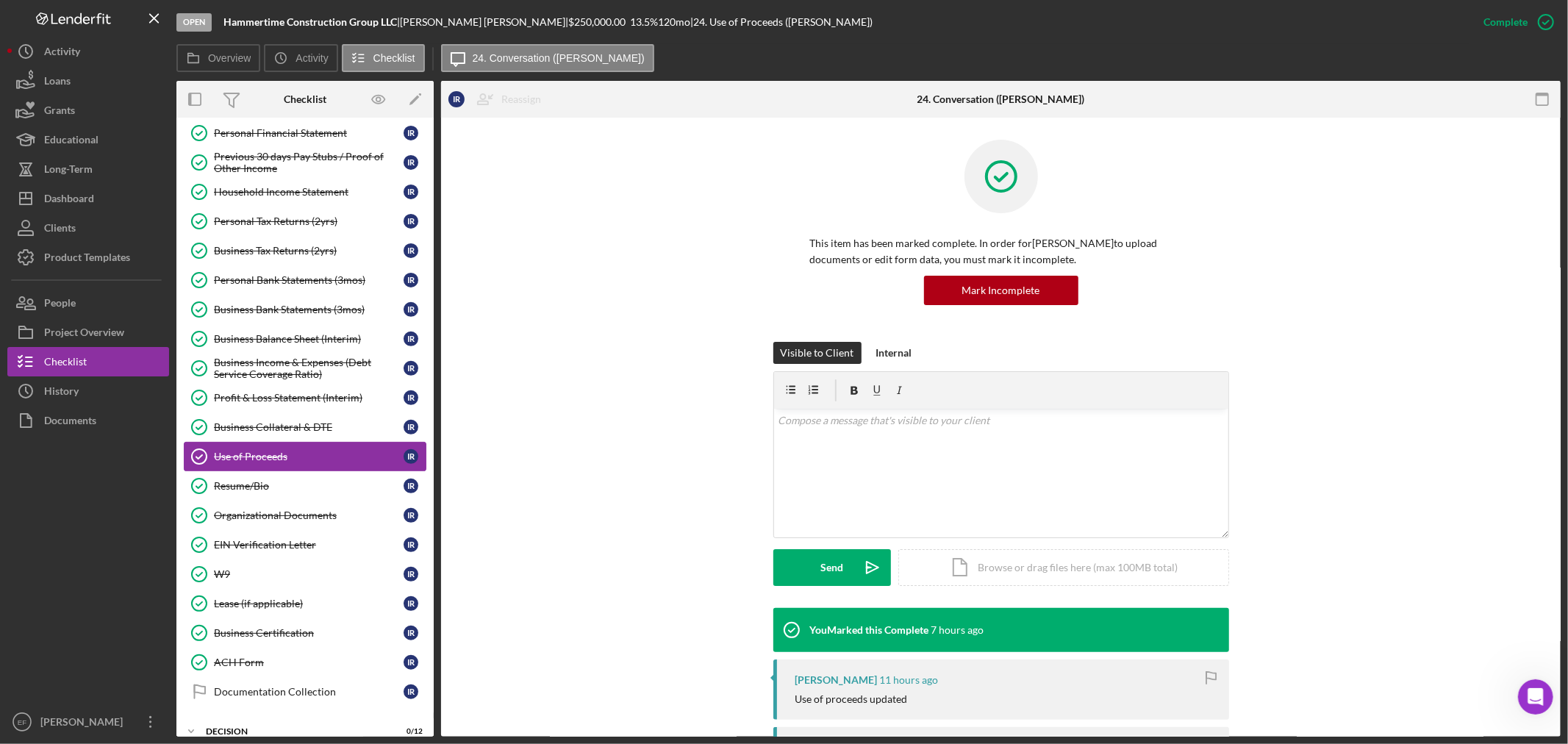
drag, startPoint x: 240, startPoint y: 464, endPoint x: 322, endPoint y: 455, distance: 82.5
click at [240, 462] on div "Use of Proceeds" at bounding box center [308, 457] width 190 height 12
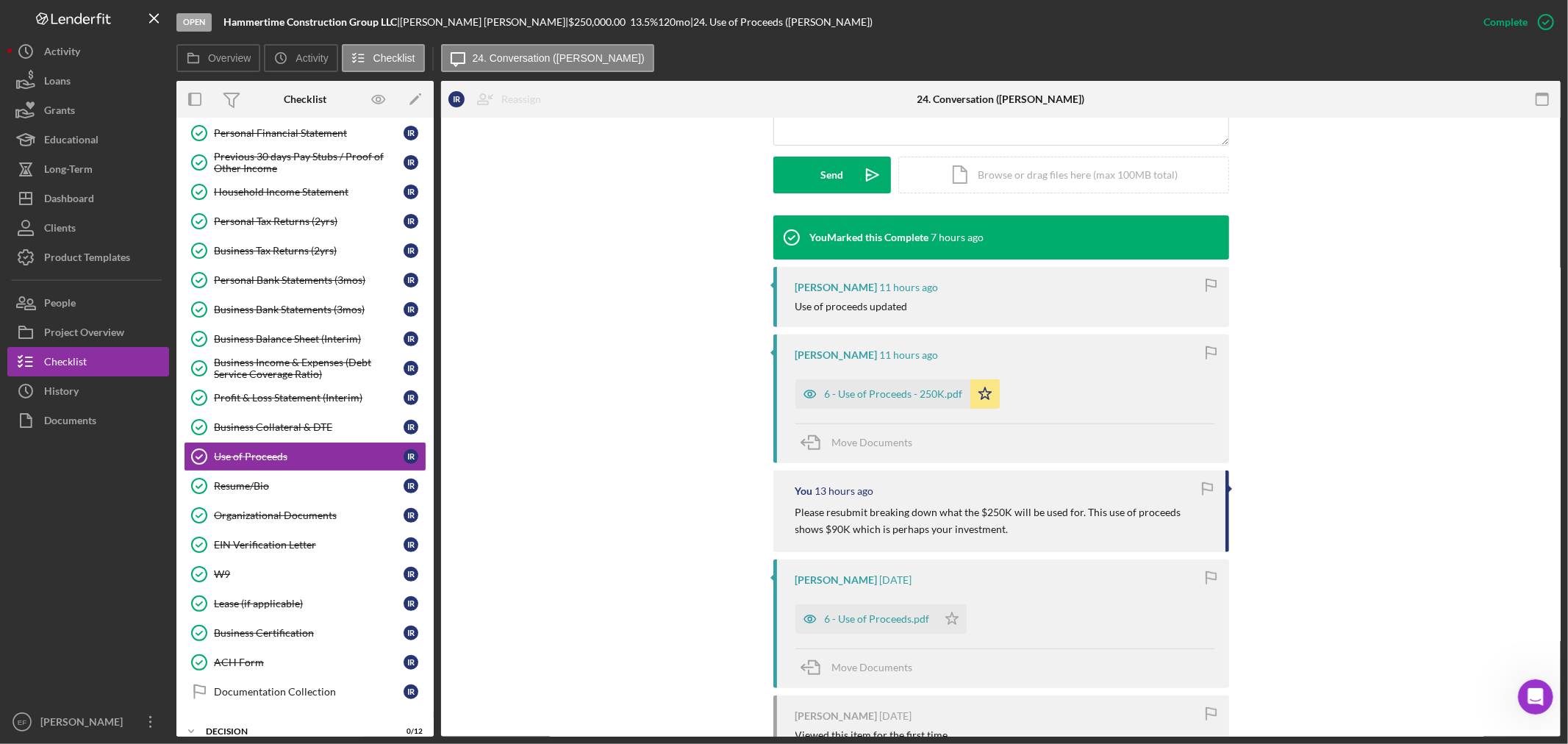
scroll to position [408, 0]
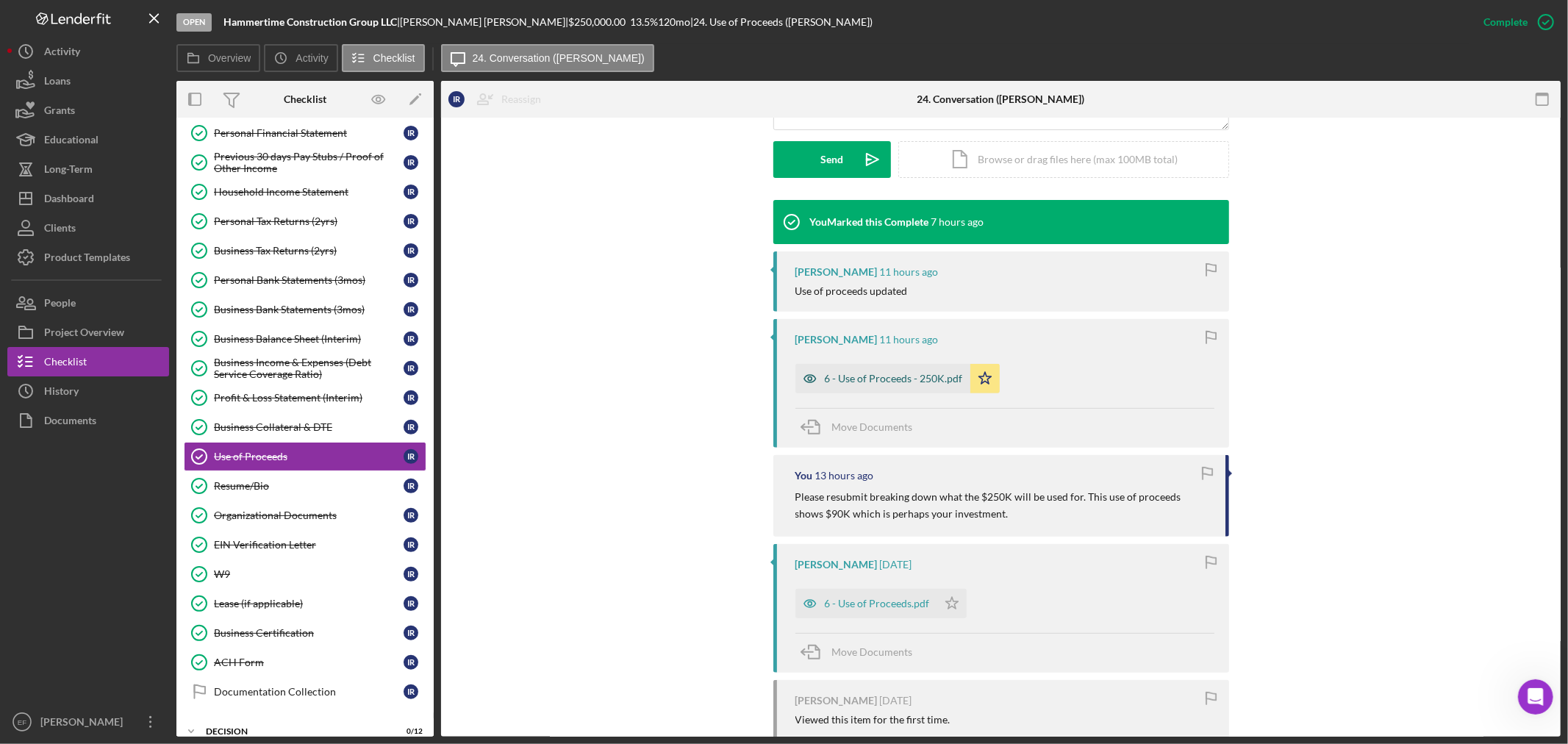
click at [888, 385] on div "6 - Use of Proceeds - 250K.pdf" at bounding box center [883, 379] width 175 height 30
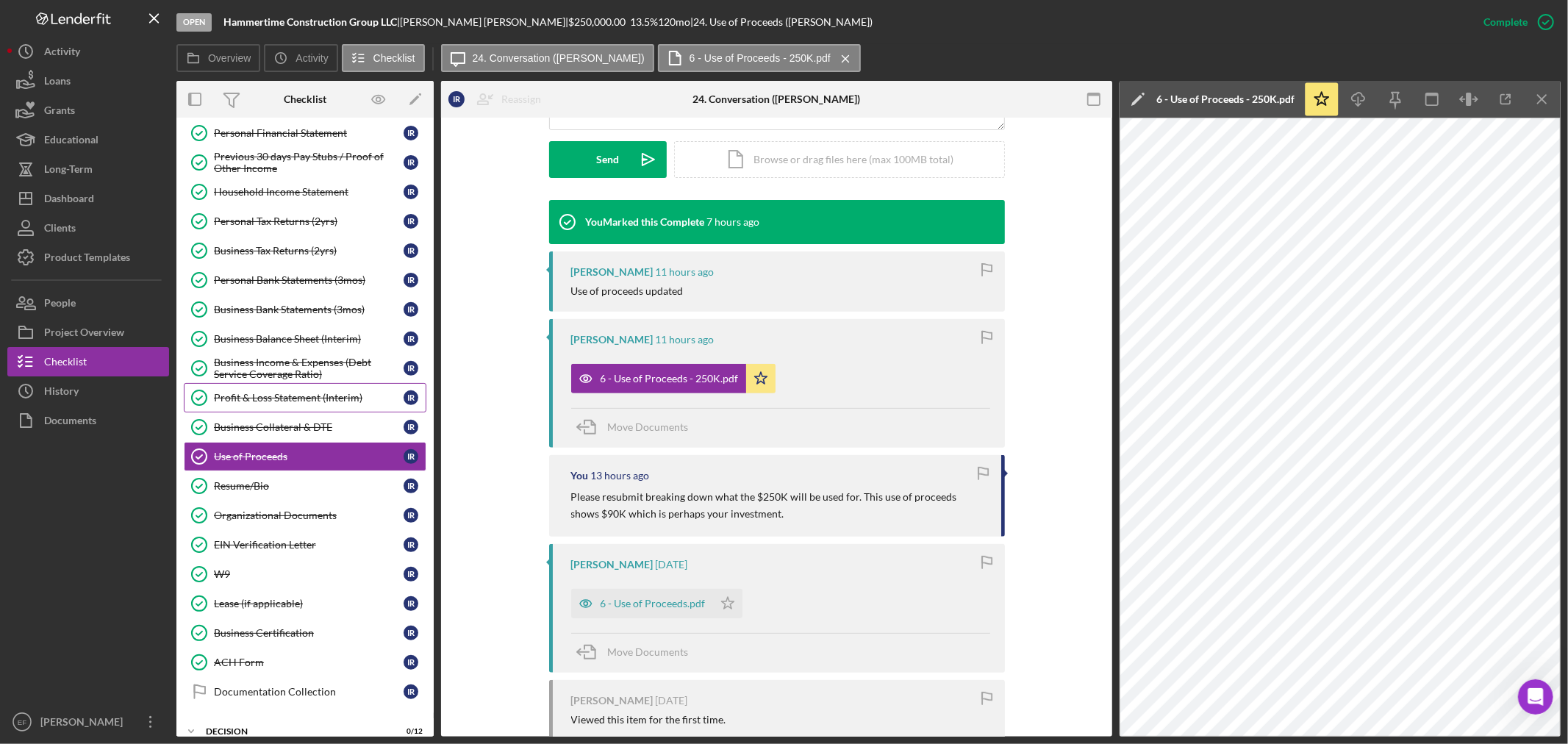
scroll to position [0, 0]
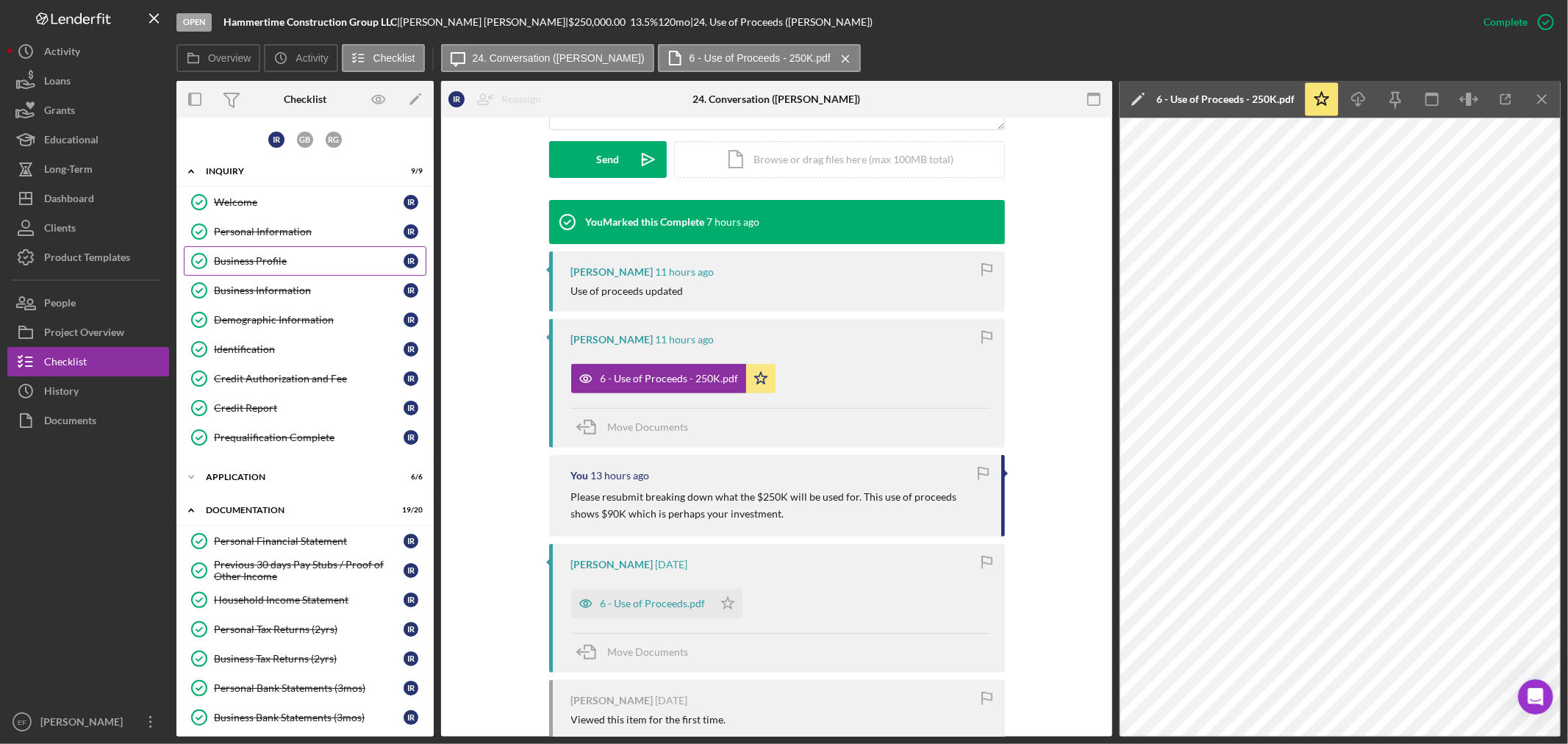
drag, startPoint x: 266, startPoint y: 256, endPoint x: 275, endPoint y: 251, distance: 10.3
click at [267, 252] on link "Business Profile Business Profile I R" at bounding box center [305, 261] width 243 height 30
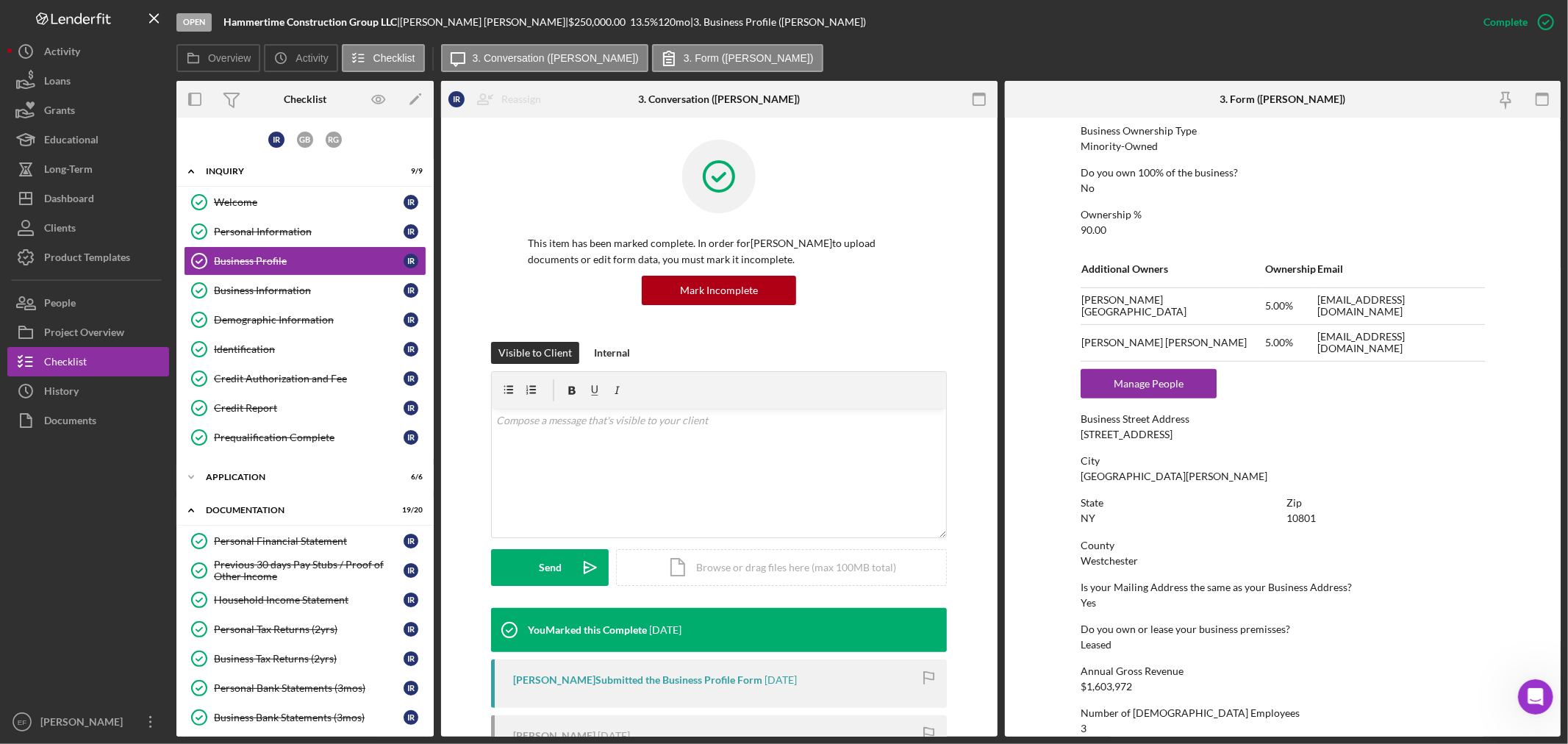
scroll to position [572, 0]
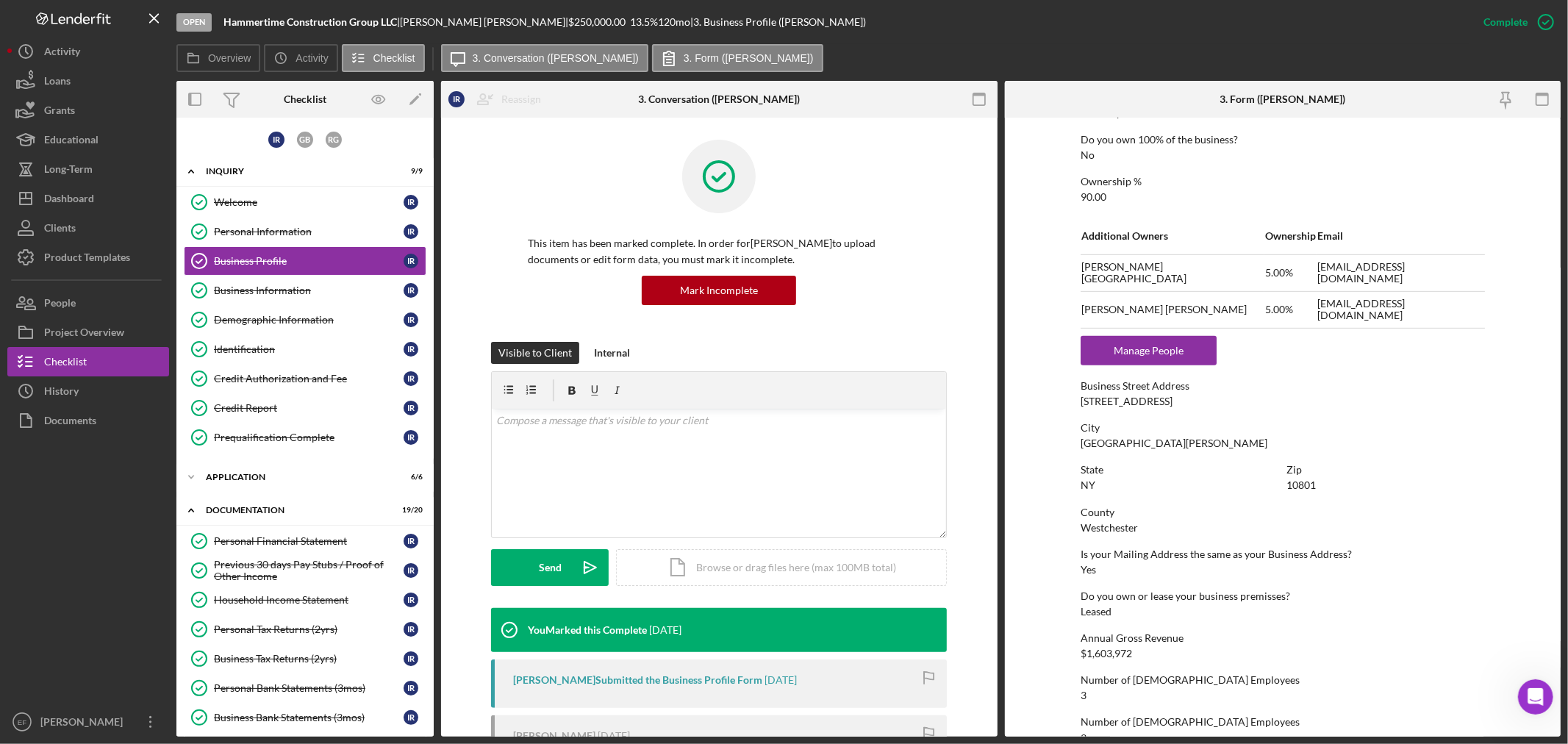
drag, startPoint x: 1070, startPoint y: 398, endPoint x: 1215, endPoint y: 401, distance: 145.0
click at [1215, 401] on form "To edit this form you must mark this item incomplete Business Name Hammertime C…" at bounding box center [1284, 427] width 557 height 619
copy div "[STREET_ADDRESS]"
click at [1108, 398] on div "[STREET_ADDRESS]" at bounding box center [1126, 402] width 91 height 12
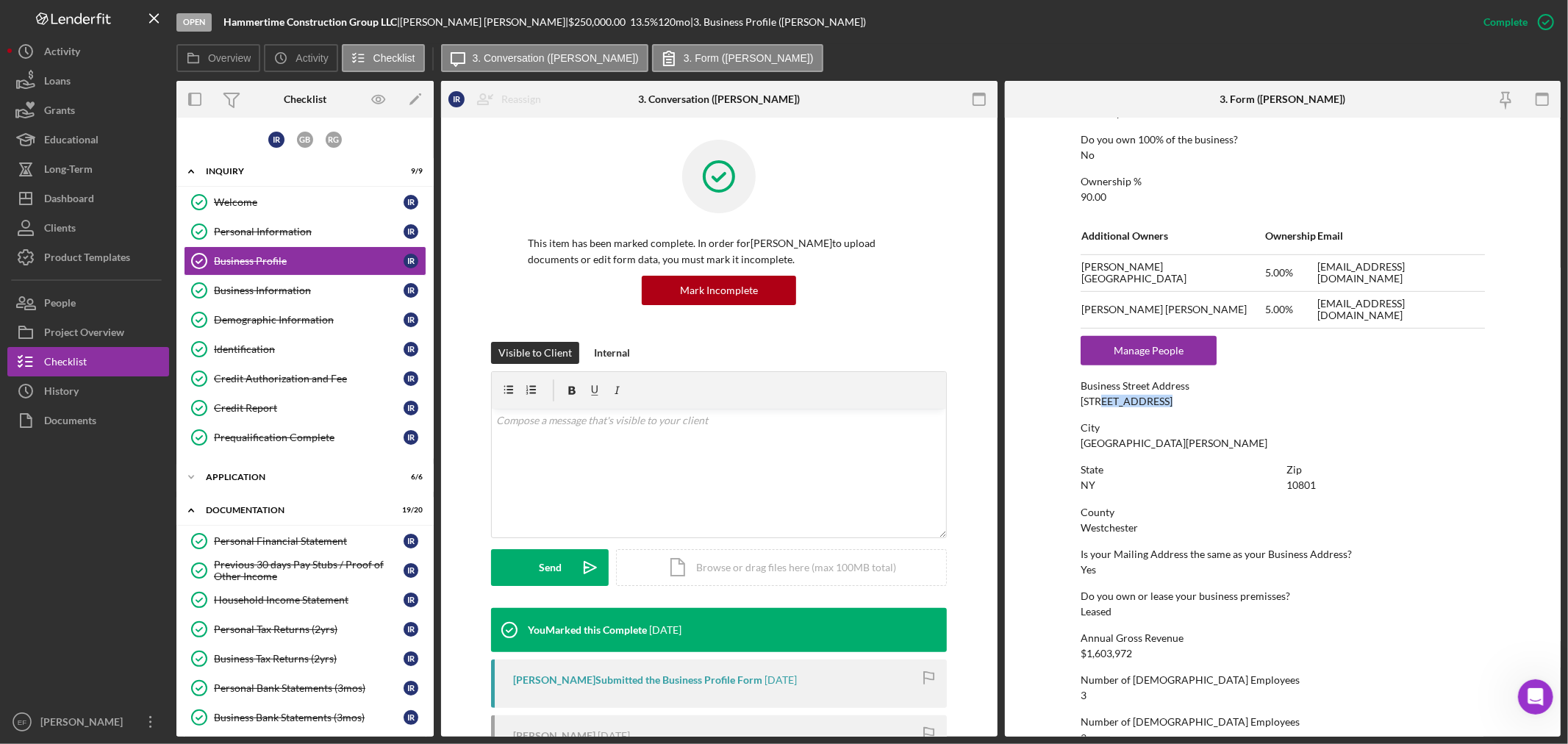
click at [1108, 398] on div "[STREET_ADDRESS]" at bounding box center [1126, 402] width 91 height 12
copy div "[STREET_ADDRESS]"
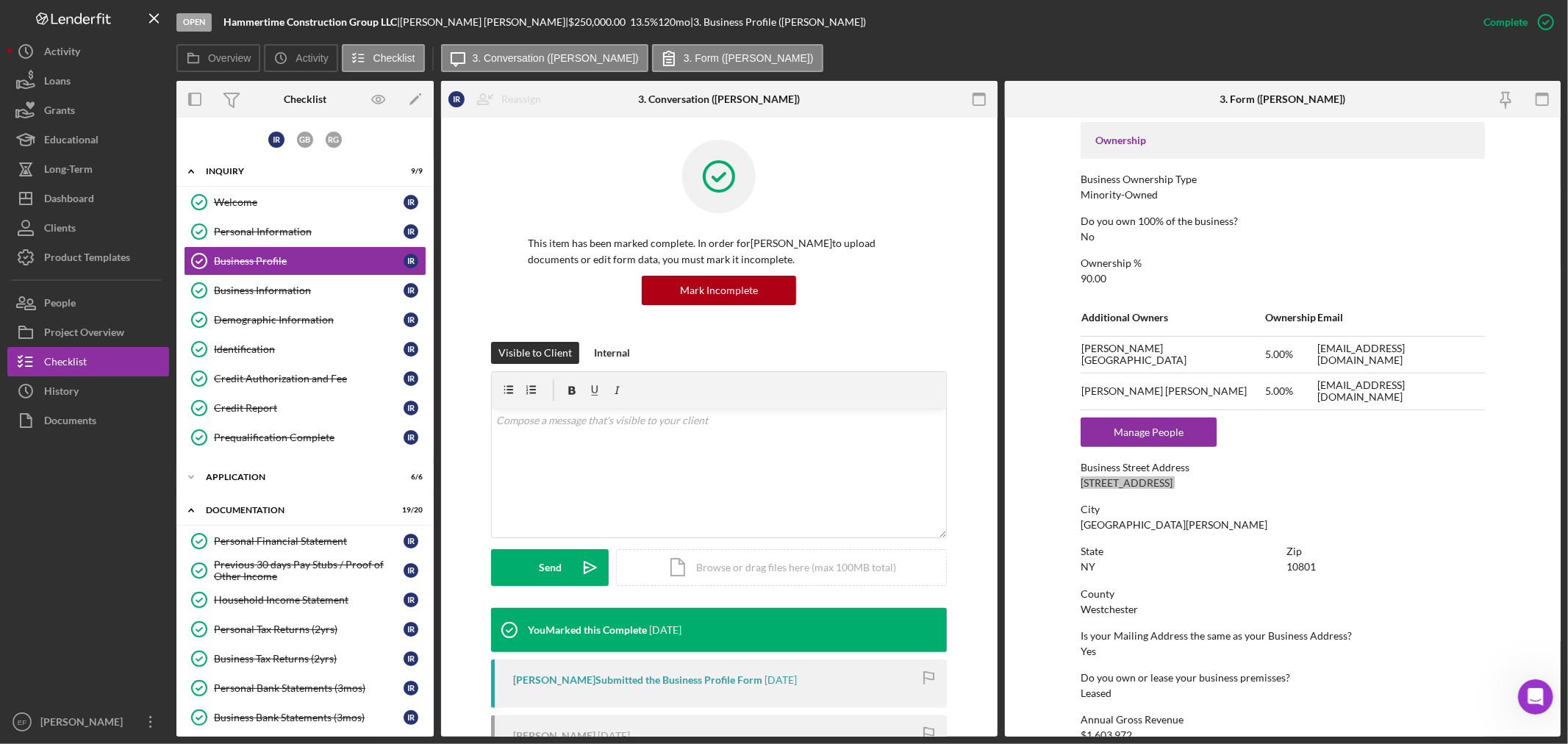
scroll to position [0, 0]
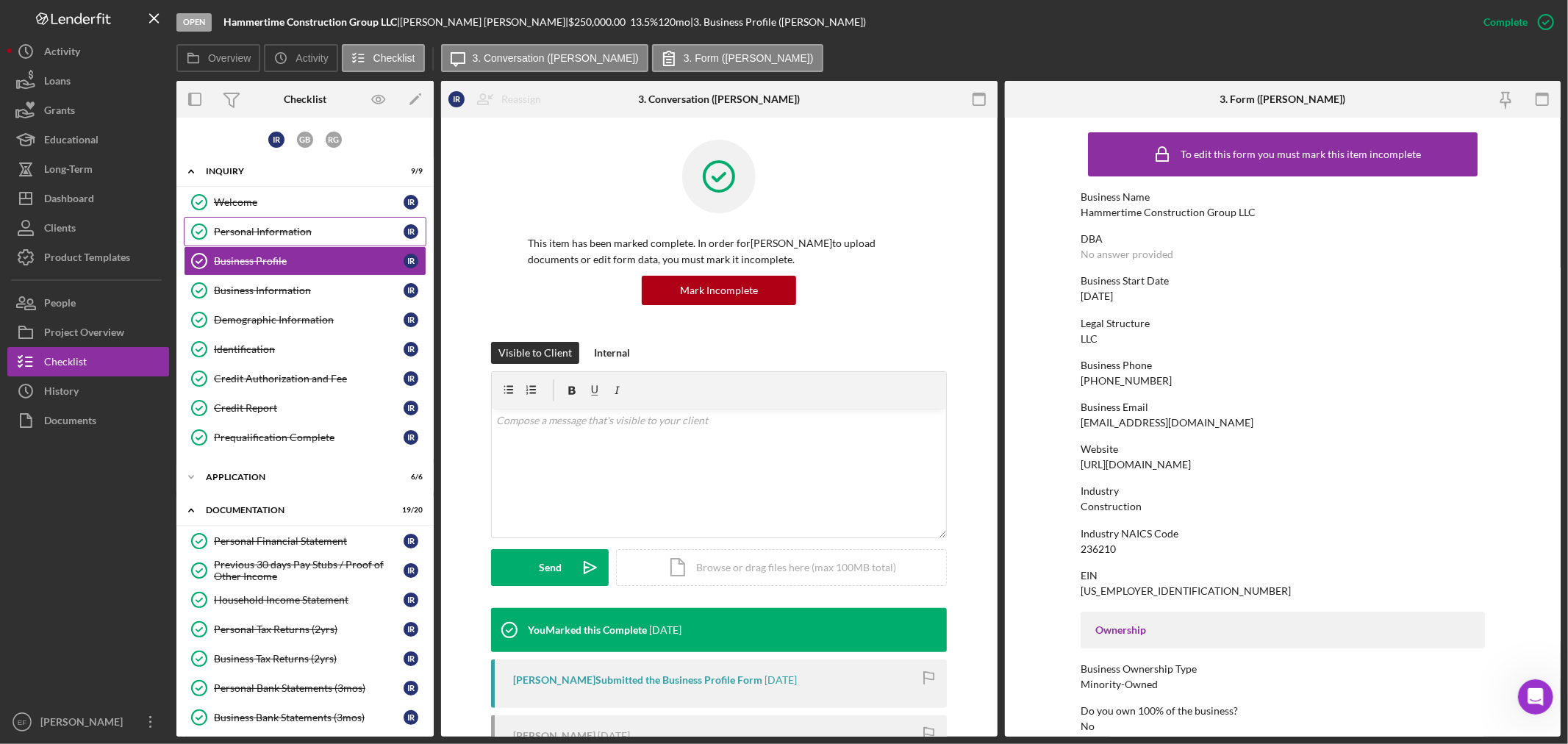
click at [246, 219] on link "Personal Information Personal Information I R" at bounding box center [305, 231] width 243 height 30
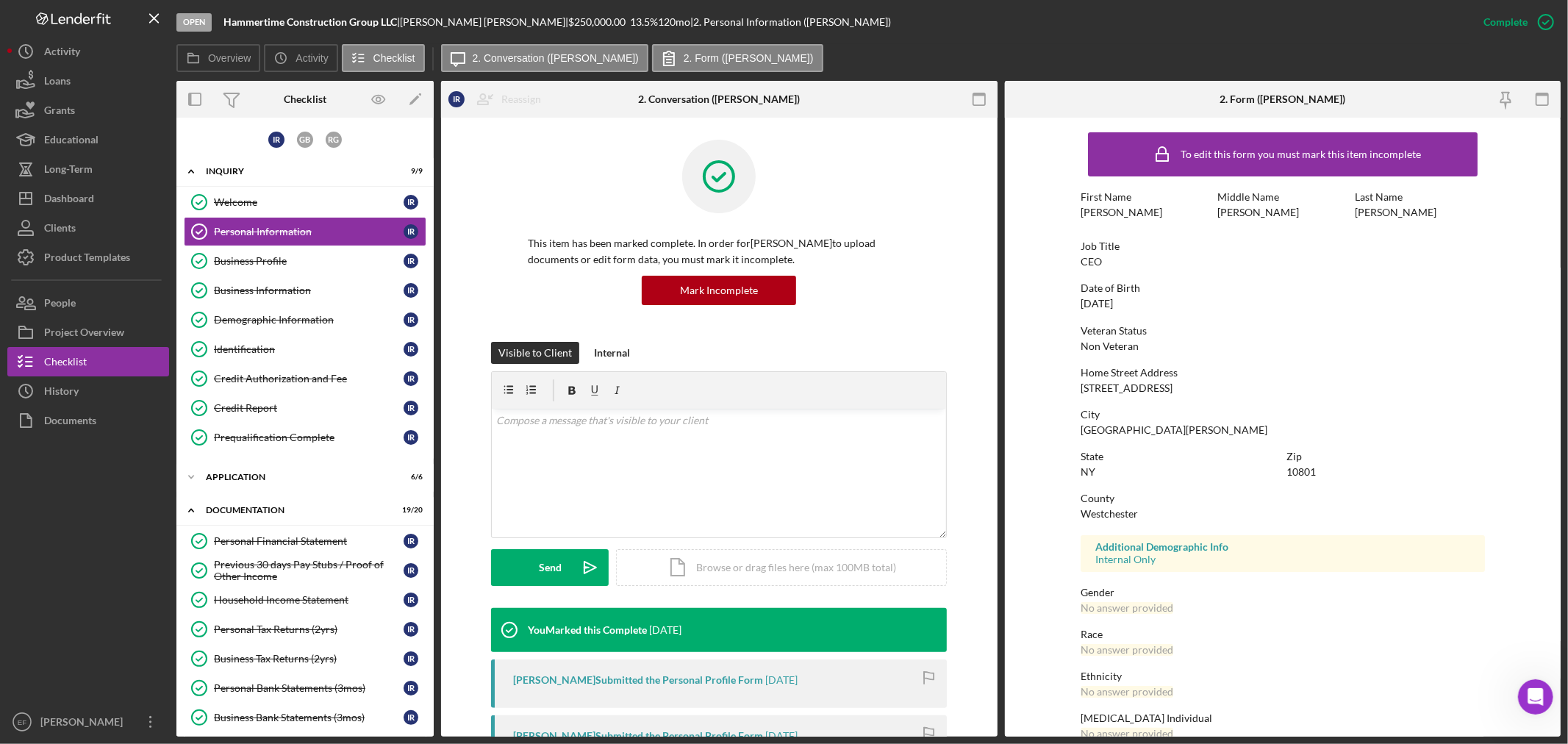
drag, startPoint x: 1069, startPoint y: 390, endPoint x: 1221, endPoint y: 391, distance: 152.0
click at [1221, 391] on form "To edit this form you must mark this item incomplete First Name [PERSON_NAME] M…" at bounding box center [1284, 427] width 557 height 619
copy div "[STREET_ADDRESS]"
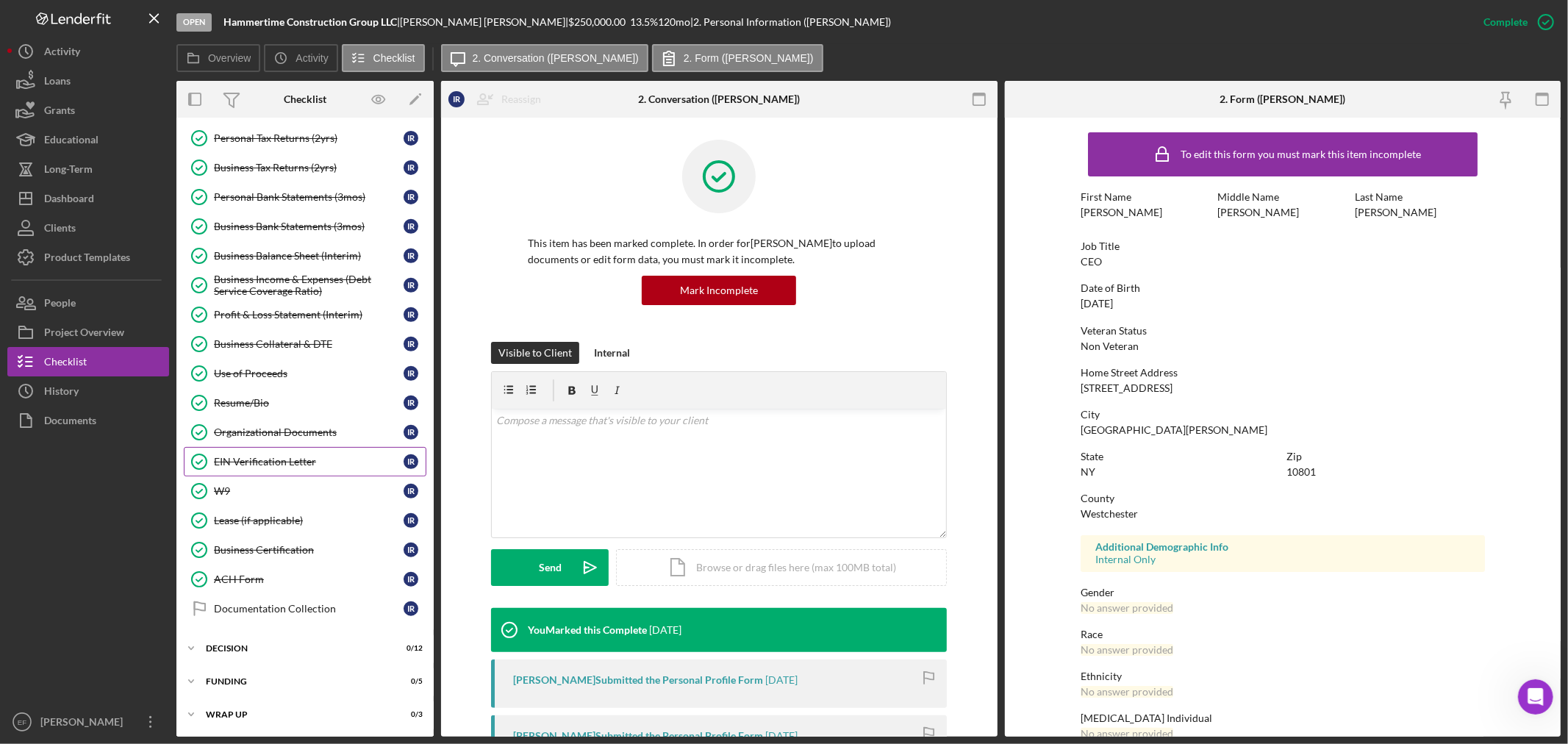
scroll to position [528, 0]
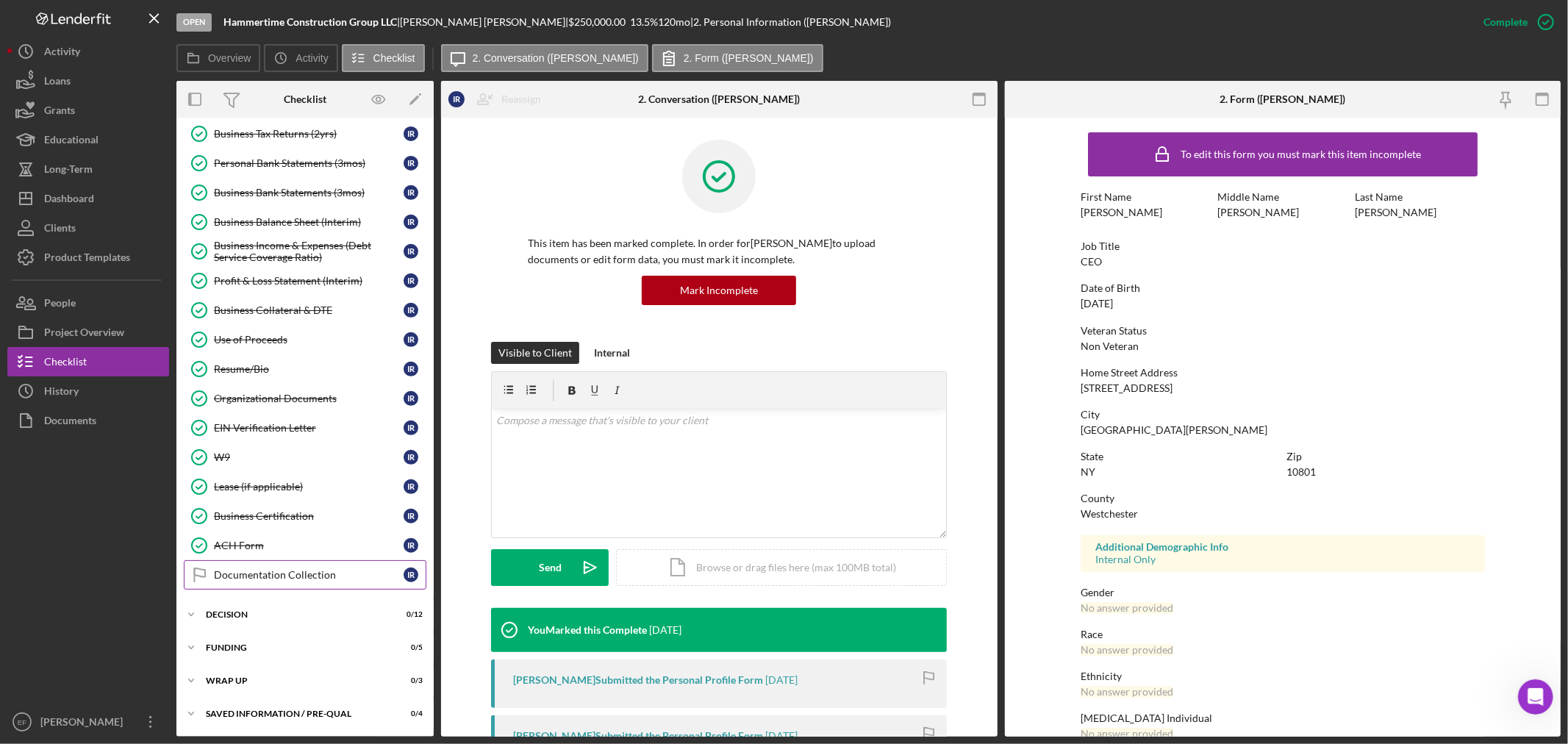
click at [258, 579] on div "Documentation Collection" at bounding box center [308, 575] width 190 height 12
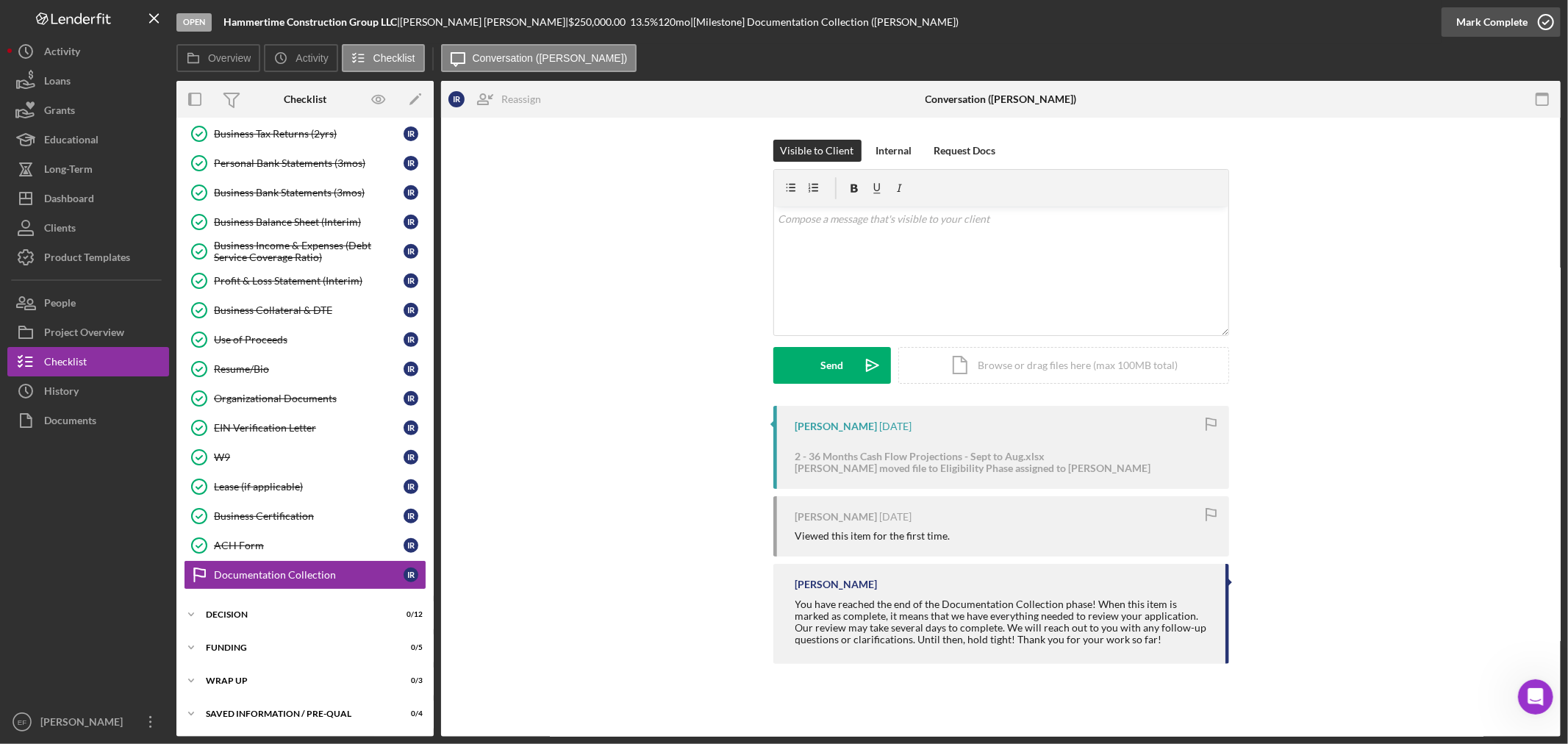
click at [1483, 24] on div "Mark Complete" at bounding box center [1492, 22] width 71 height 30
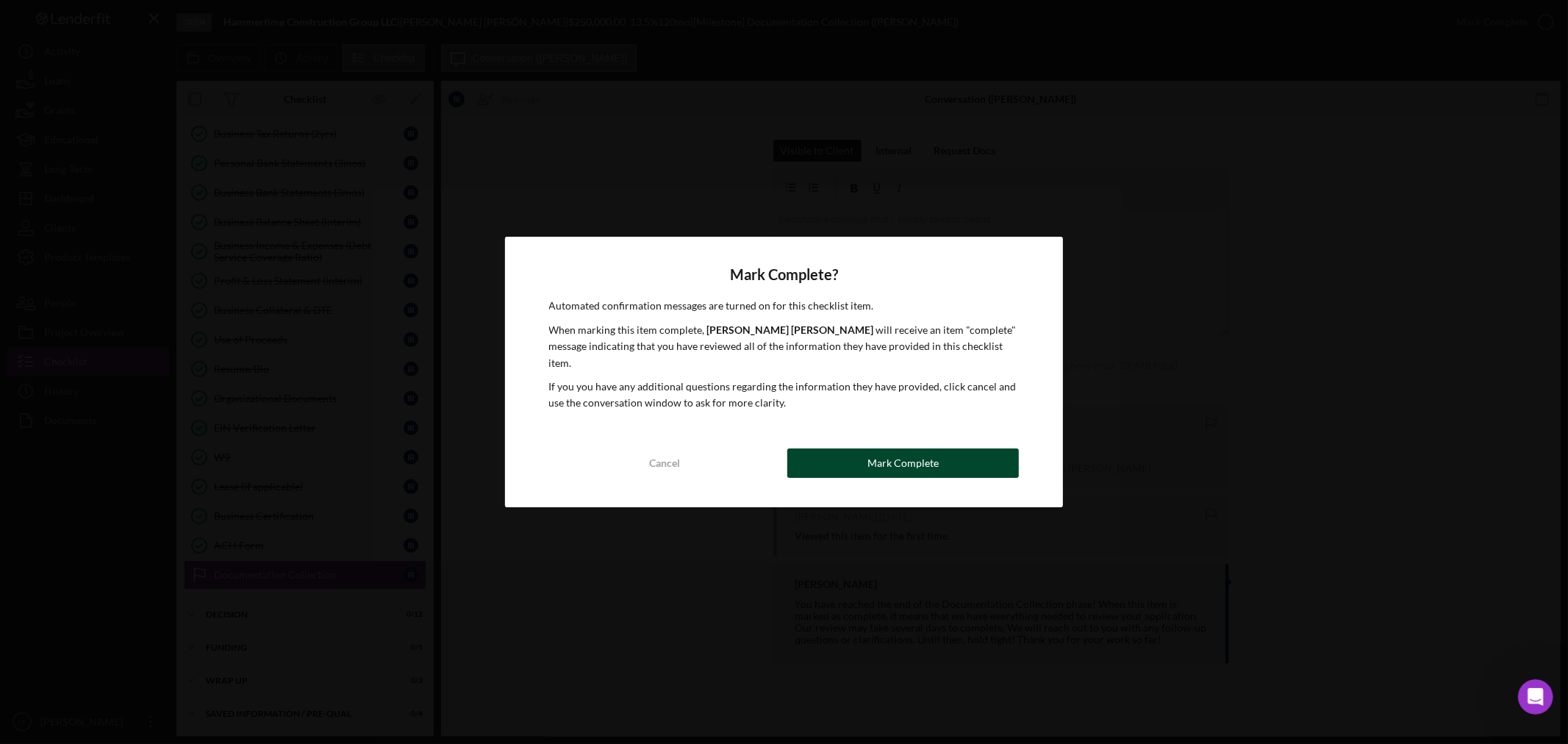
click at [856, 459] on button "Mark Complete" at bounding box center [902, 464] width 231 height 30
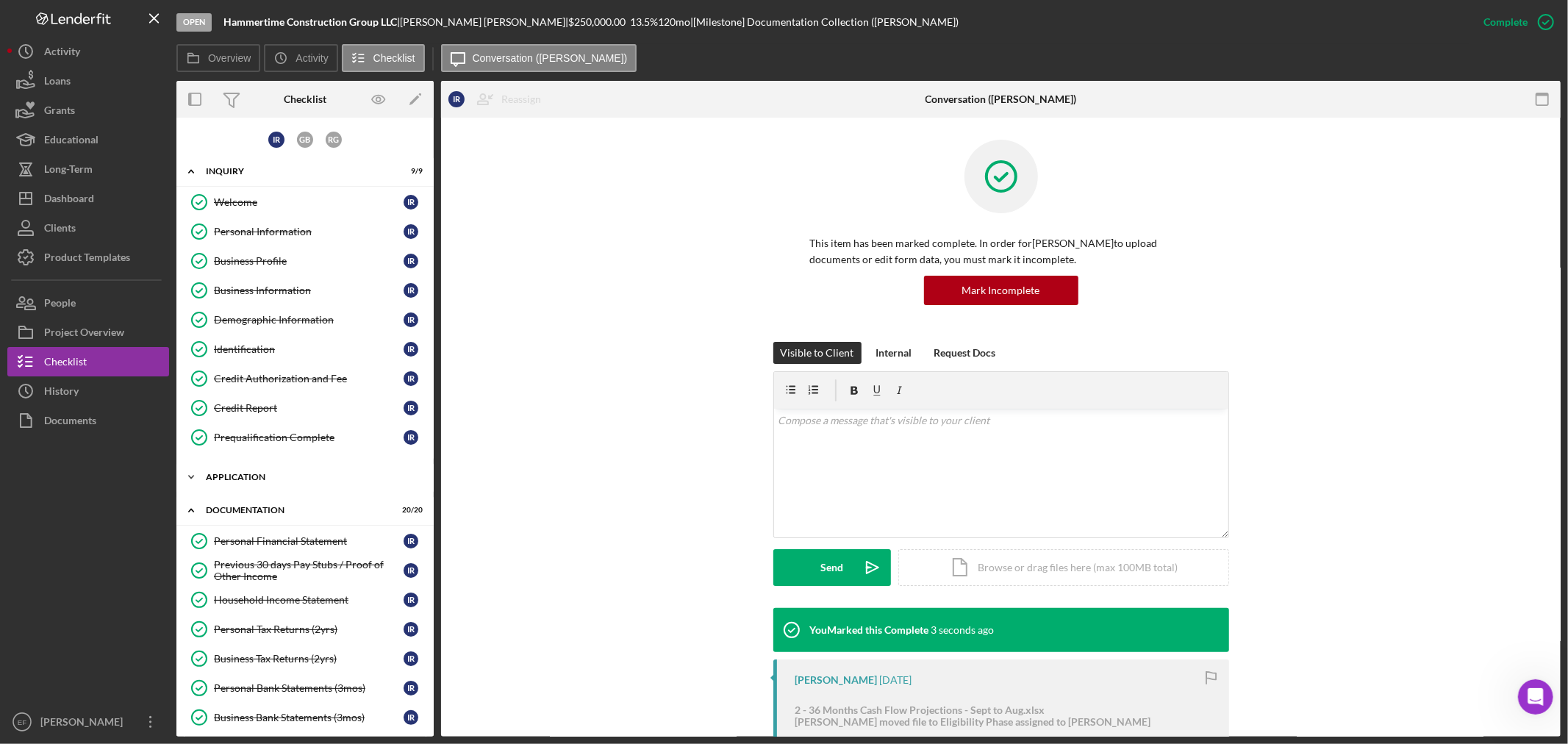
click at [265, 475] on div "Application" at bounding box center [310, 477] width 210 height 9
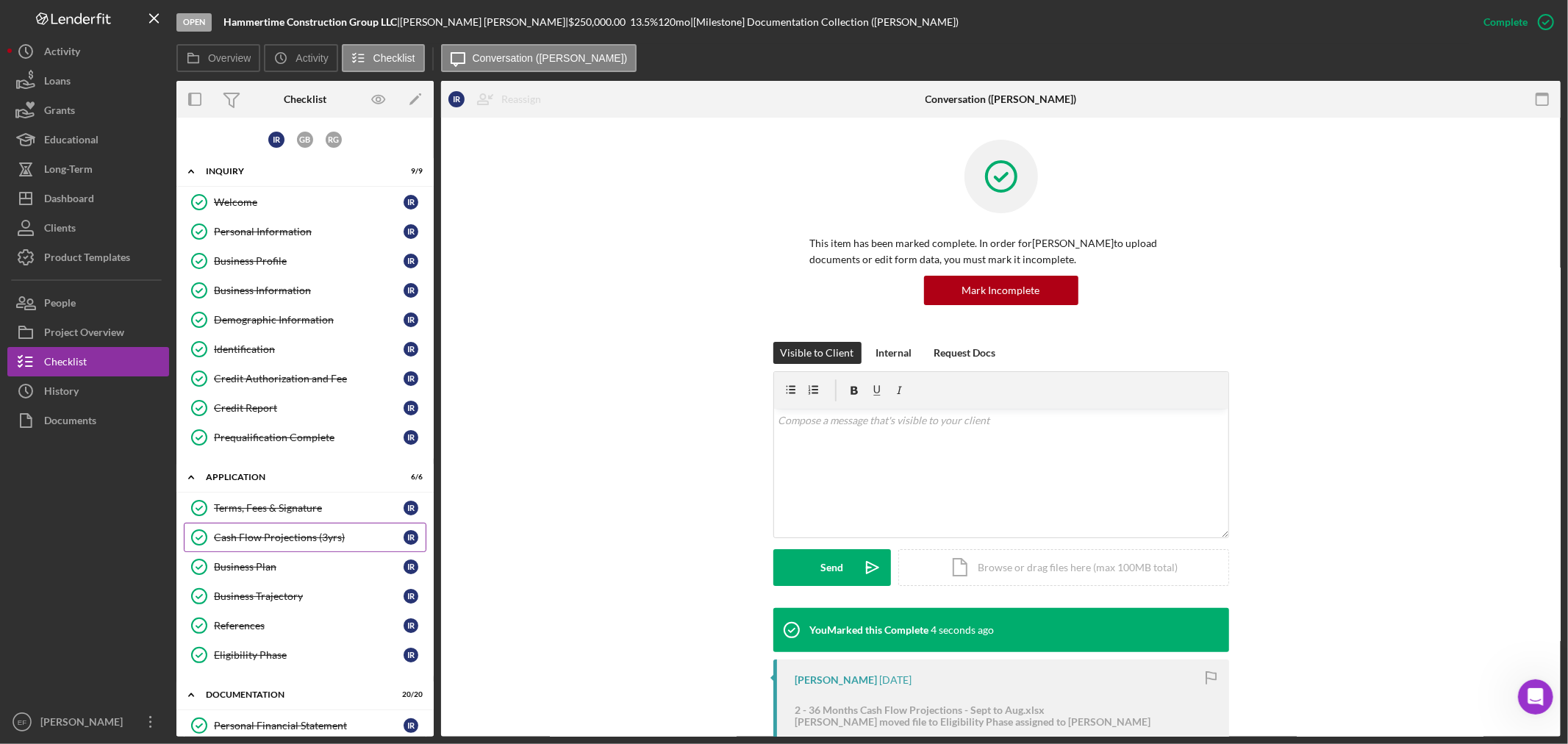
scroll to position [327, 0]
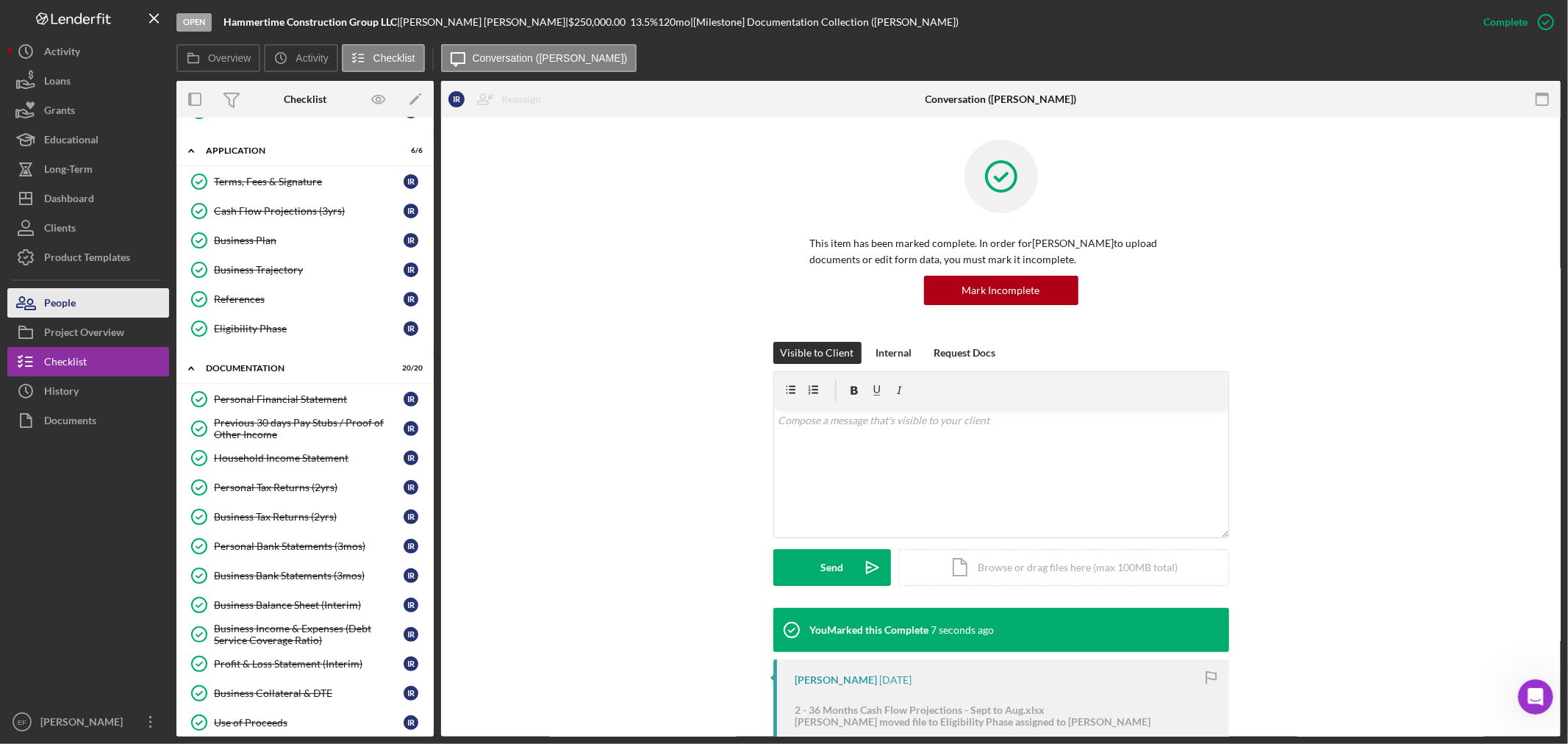
click at [87, 310] on button "People" at bounding box center [88, 303] width 161 height 30
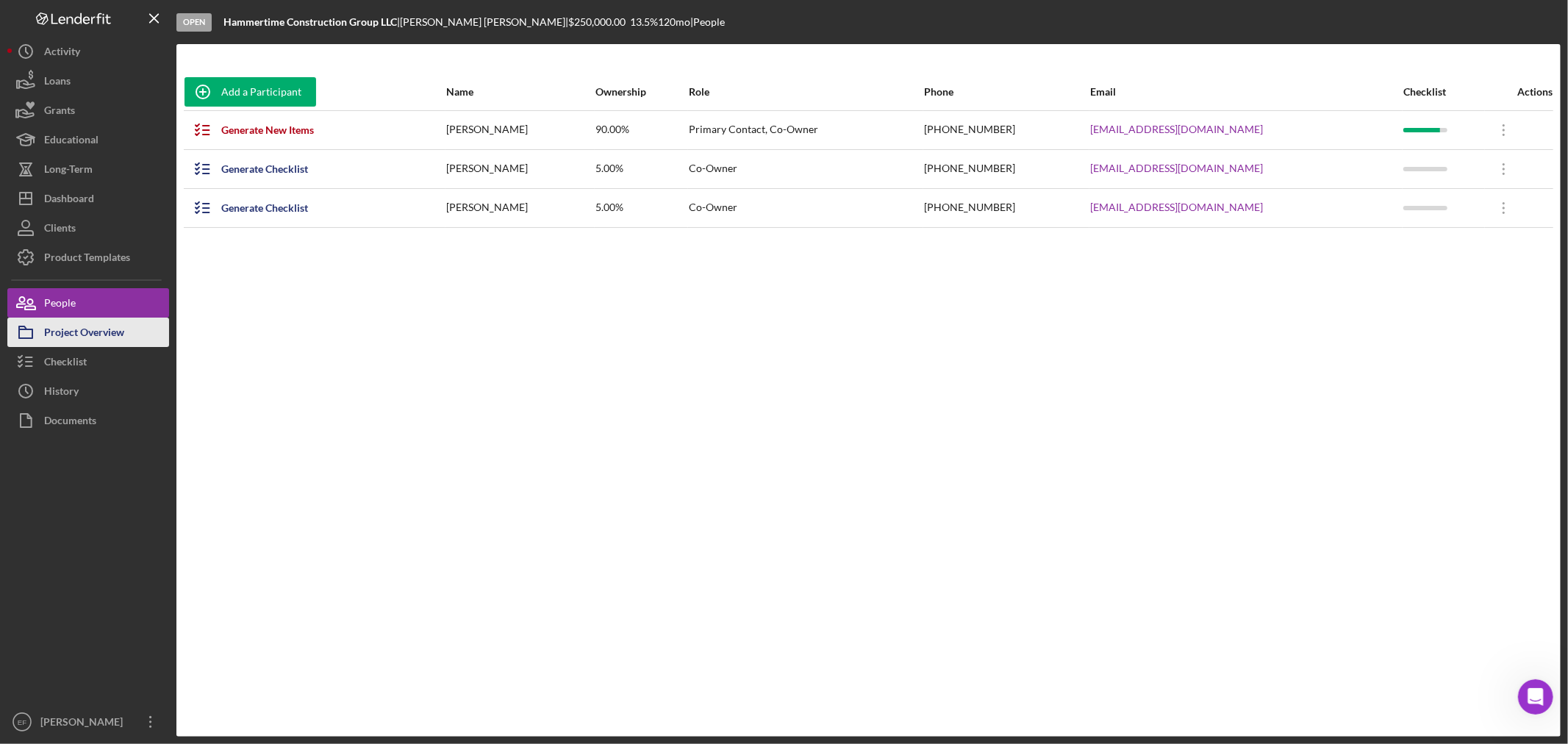
click at [101, 333] on div "Project Overview" at bounding box center [84, 335] width 80 height 33
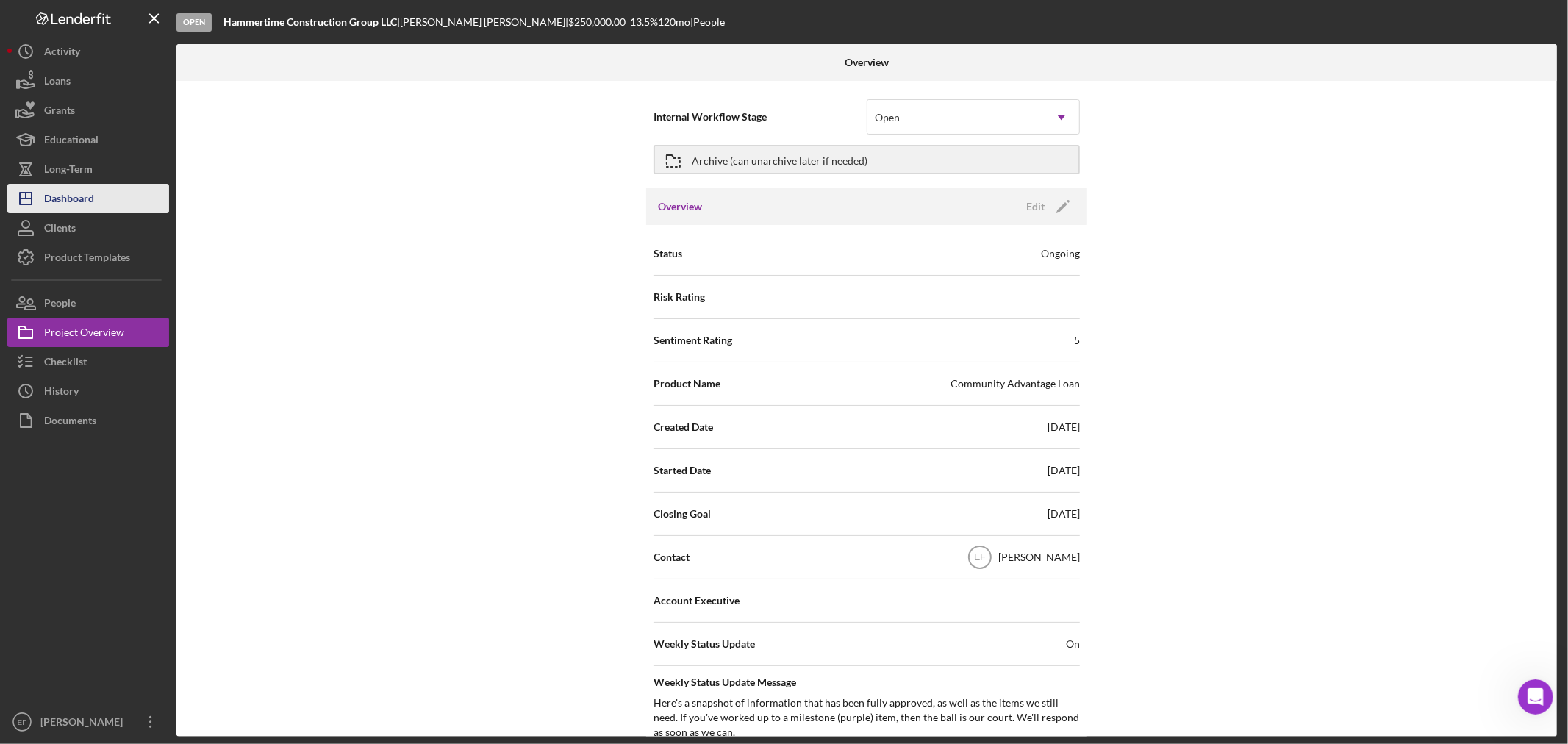
click at [65, 196] on div "Dashboard" at bounding box center [69, 201] width 50 height 33
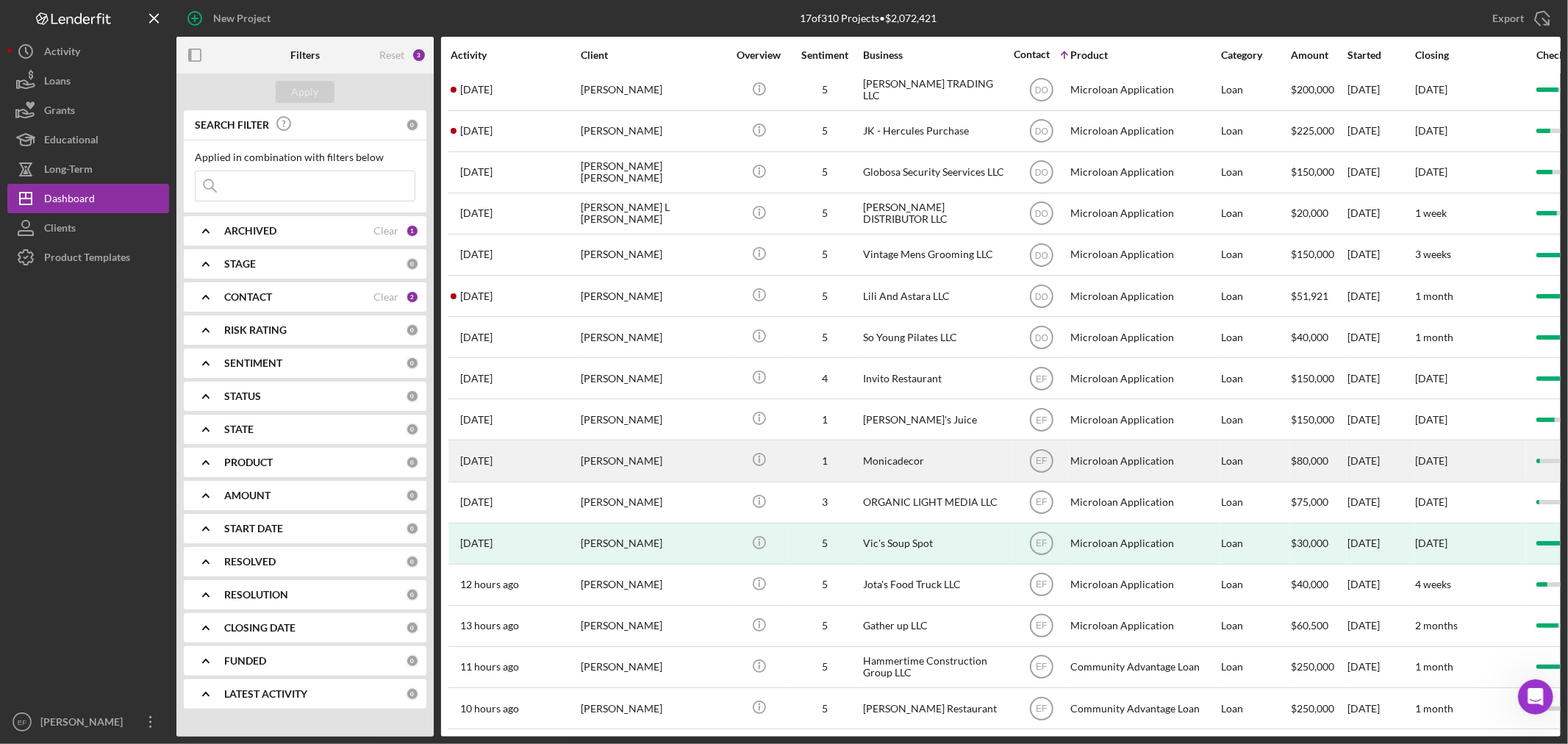
scroll to position [69, 0]
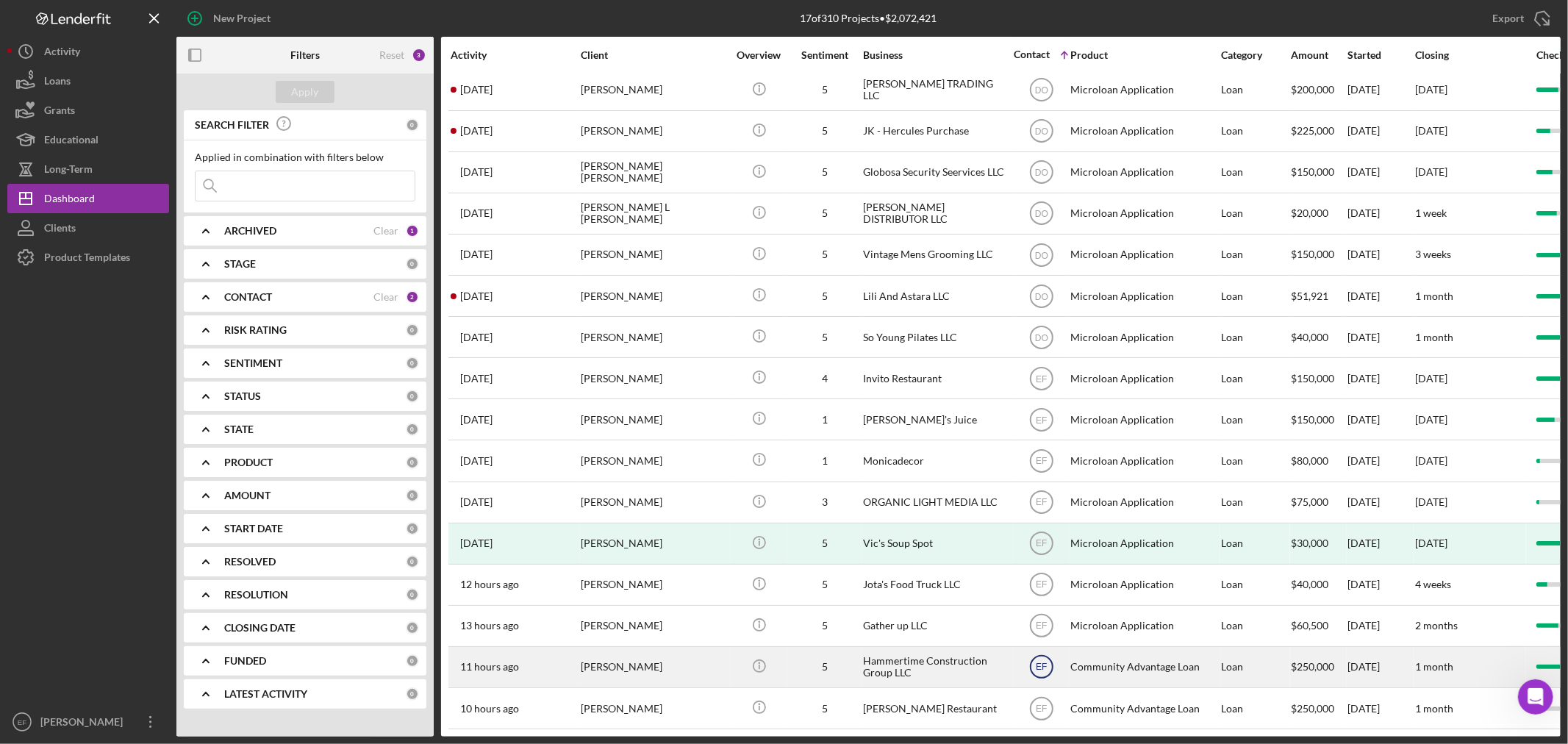
click at [1045, 54] on text "EF" at bounding box center [1041, 49] width 13 height 10
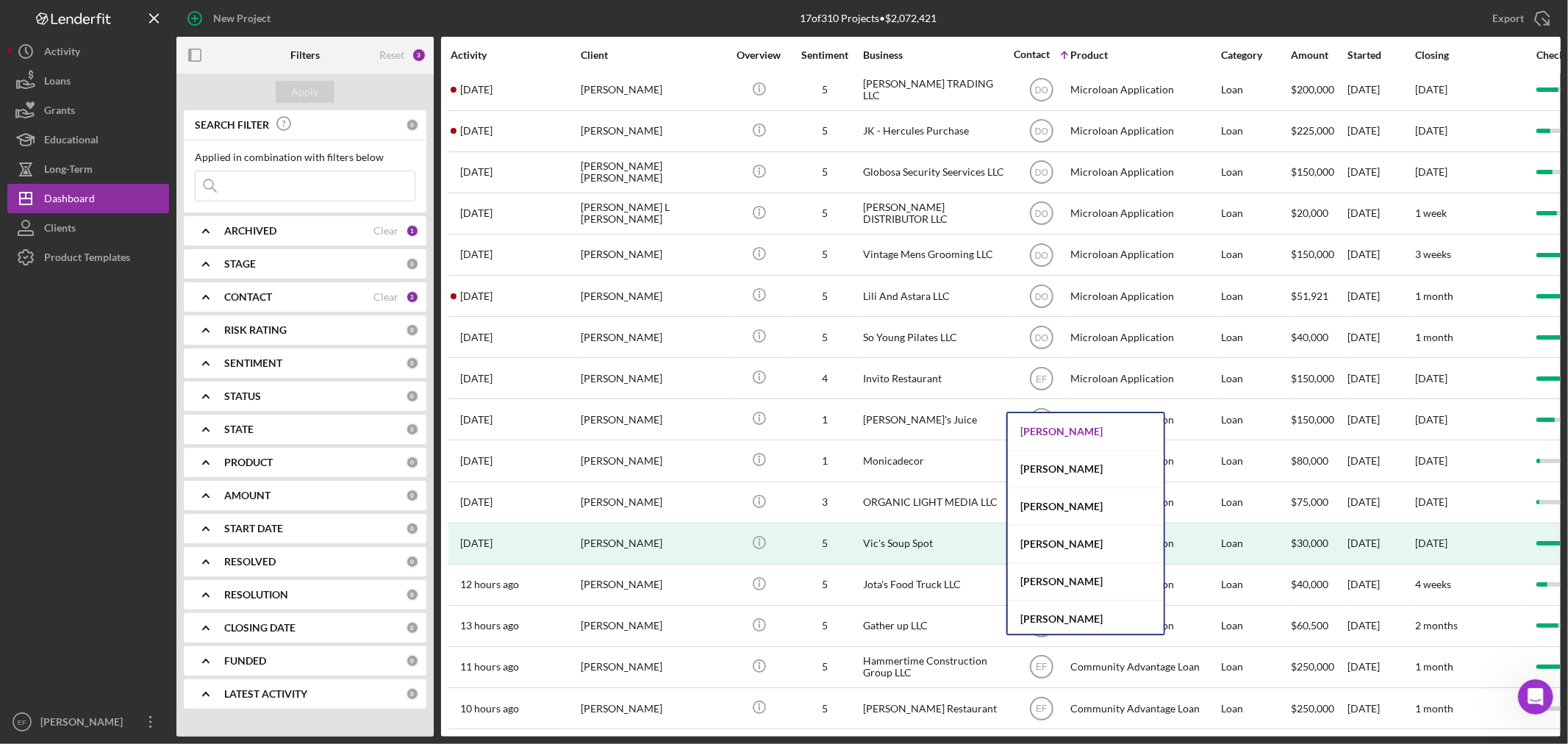
click at [1053, 436] on div "[PERSON_NAME]" at bounding box center [1086, 432] width 155 height 37
